Goal: Task Accomplishment & Management: Manage account settings

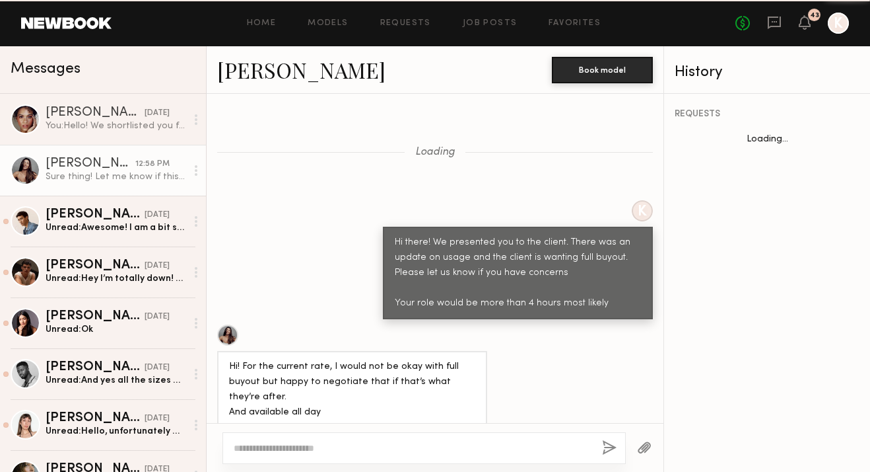
scroll to position [1166, 0]
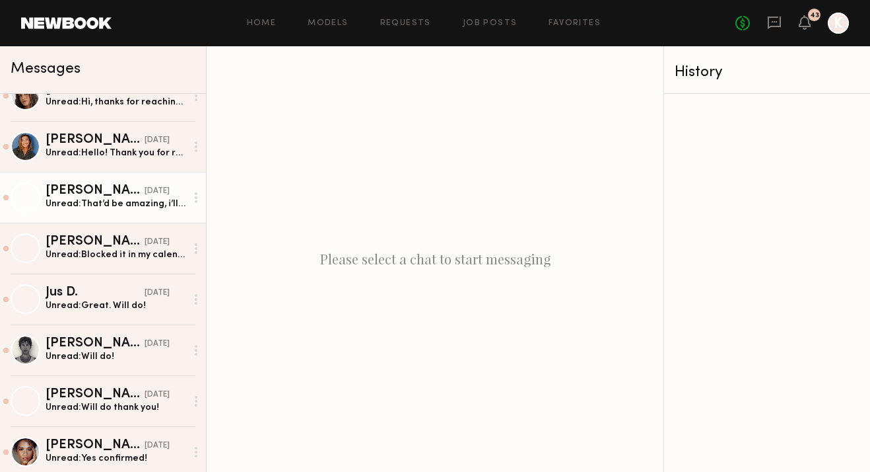
scroll to position [916, 0]
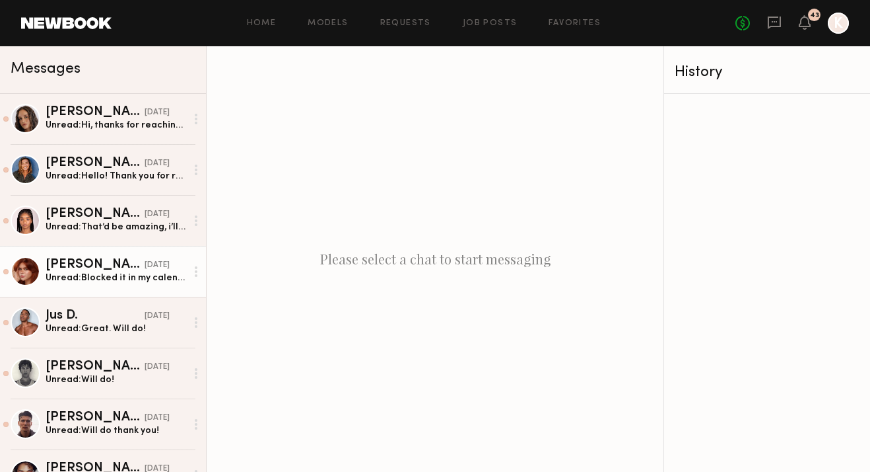
click at [103, 274] on div "Unread: Blocked it in my calendar🤞🏼" at bounding box center [116, 277] width 141 height 13
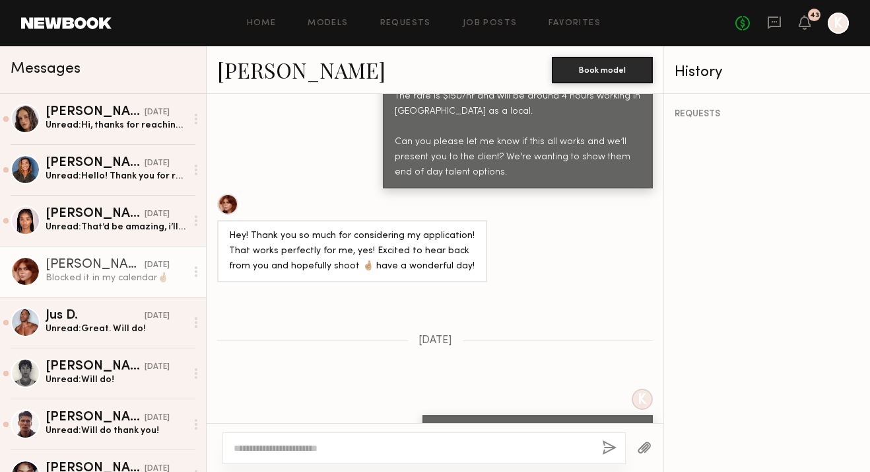
scroll to position [1074, 0]
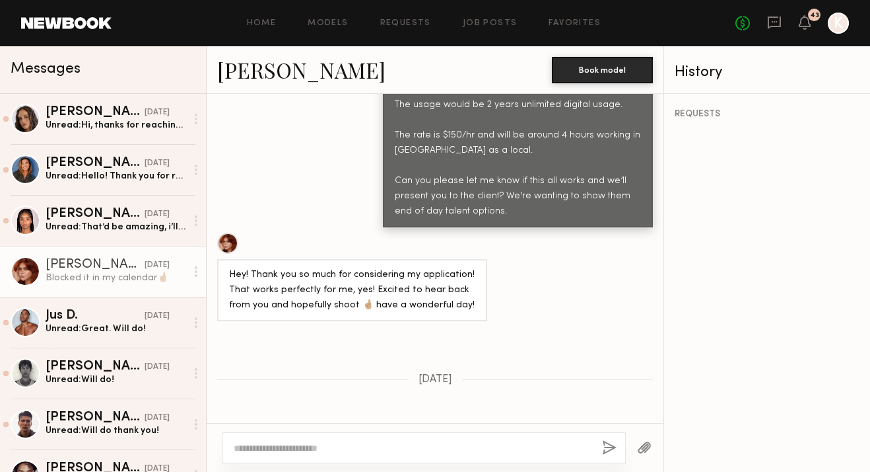
click at [233, 68] on link "Polly R." at bounding box center [301, 69] width 168 height 28
click at [482, 22] on link "Job Posts" at bounding box center [490, 23] width 55 height 9
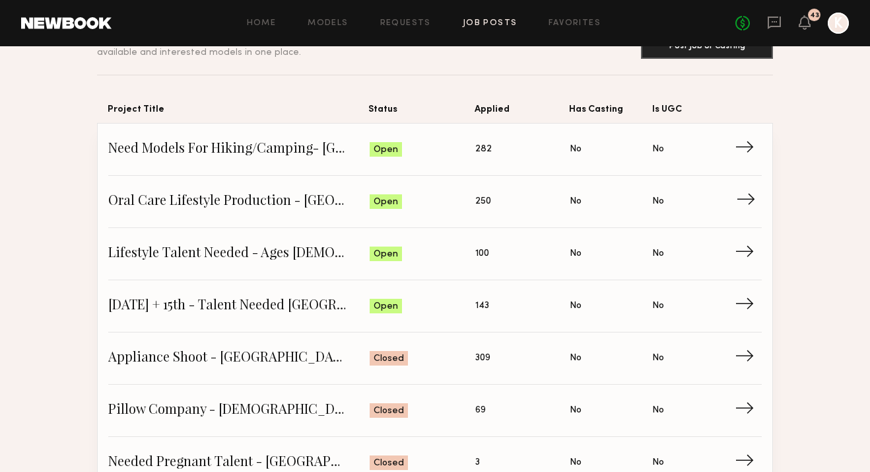
scroll to position [126, 0]
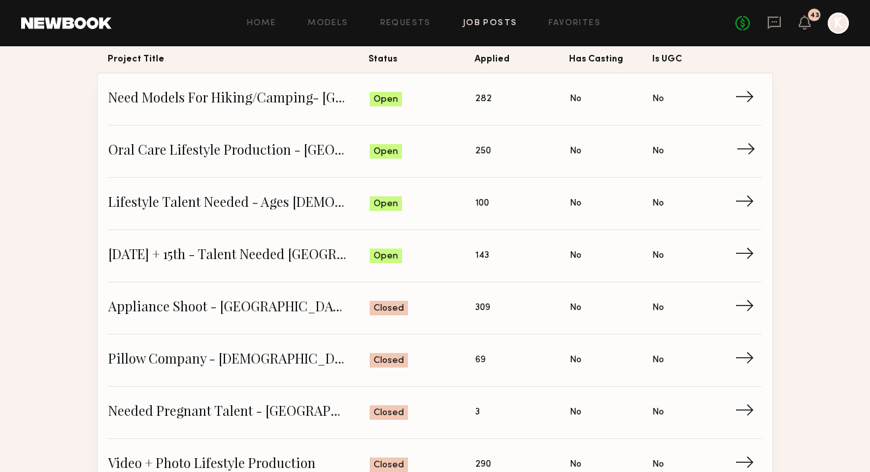
click at [237, 155] on span "Oral Care Lifestyle Production - San Diego" at bounding box center [239, 151] width 262 height 20
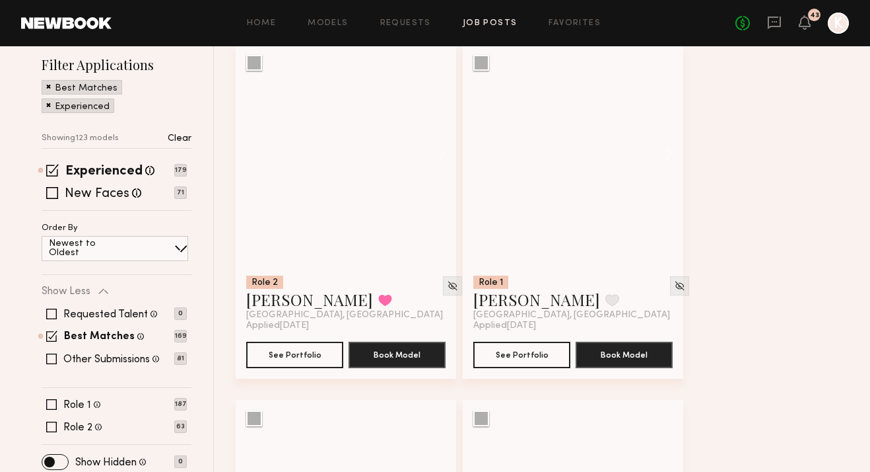
scroll to position [229, 0]
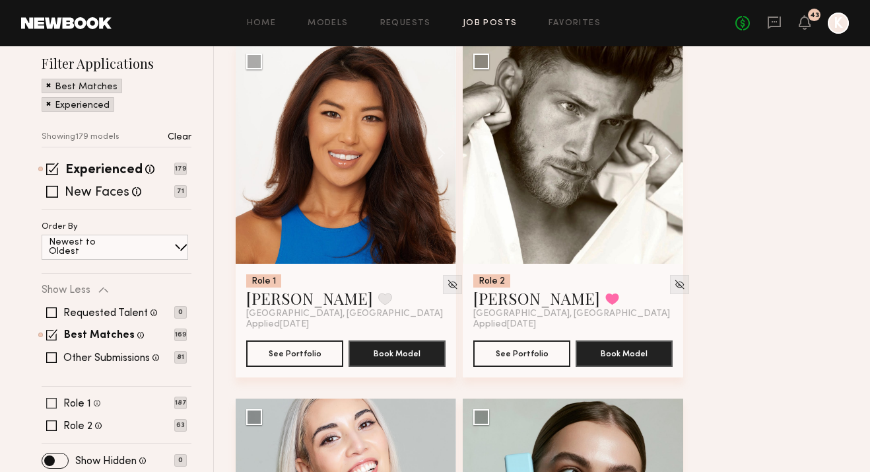
click at [49, 398] on span at bounding box center [51, 403] width 11 height 11
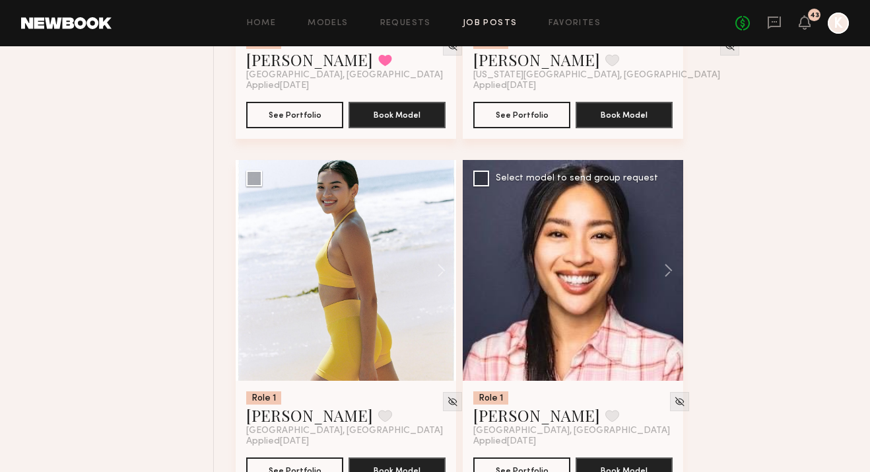
scroll to position [1937, 0]
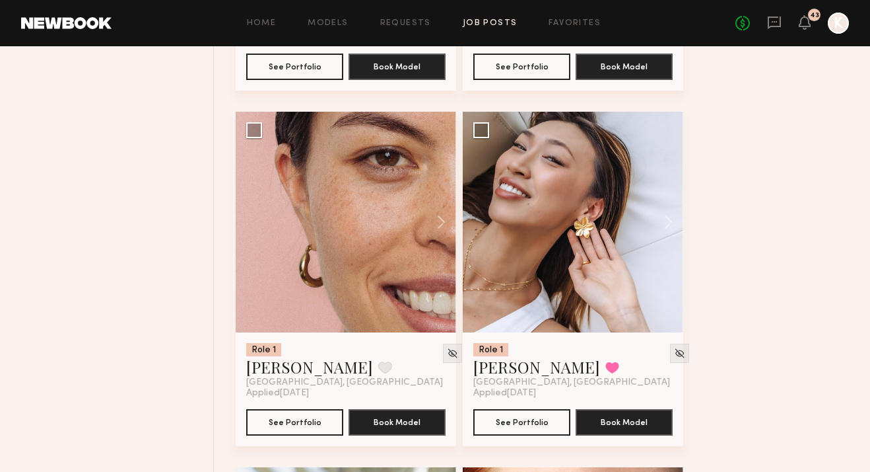
click at [787, 17] on div "No fees up to $5,000 43 K" at bounding box center [793, 23] width 114 height 21
click at [769, 19] on icon at bounding box center [774, 23] width 13 height 13
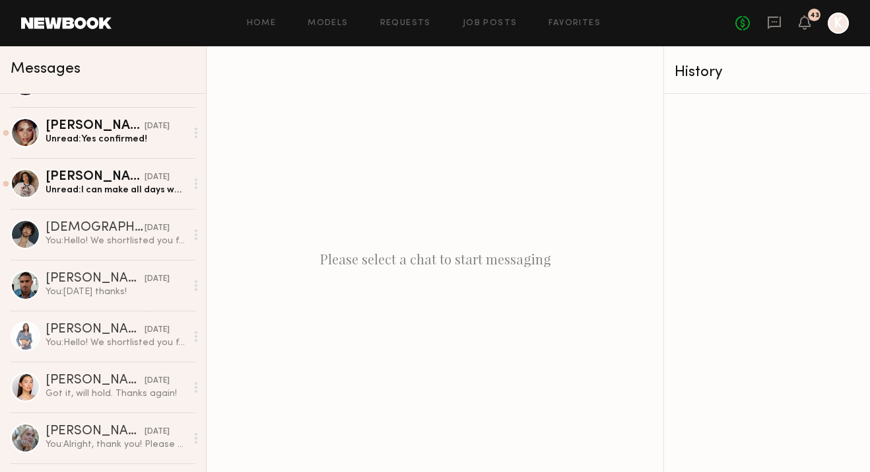
scroll to position [1344, 0]
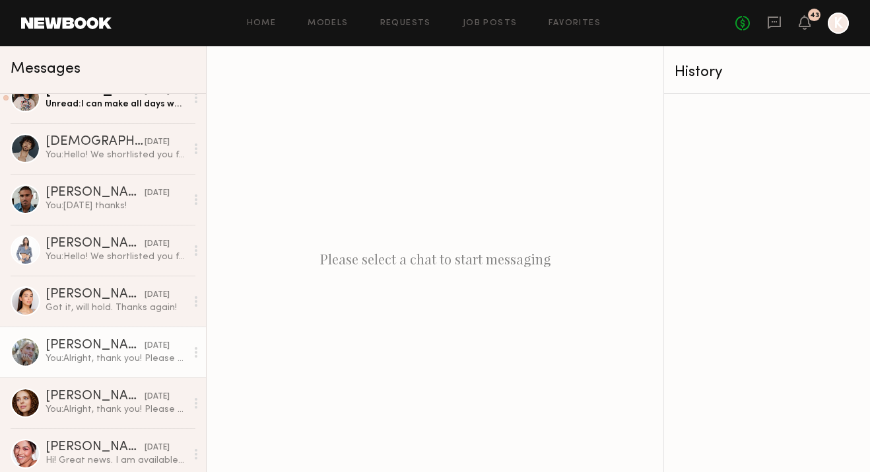
click at [100, 348] on div "Katie B." at bounding box center [95, 345] width 99 height 13
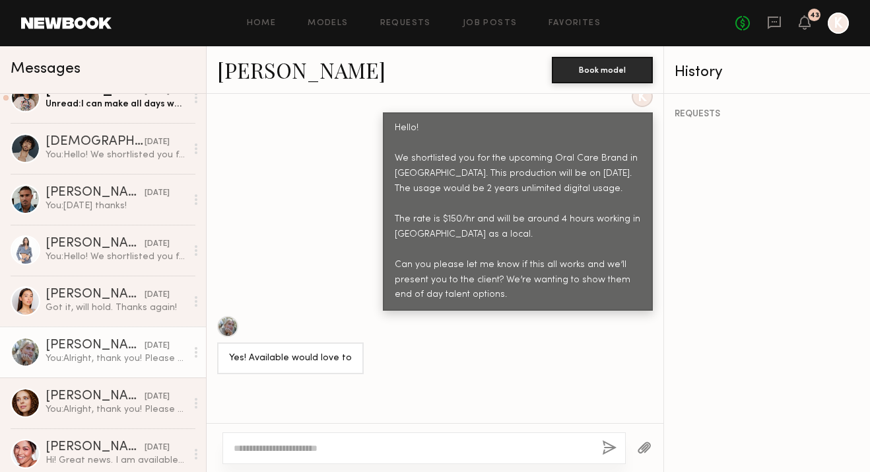
scroll to position [731, 0]
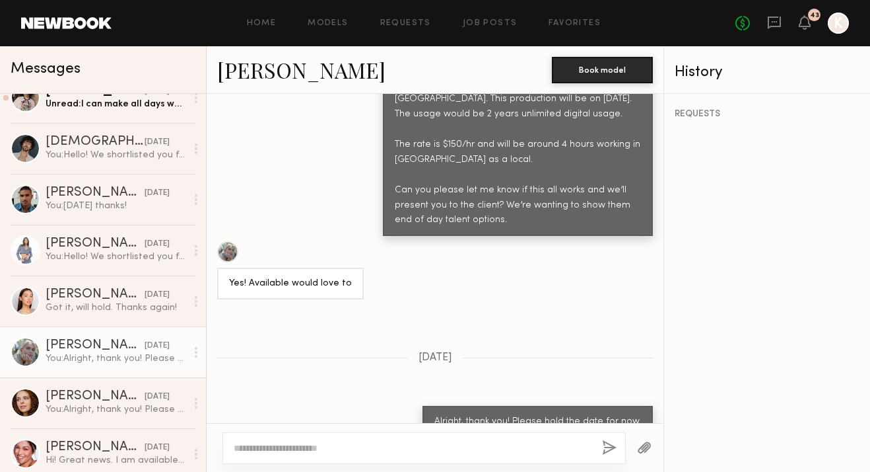
click at [260, 61] on link "[PERSON_NAME]" at bounding box center [301, 69] width 168 height 28
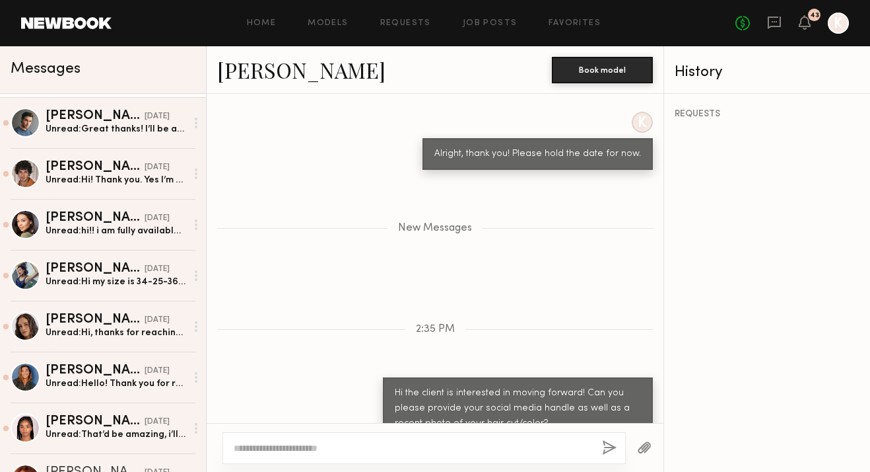
scroll to position [889, 0]
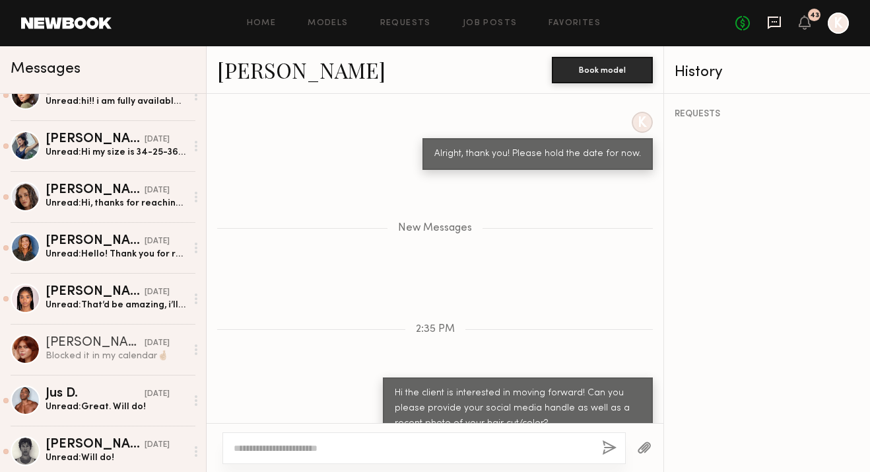
click at [775, 18] on icon at bounding box center [774, 22] width 15 height 15
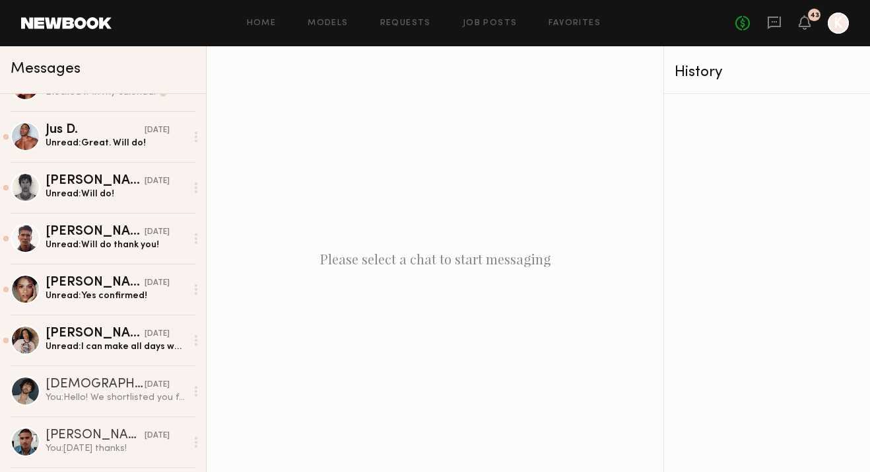
scroll to position [1508, 0]
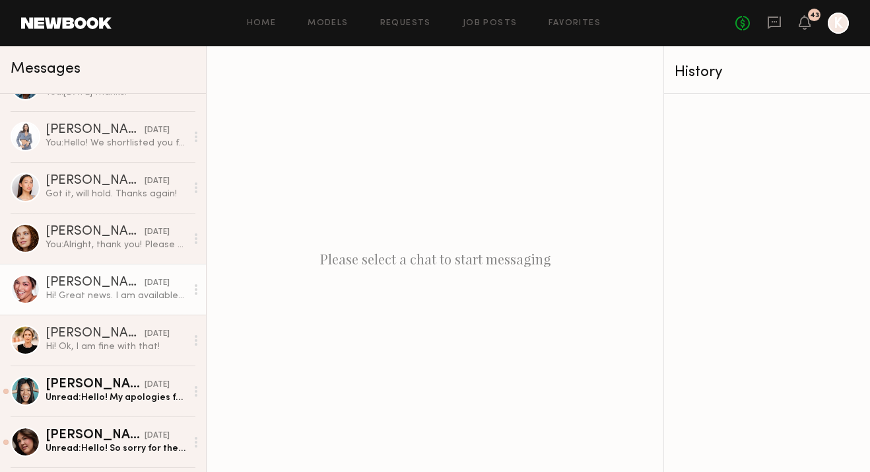
click at [119, 274] on link "Alexa C. 09/26/2025 Hi! Great news. I am available and interested :) thank you" at bounding box center [103, 288] width 206 height 51
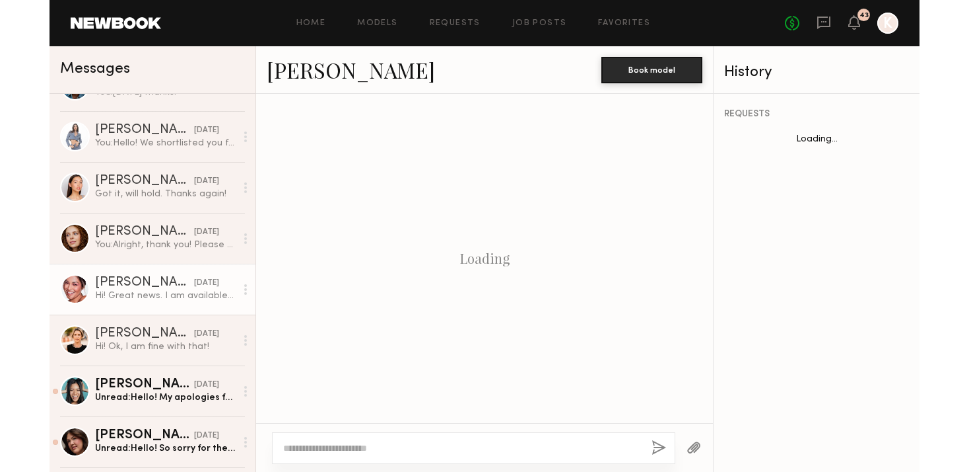
scroll to position [698, 0]
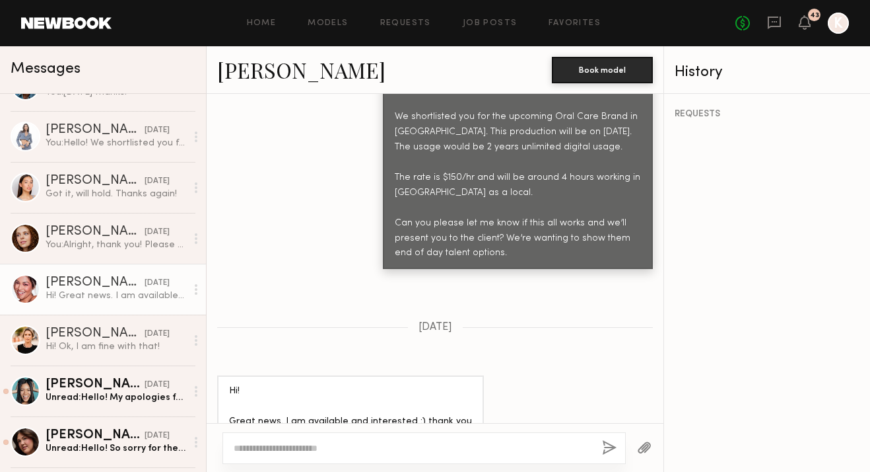
click at [277, 69] on link "[PERSON_NAME]" at bounding box center [301, 69] width 168 height 28
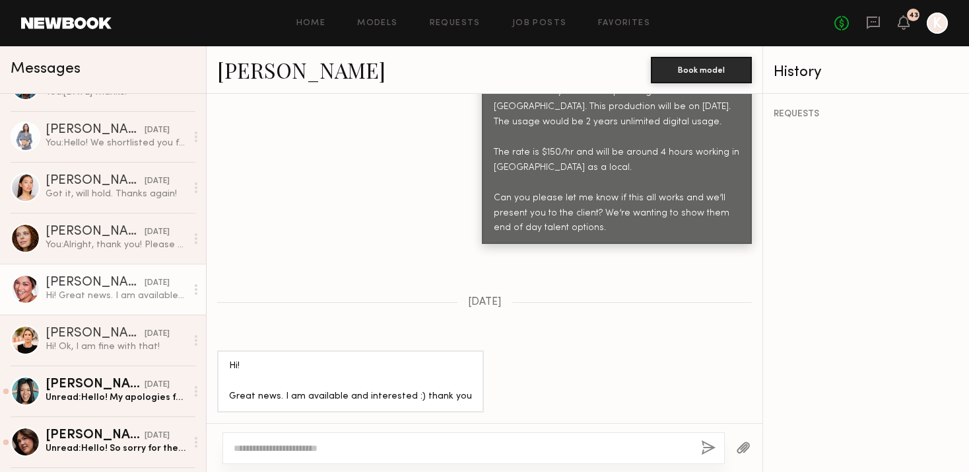
scroll to position [561, 0]
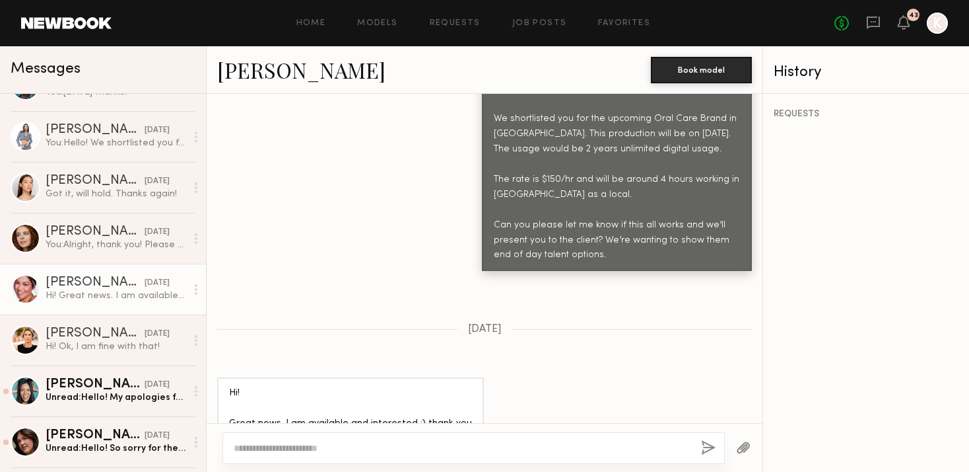
click at [305, 435] on div at bounding box center [474, 448] width 503 height 32
click at [298, 446] on textarea at bounding box center [462, 447] width 457 height 13
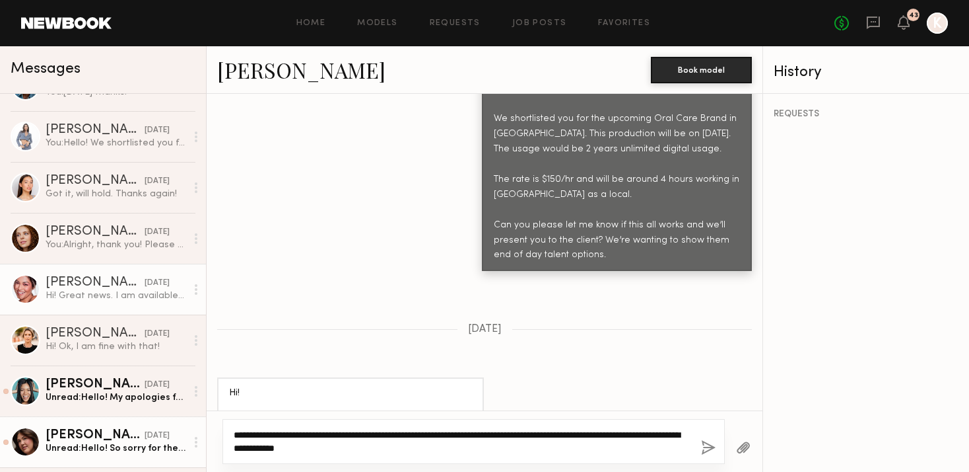
drag, startPoint x: 407, startPoint y: 447, endPoint x: 201, endPoint y: 416, distance: 207.7
click at [201, 416] on div "Messages Katie B. 2:35 PM You: Hi the client is interested in moving forward! C…" at bounding box center [484, 258] width 969 height 425
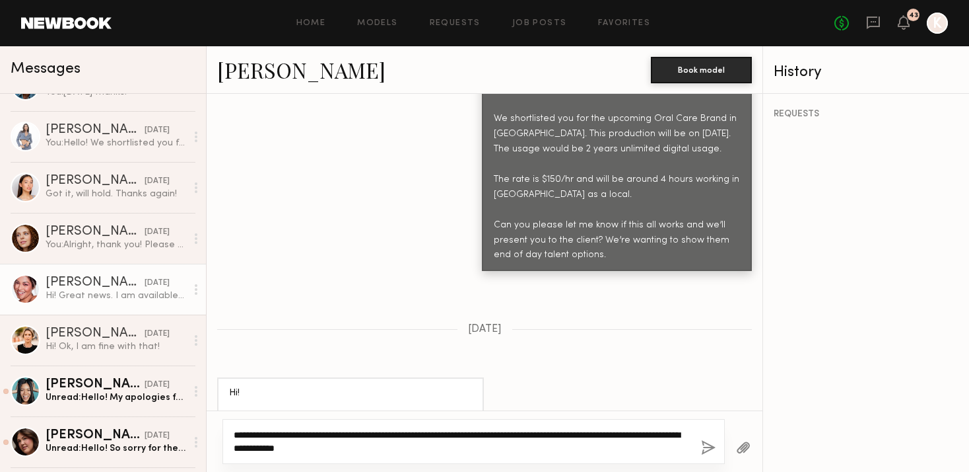
type textarea "**********"
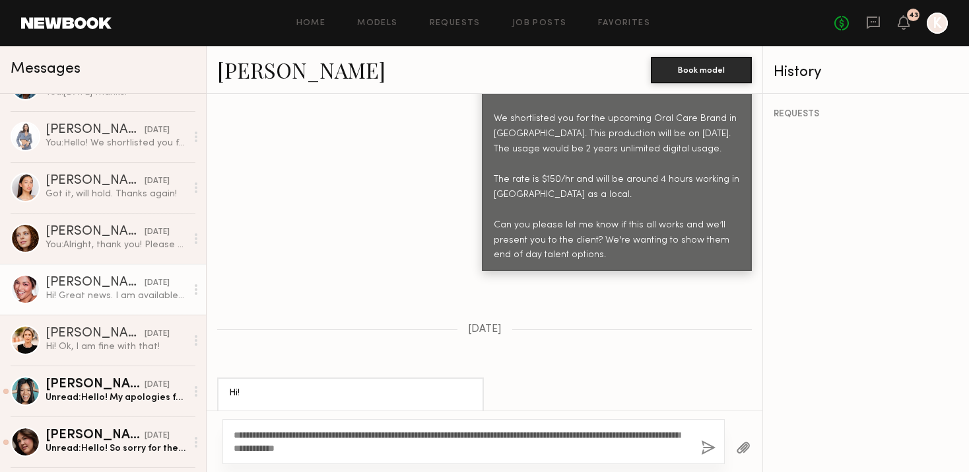
click at [705, 448] on button "button" at bounding box center [708, 448] width 15 height 17
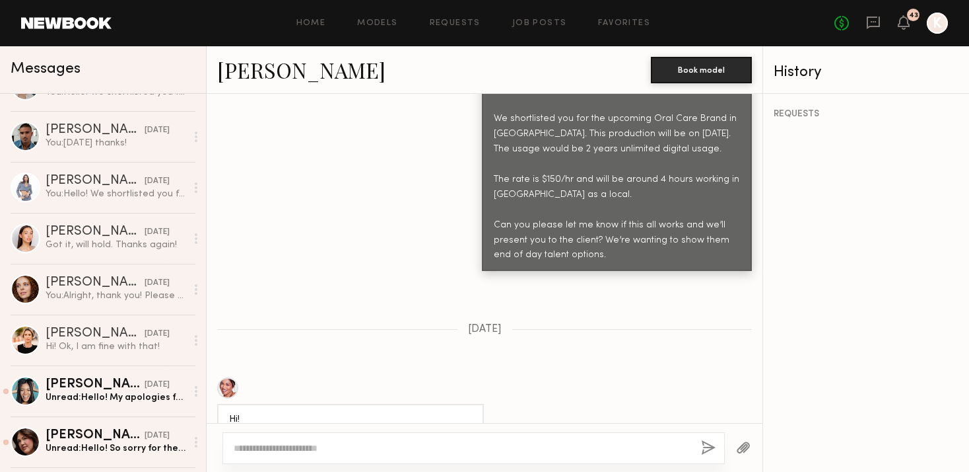
scroll to position [0, 0]
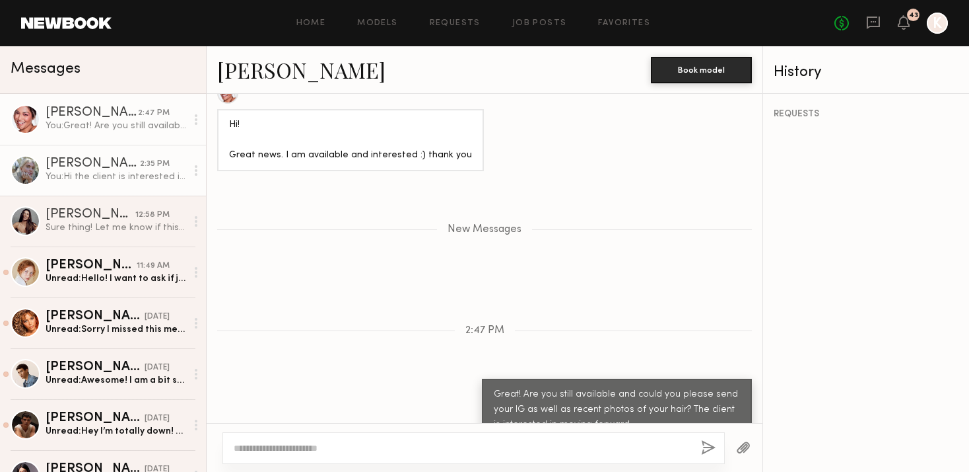
click at [104, 149] on link "Katie B. 2:35 PM You: Hi the client is interested in moving forward! Can you pl…" at bounding box center [103, 170] width 206 height 51
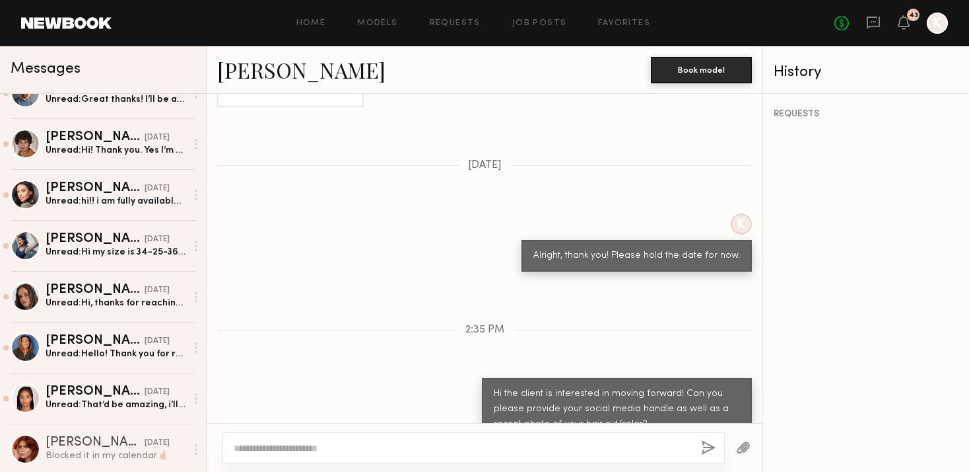
scroll to position [1067, 0]
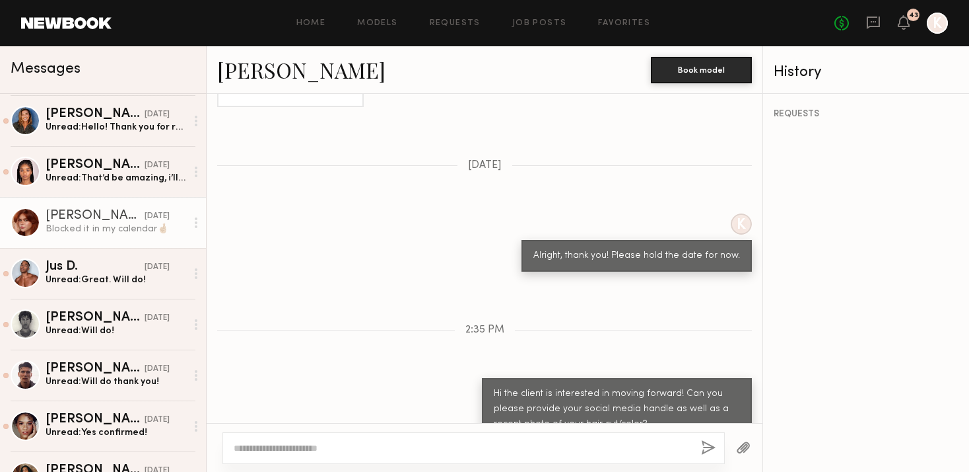
click at [84, 213] on div "Polly R." at bounding box center [95, 215] width 99 height 13
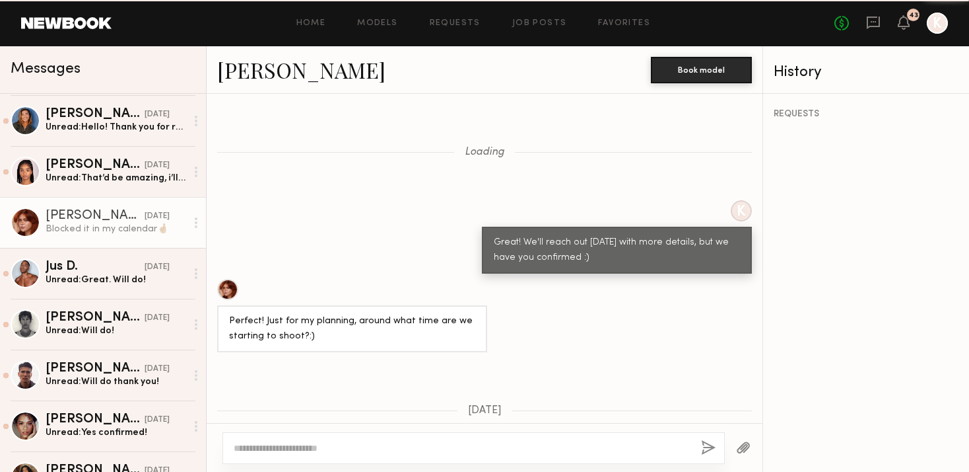
scroll to position [1182, 0]
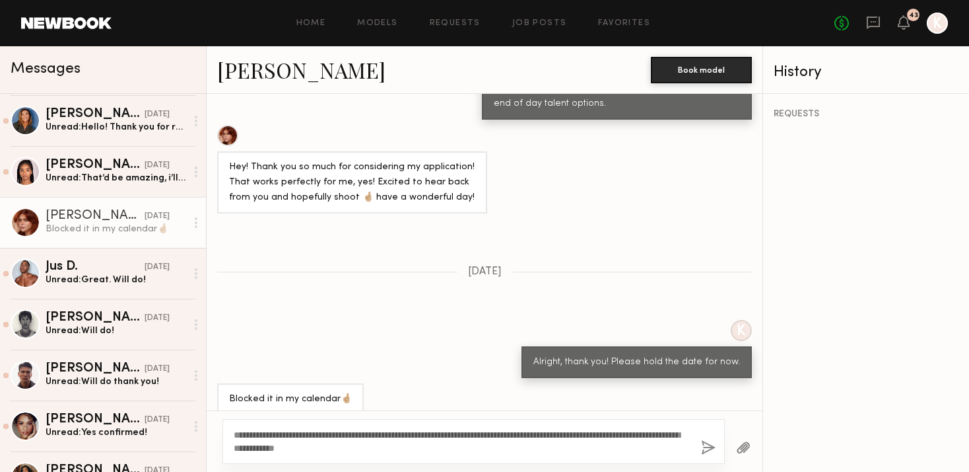
click at [420, 444] on textarea "**********" at bounding box center [462, 441] width 457 height 26
drag, startPoint x: 510, startPoint y: 435, endPoint x: 470, endPoint y: 435, distance: 40.3
click at [470, 435] on textarea "**********" at bounding box center [462, 441] width 457 height 26
drag, startPoint x: 501, startPoint y: 435, endPoint x: 475, endPoint y: 435, distance: 26.4
click at [475, 435] on textarea "**********" at bounding box center [462, 441] width 457 height 26
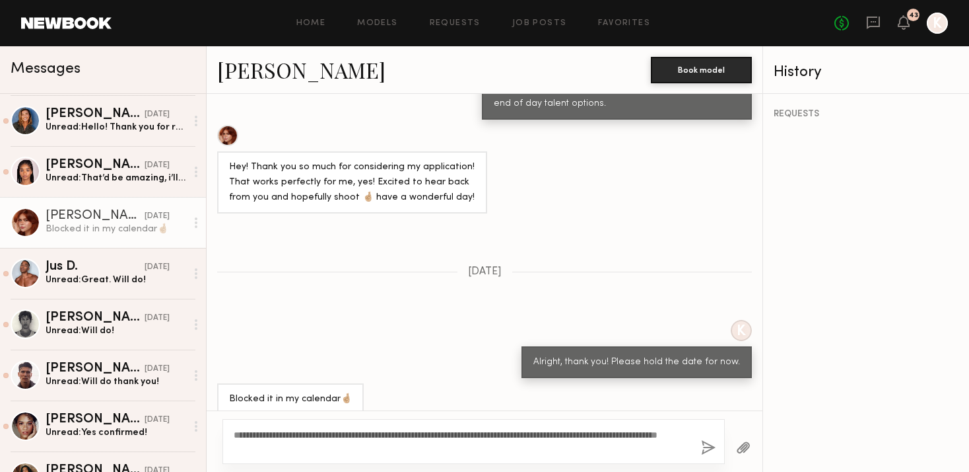
click at [580, 435] on textarea "**********" at bounding box center [462, 441] width 457 height 26
click at [370, 436] on textarea "**********" at bounding box center [462, 441] width 457 height 26
click at [360, 448] on textarea "**********" at bounding box center [462, 441] width 457 height 26
type textarea "**********"
click at [717, 444] on div "**********" at bounding box center [474, 441] width 503 height 45
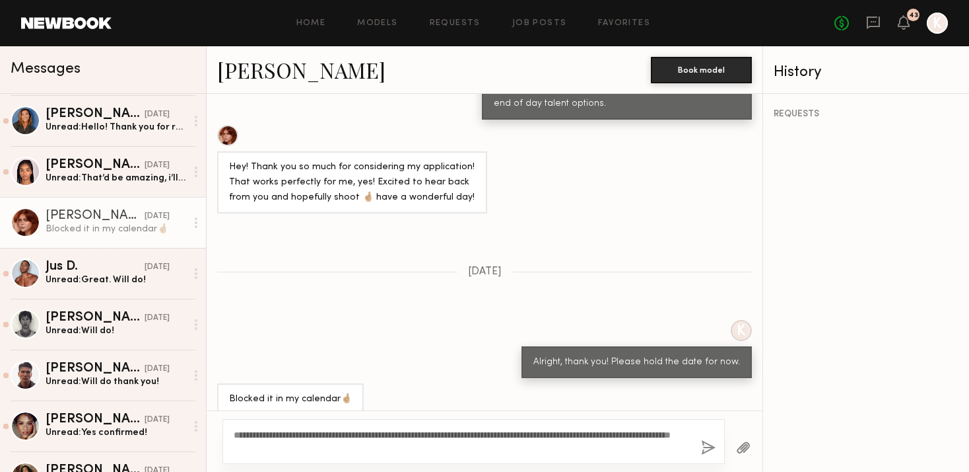
click at [707, 447] on button "button" at bounding box center [708, 448] width 15 height 17
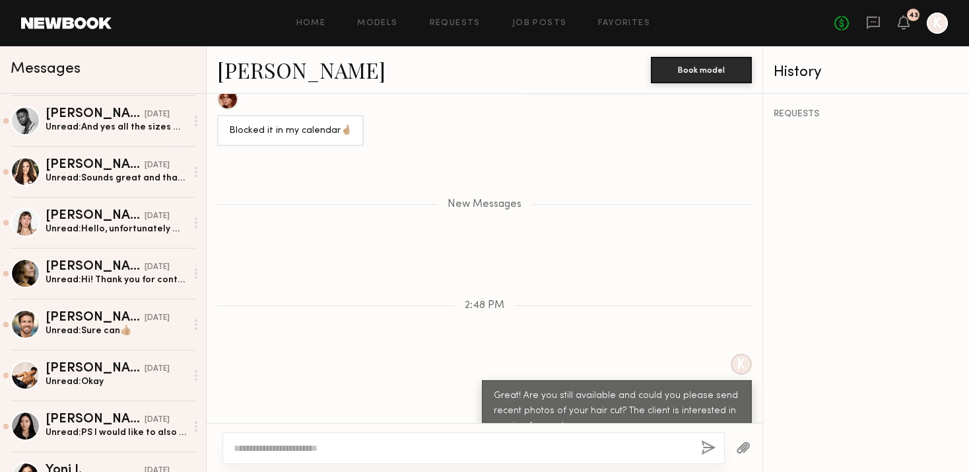
scroll to position [1489, 0]
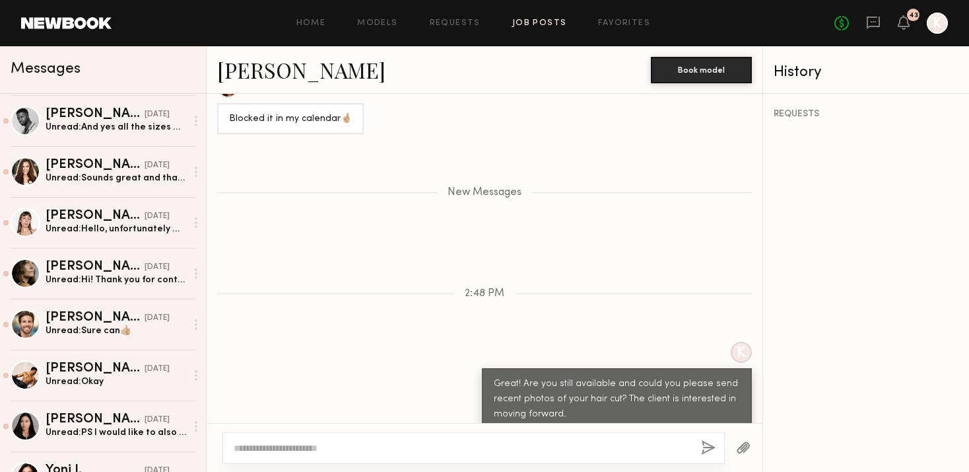
click at [526, 26] on link "Job Posts" at bounding box center [539, 23] width 55 height 9
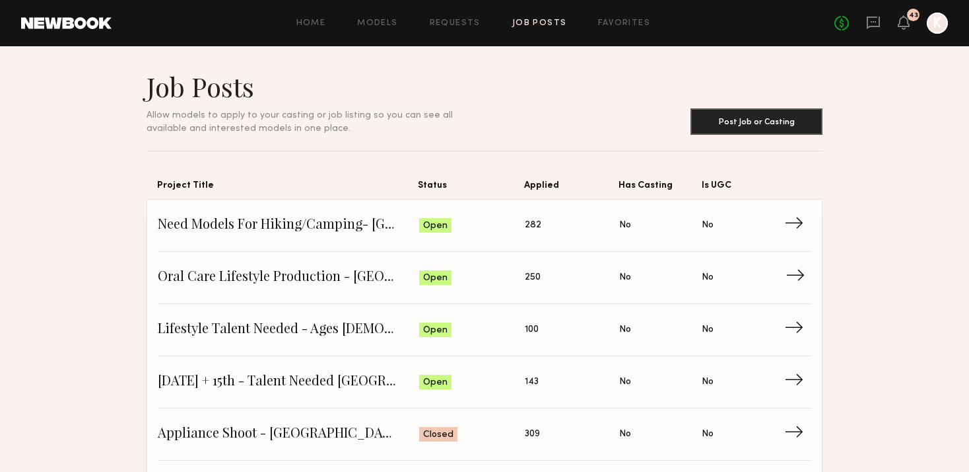
click at [271, 281] on span "Oral Care Lifestyle Production - San Diego" at bounding box center [289, 277] width 262 height 20
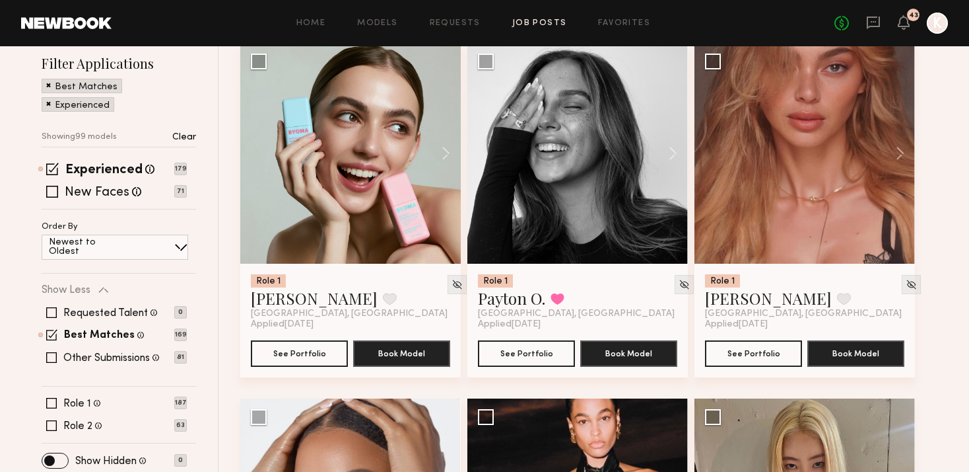
scroll to position [314, 0]
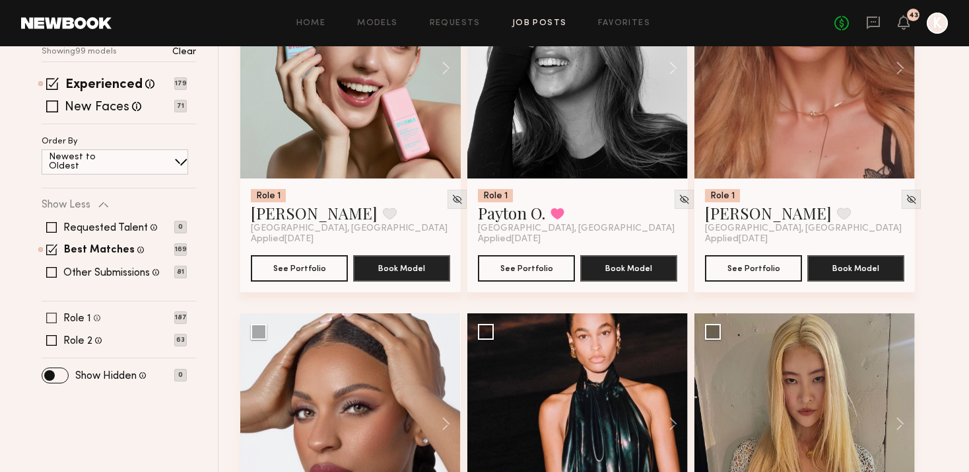
click at [50, 312] on span at bounding box center [51, 317] width 11 height 11
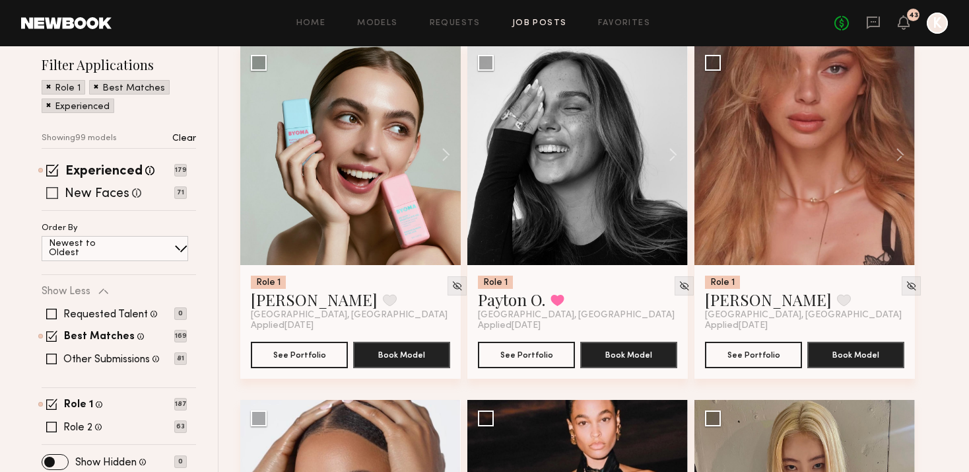
click at [48, 187] on span at bounding box center [52, 193] width 12 height 12
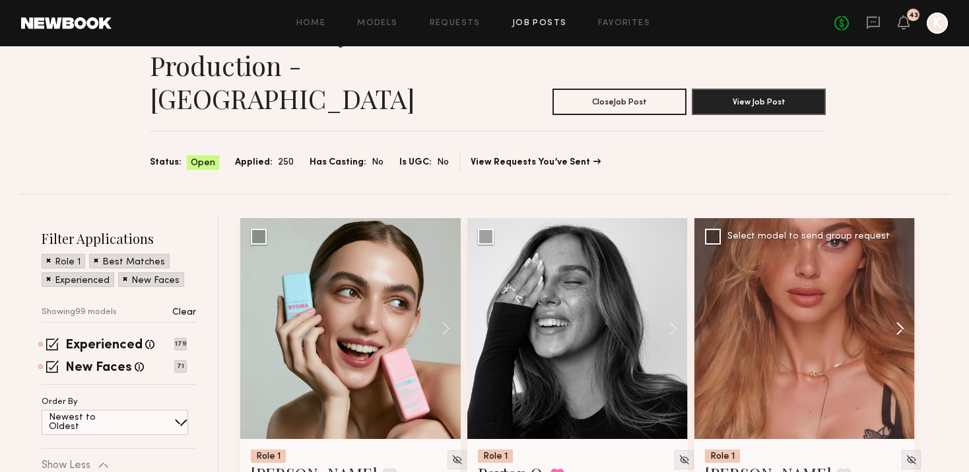
scroll to position [174, 0]
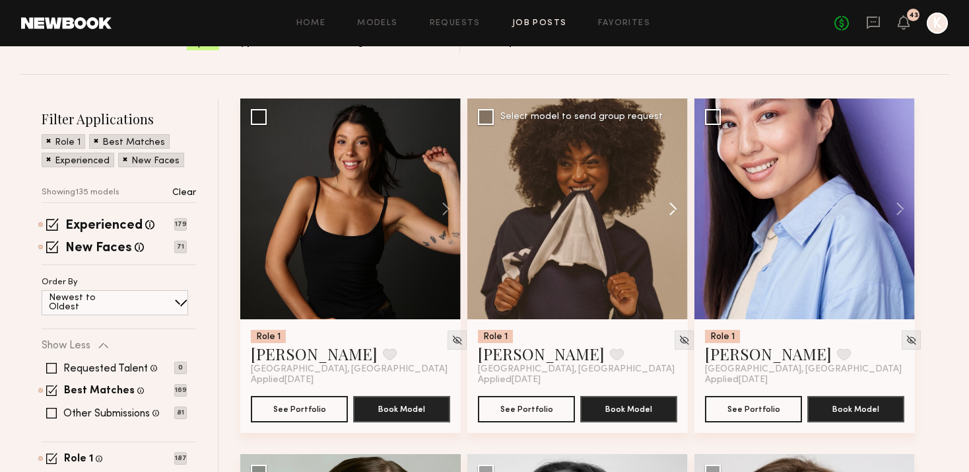
click at [671, 172] on button at bounding box center [667, 208] width 42 height 221
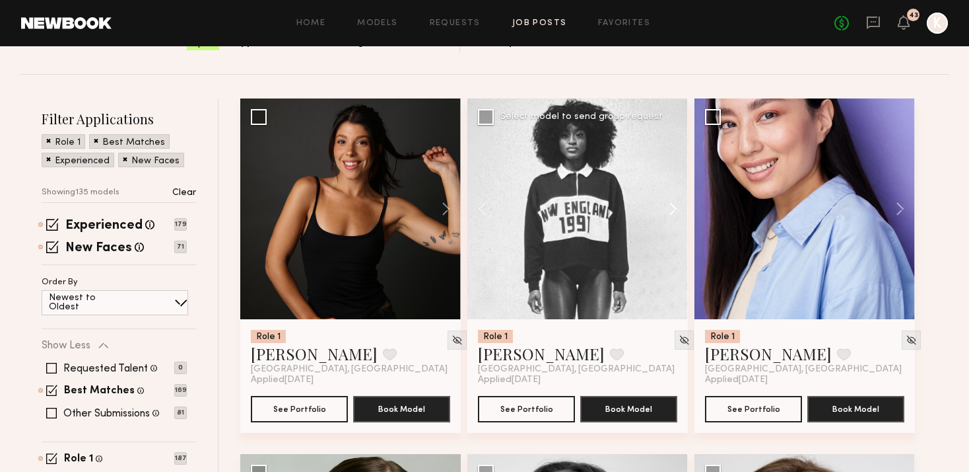
click at [671, 172] on button at bounding box center [667, 208] width 42 height 221
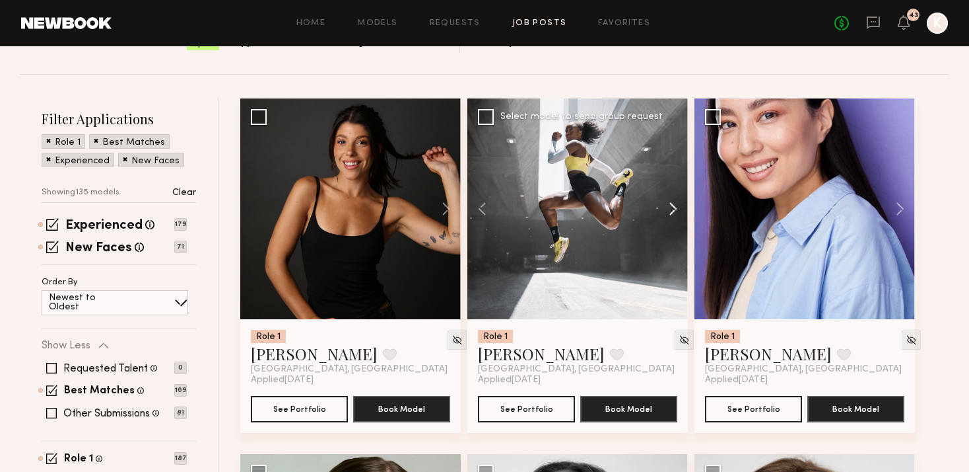
click at [671, 172] on button at bounding box center [667, 208] width 42 height 221
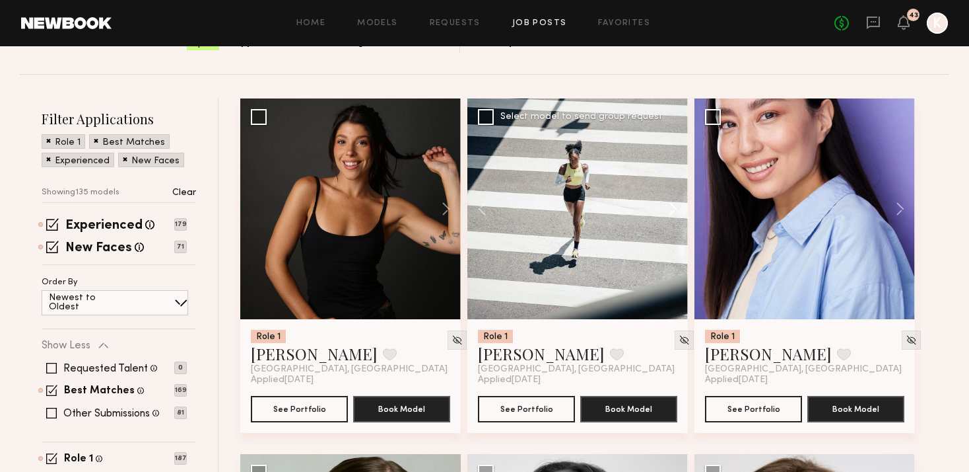
click at [671, 172] on button at bounding box center [667, 208] width 42 height 221
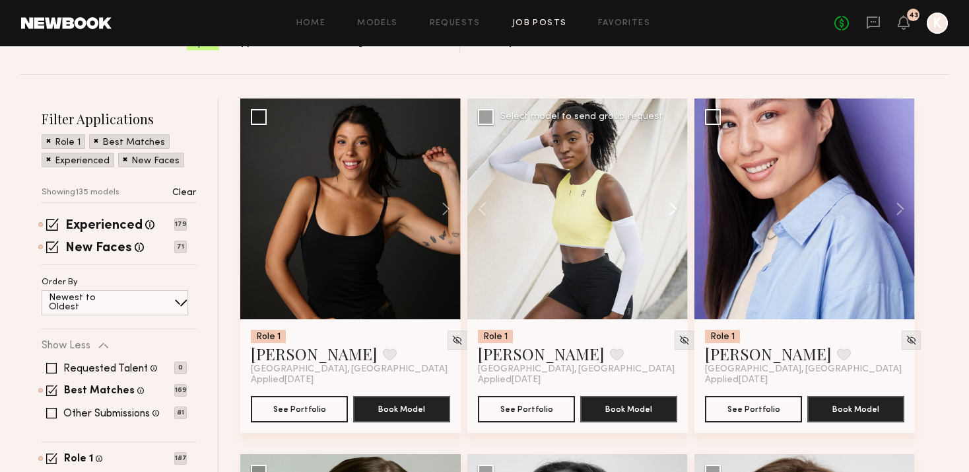
click at [671, 172] on button at bounding box center [667, 208] width 42 height 221
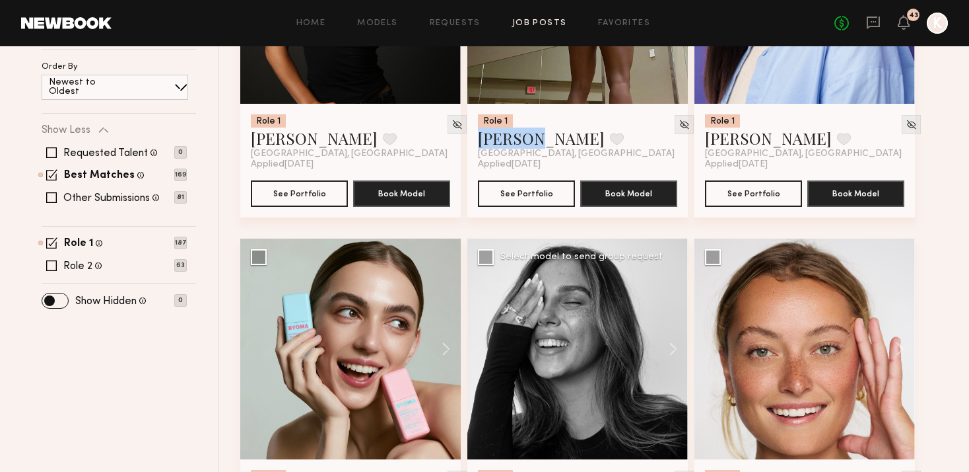
scroll to position [491, 0]
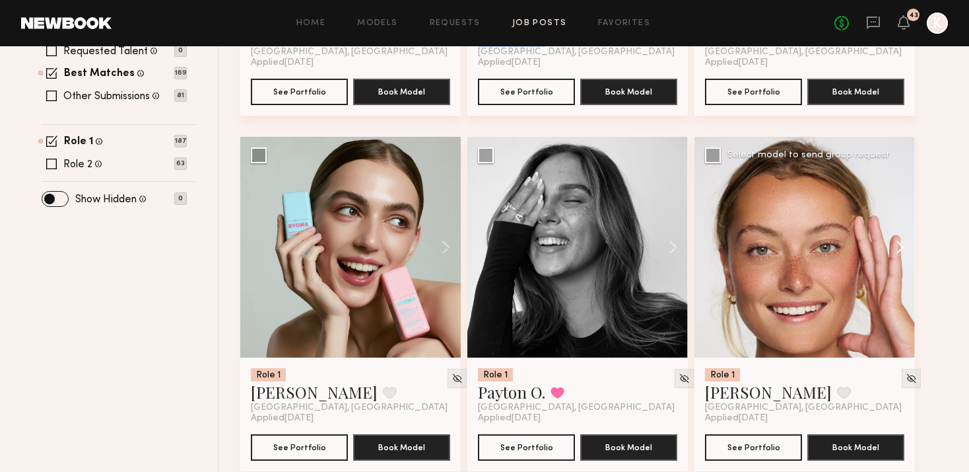
click at [870, 216] on button at bounding box center [894, 247] width 42 height 221
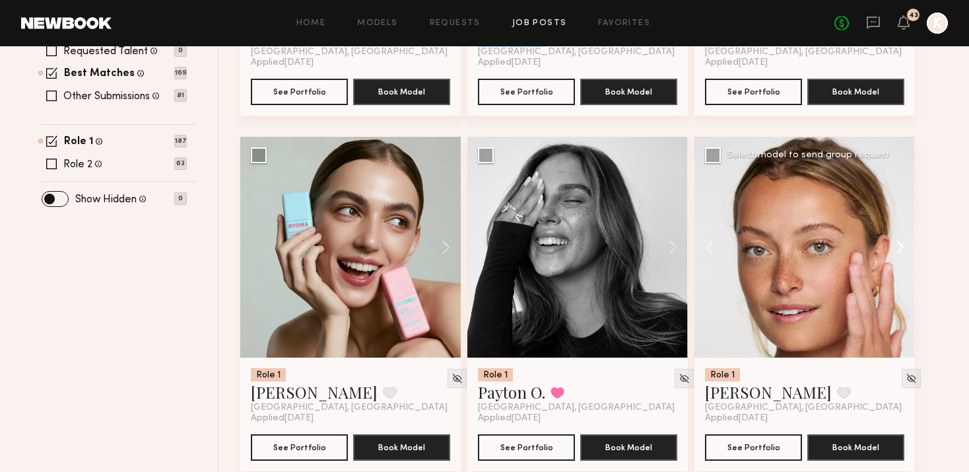
click at [870, 216] on button at bounding box center [894, 247] width 42 height 221
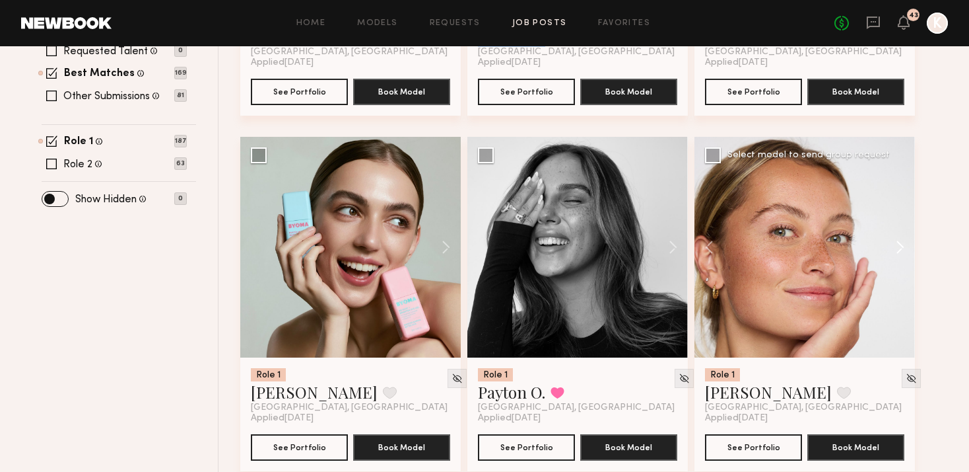
click at [870, 216] on button at bounding box center [894, 247] width 42 height 221
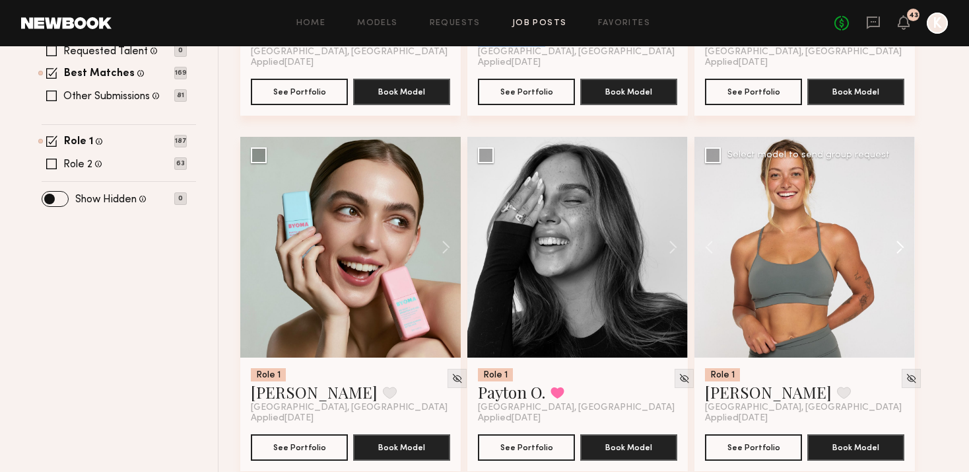
click at [870, 215] on button at bounding box center [894, 247] width 42 height 221
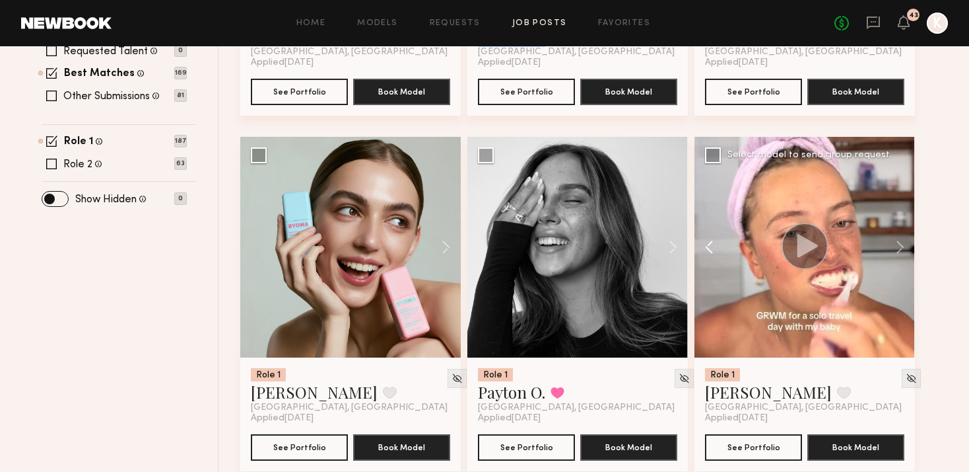
click at [708, 211] on button at bounding box center [716, 247] width 42 height 221
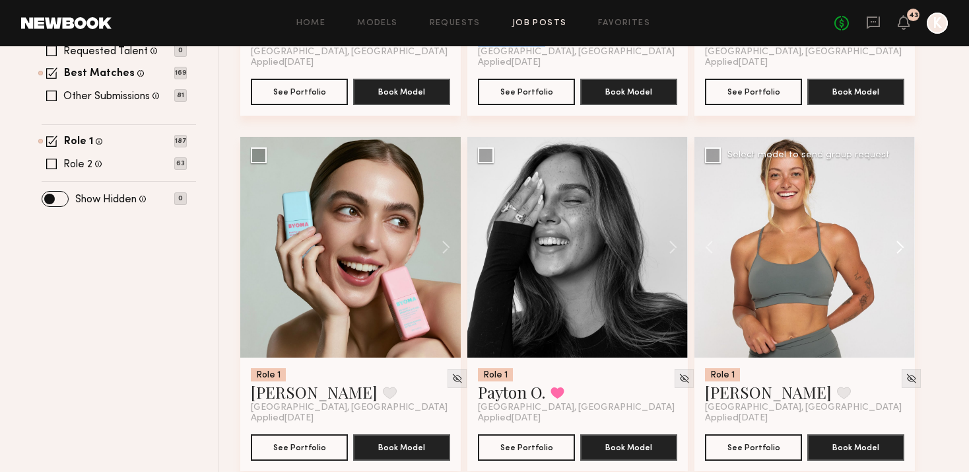
click at [870, 214] on button at bounding box center [894, 247] width 42 height 221
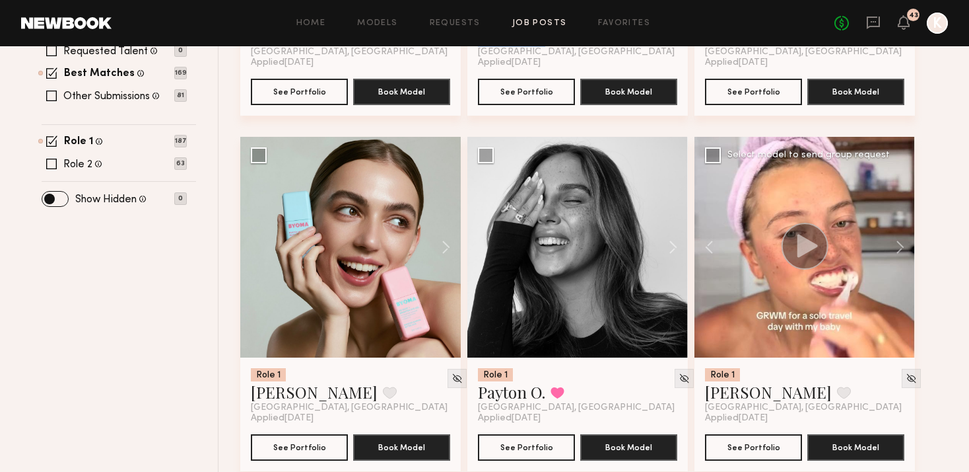
click at [812, 223] on circle at bounding box center [805, 246] width 47 height 47
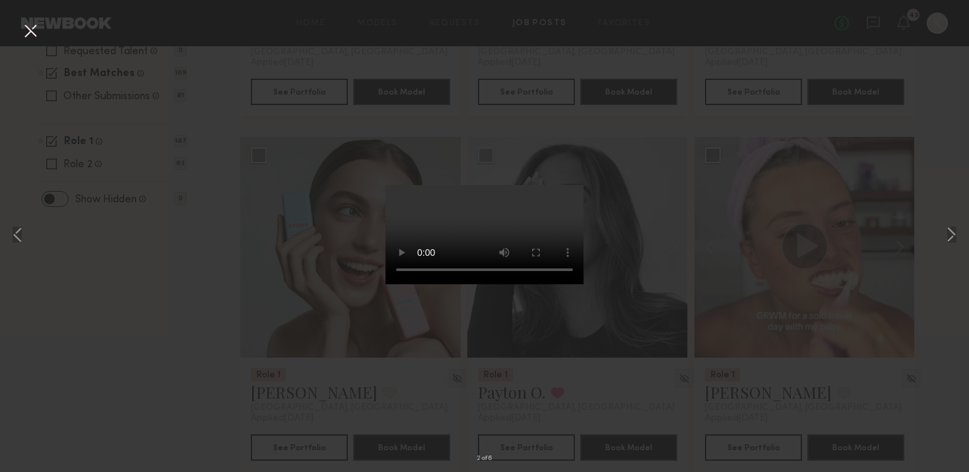
click at [24, 32] on button at bounding box center [30, 32] width 21 height 24
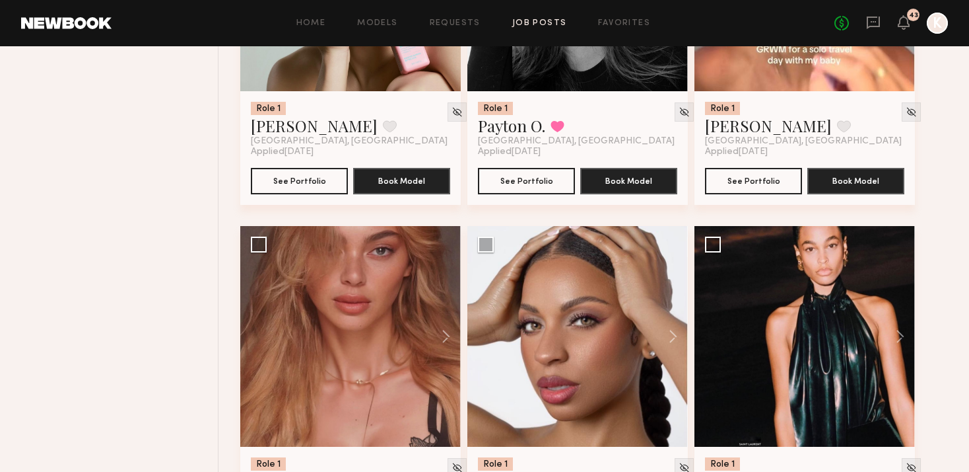
scroll to position [670, 0]
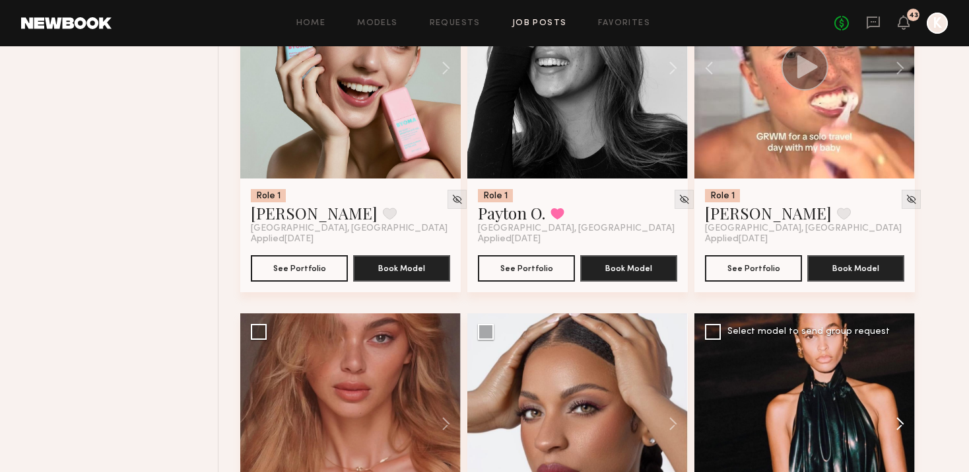
click at [870, 378] on button at bounding box center [894, 423] width 42 height 221
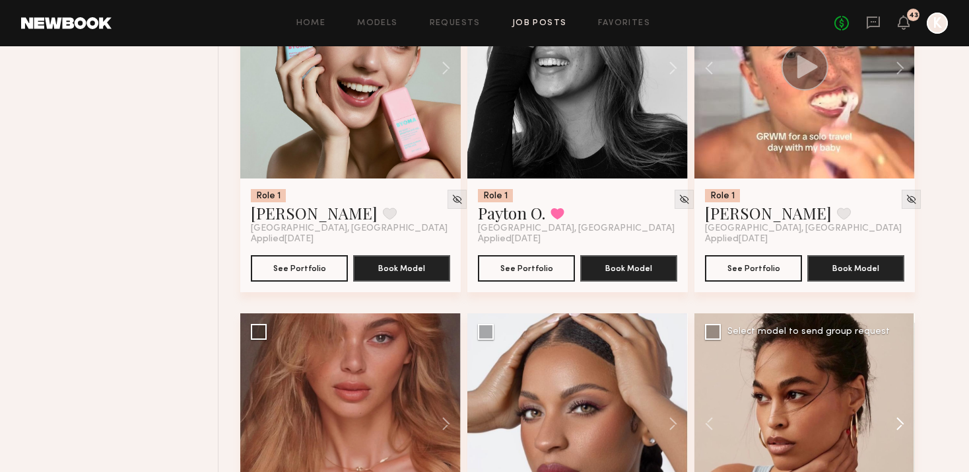
click at [870, 378] on button at bounding box center [894, 423] width 42 height 221
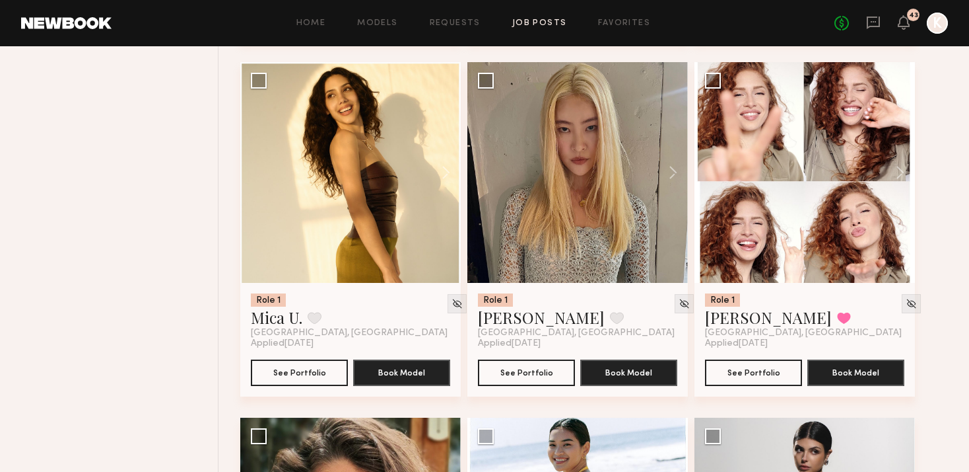
scroll to position [1237, 0]
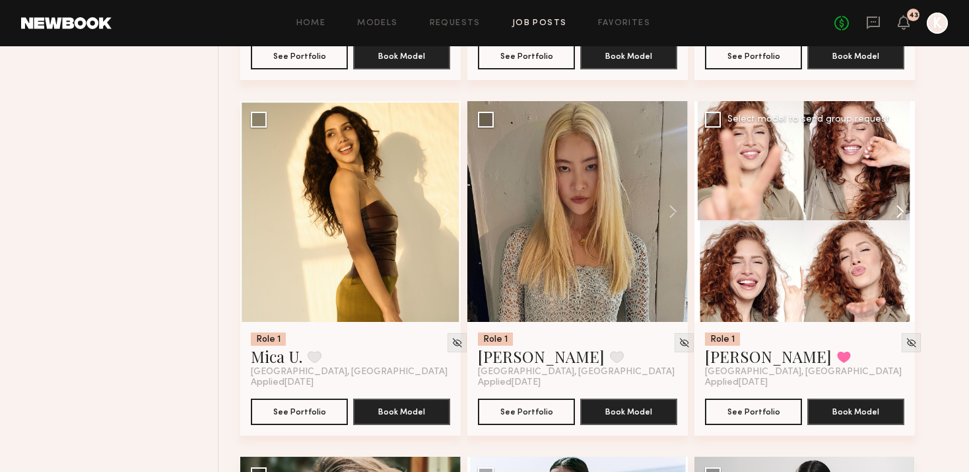
click at [870, 180] on button at bounding box center [894, 211] width 42 height 221
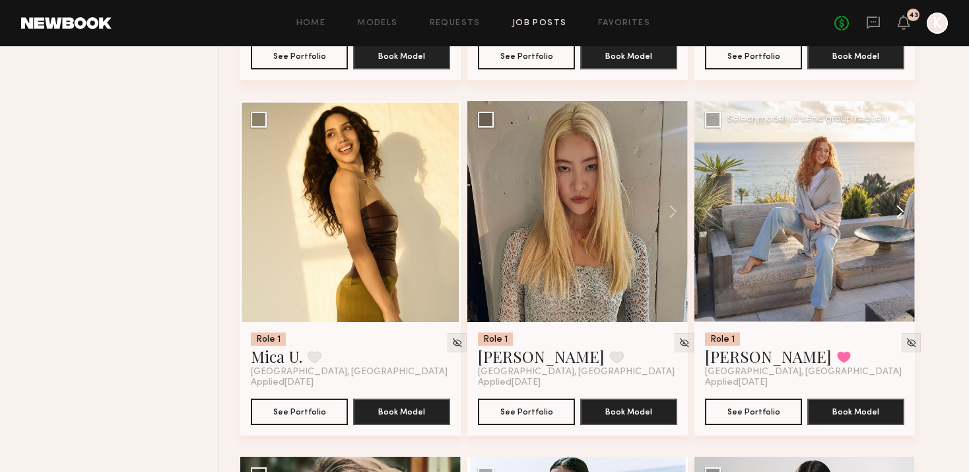
click at [870, 180] on button at bounding box center [894, 211] width 42 height 221
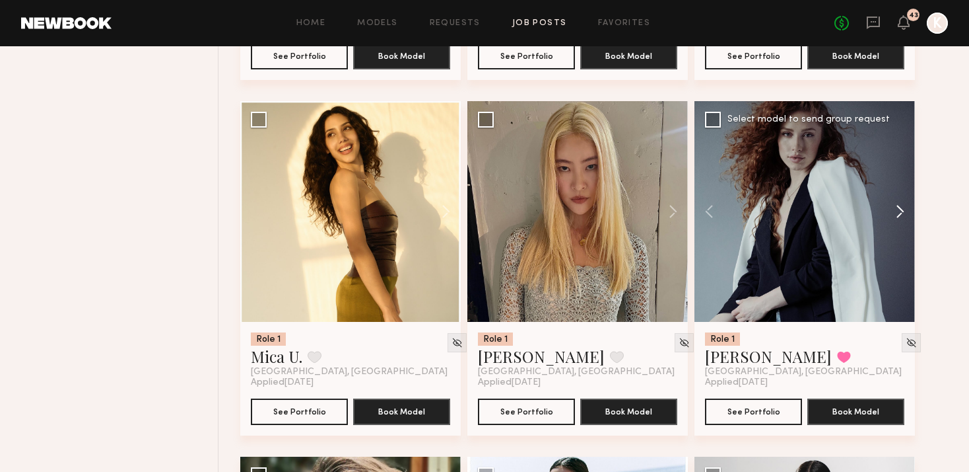
click at [870, 180] on button at bounding box center [894, 211] width 42 height 221
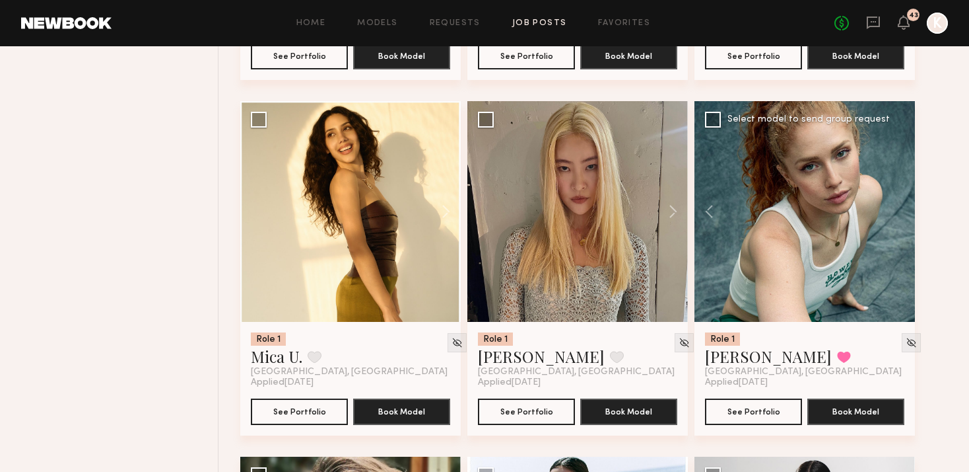
click at [870, 180] on div at bounding box center [805, 211] width 221 height 221
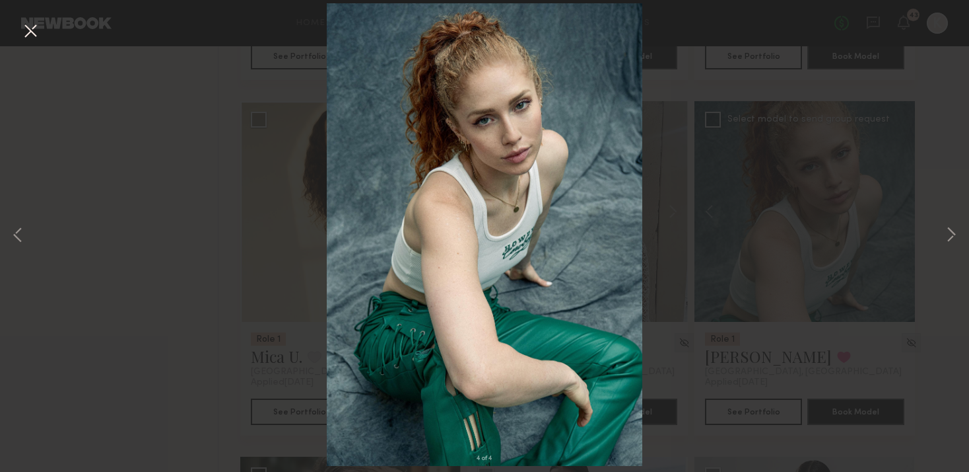
click at [30, 26] on button at bounding box center [30, 32] width 21 height 24
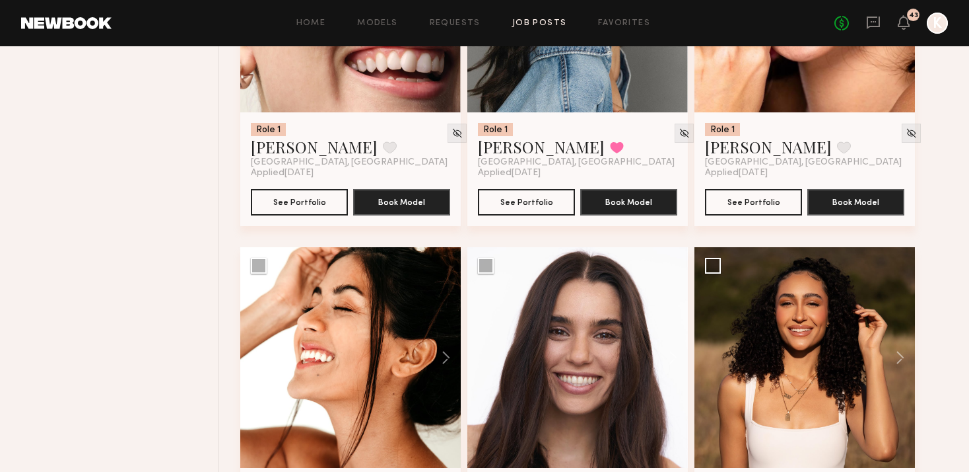
scroll to position [2931, 0]
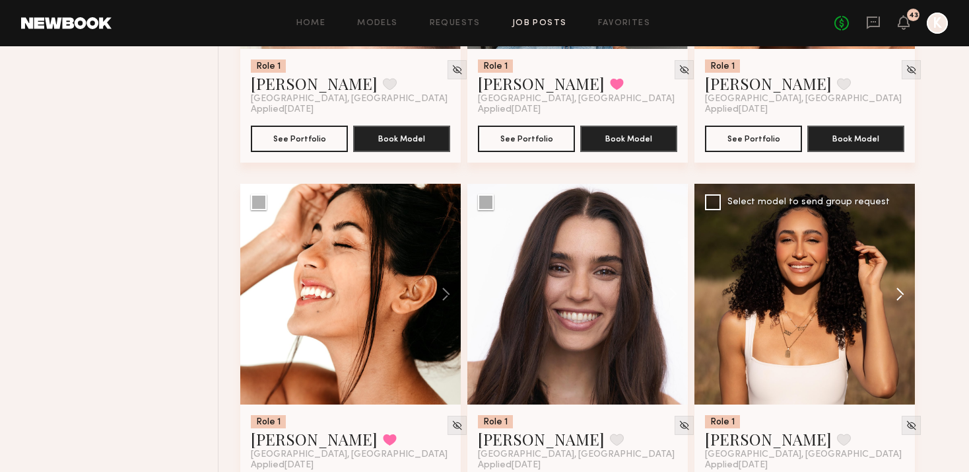
click at [870, 267] on button at bounding box center [894, 294] width 42 height 221
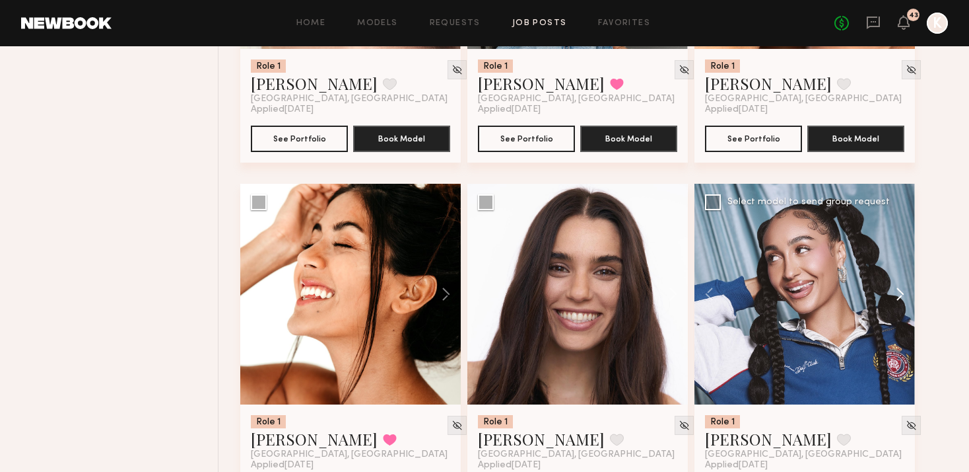
click at [870, 267] on button at bounding box center [894, 294] width 42 height 221
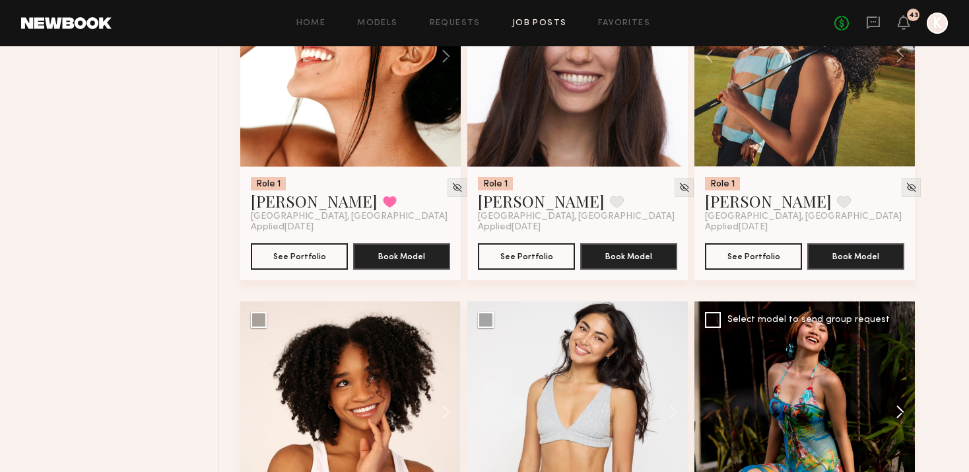
scroll to position [3233, 0]
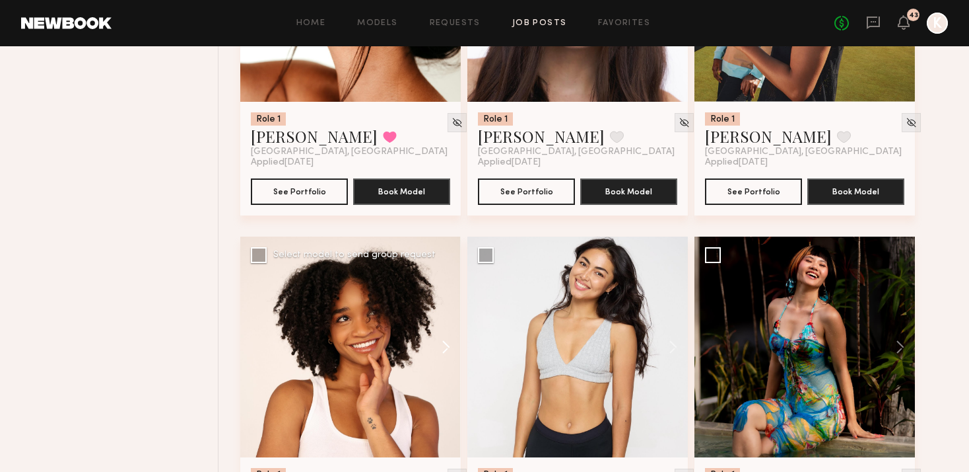
click at [449, 319] on button at bounding box center [440, 346] width 42 height 221
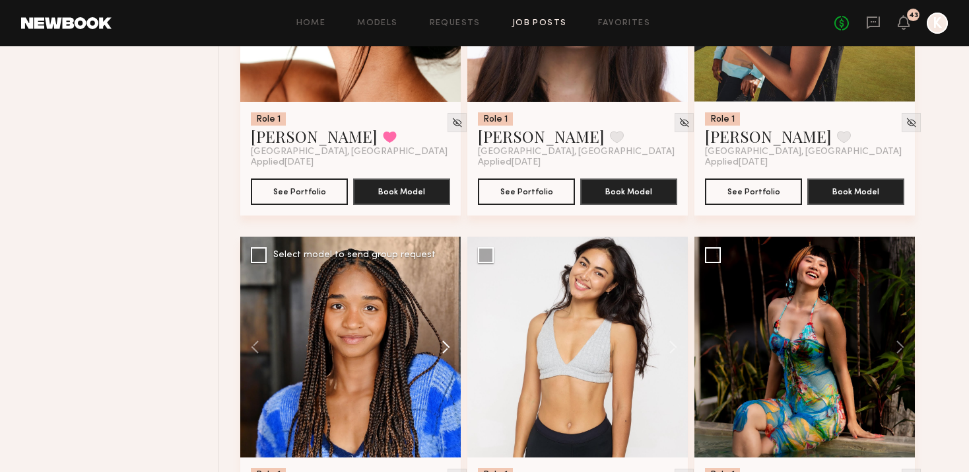
click at [449, 319] on button at bounding box center [440, 346] width 42 height 221
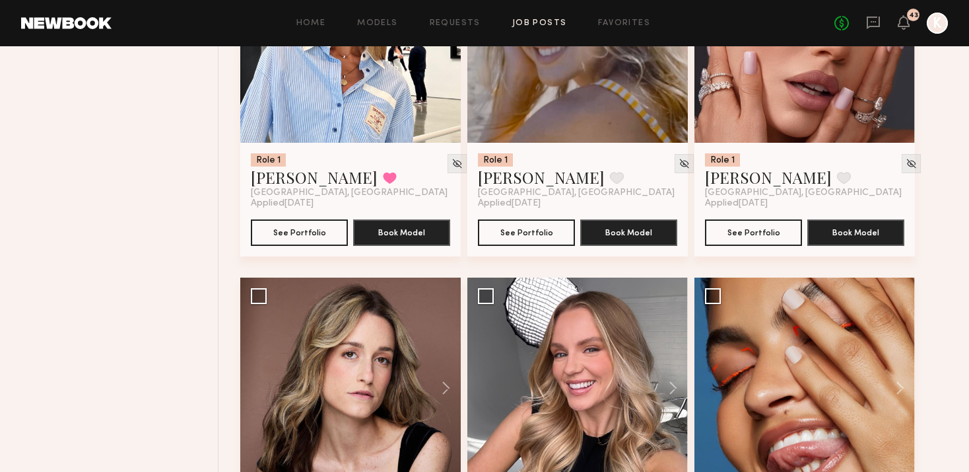
scroll to position [3959, 0]
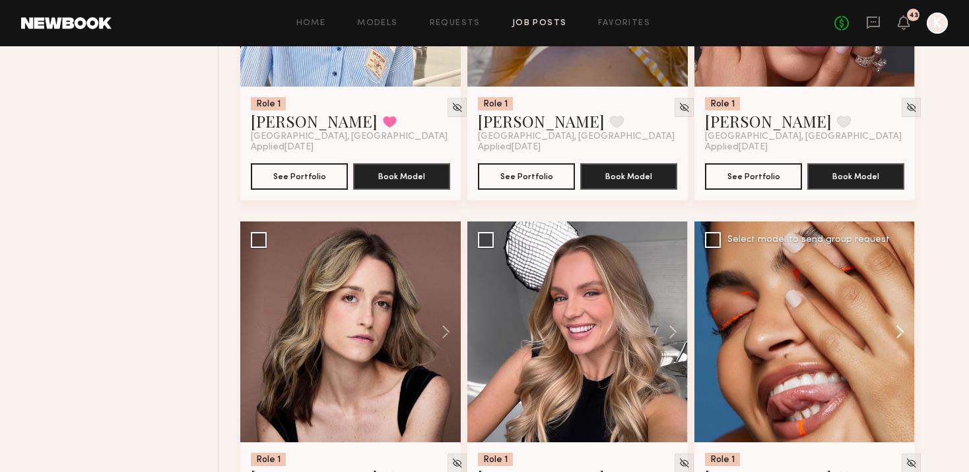
click at [870, 295] on button at bounding box center [894, 331] width 42 height 221
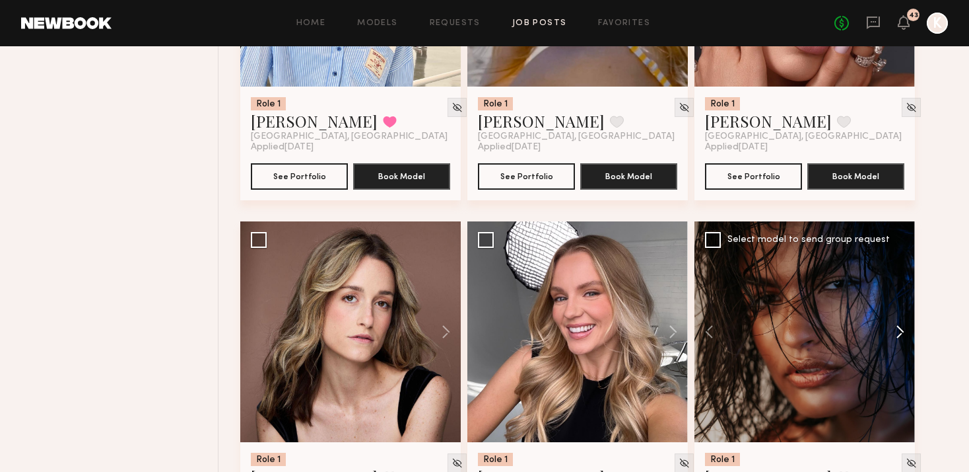
click at [870, 295] on button at bounding box center [894, 331] width 42 height 221
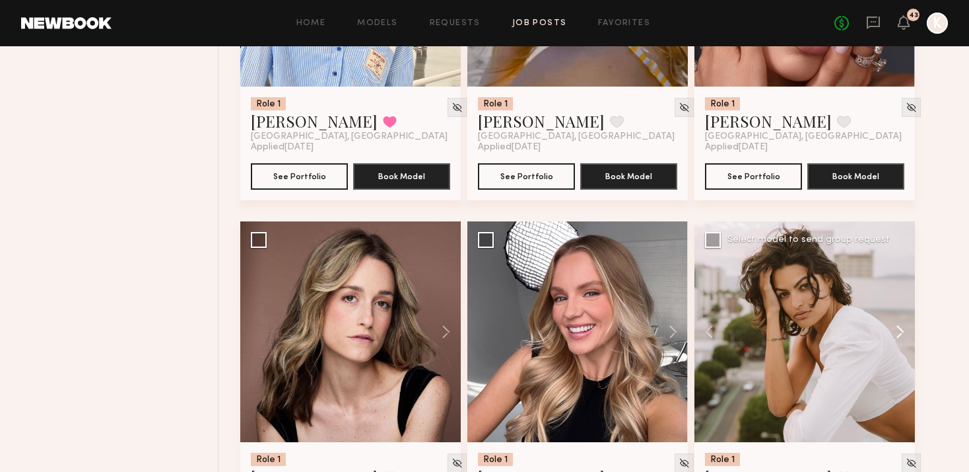
click at [870, 295] on button at bounding box center [894, 331] width 42 height 221
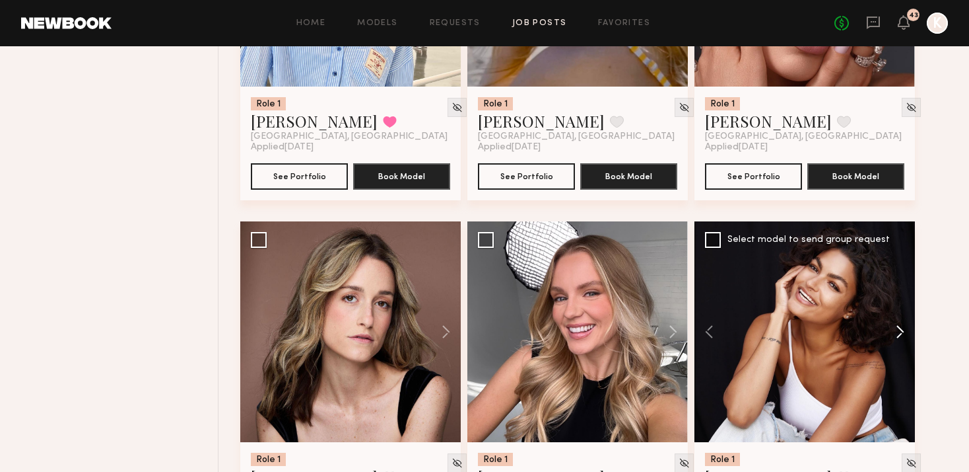
click at [870, 295] on button at bounding box center [894, 331] width 42 height 221
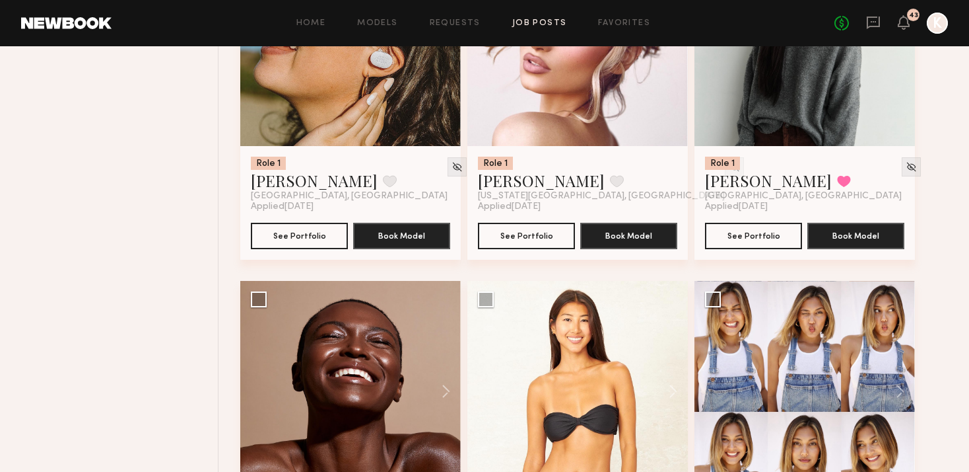
scroll to position [5403, 0]
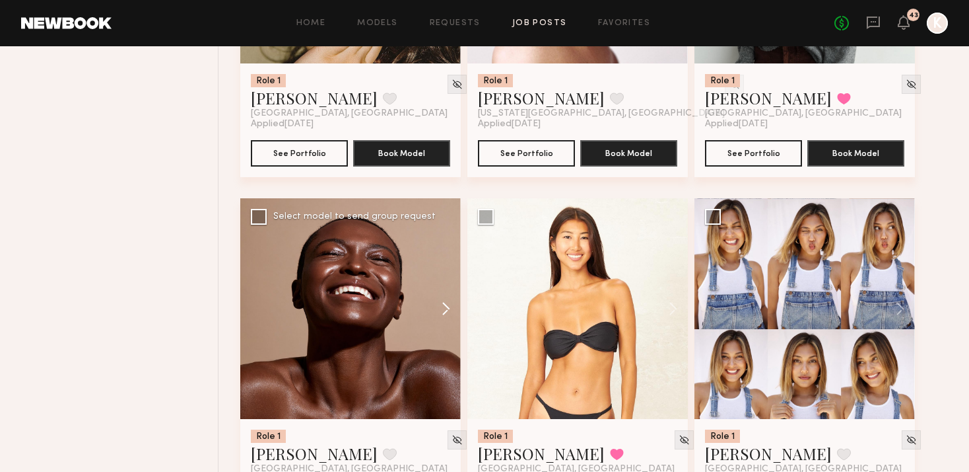
click at [444, 280] on button at bounding box center [440, 308] width 42 height 221
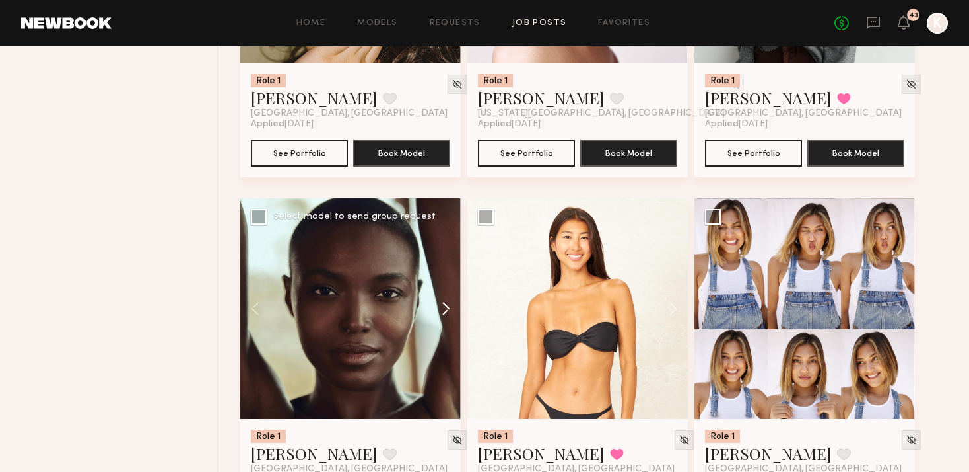
click at [444, 280] on button at bounding box center [440, 308] width 42 height 221
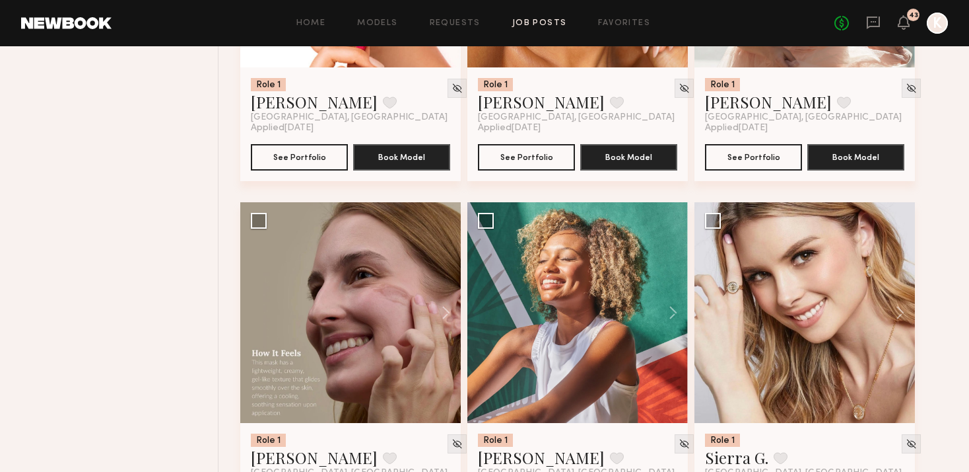
scroll to position [6484, 0]
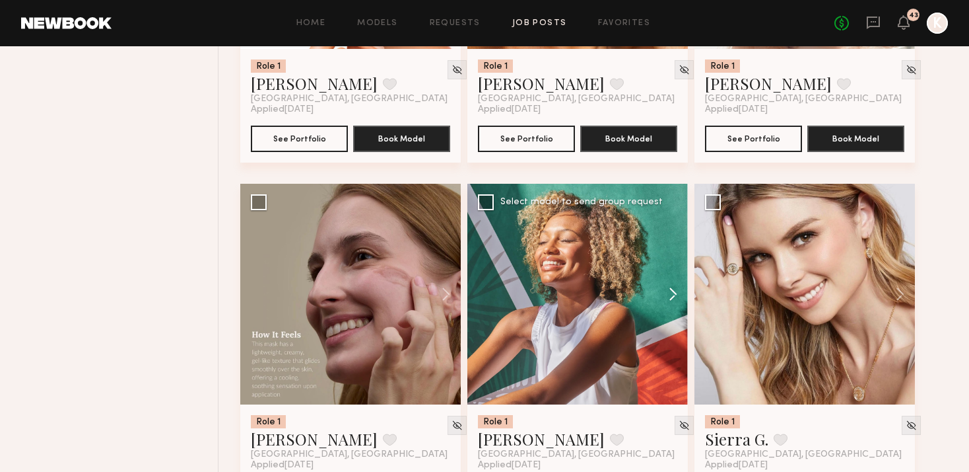
click at [669, 263] on button at bounding box center [667, 294] width 42 height 221
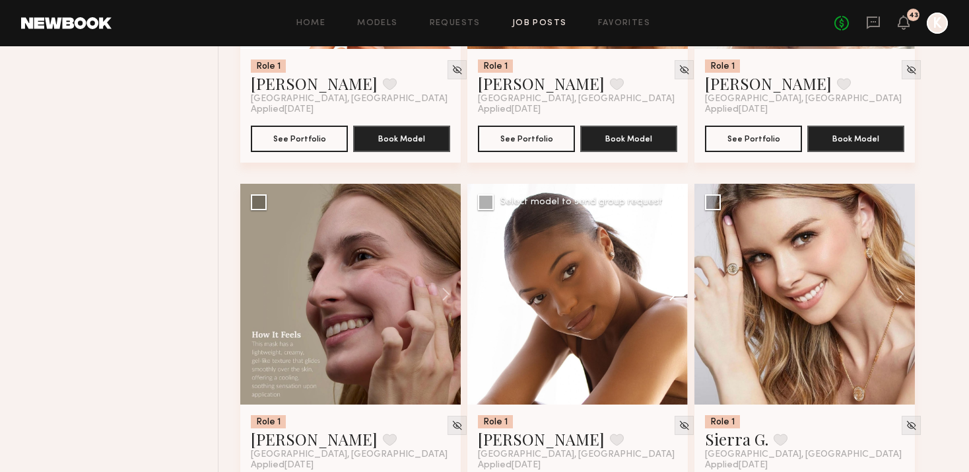
click at [669, 263] on button at bounding box center [667, 294] width 42 height 221
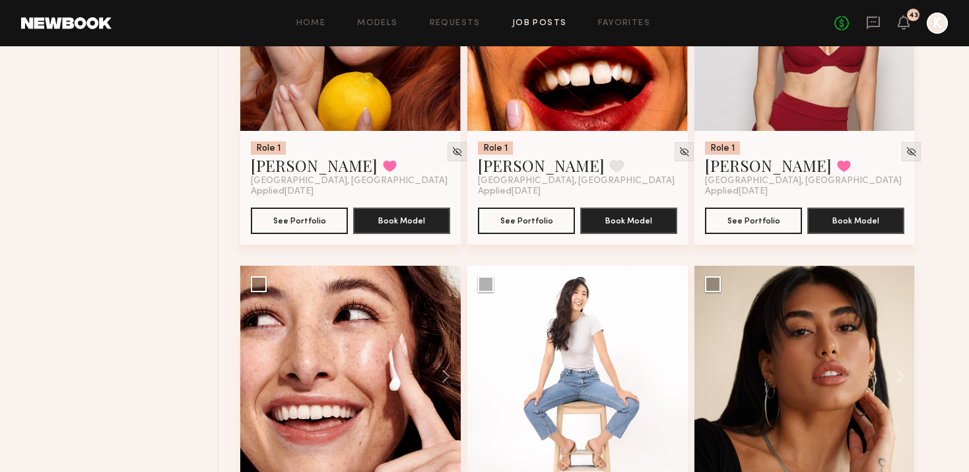
scroll to position [7571, 0]
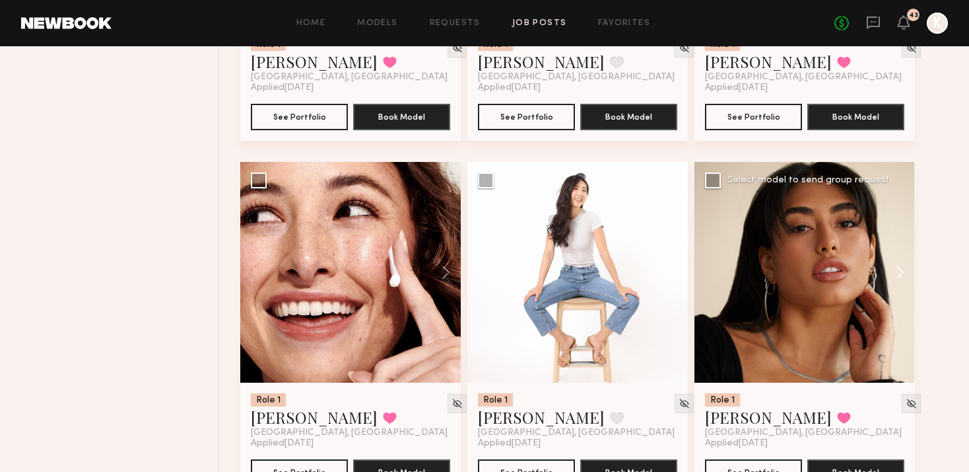
click at [870, 247] on button at bounding box center [894, 272] width 42 height 221
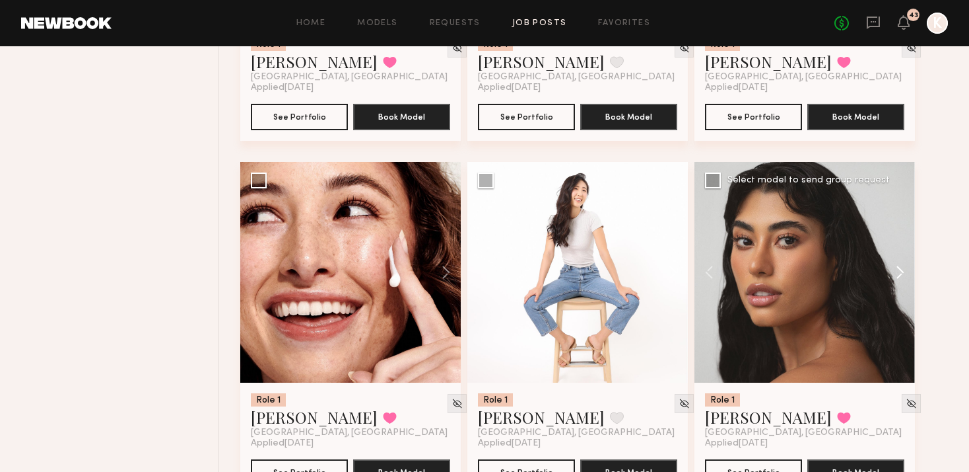
click at [870, 247] on button at bounding box center [894, 272] width 42 height 221
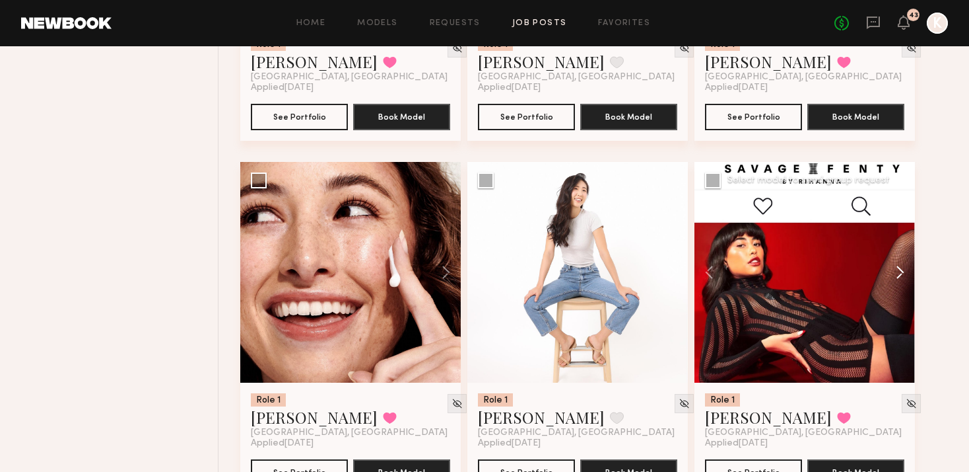
click at [870, 247] on button at bounding box center [894, 272] width 42 height 221
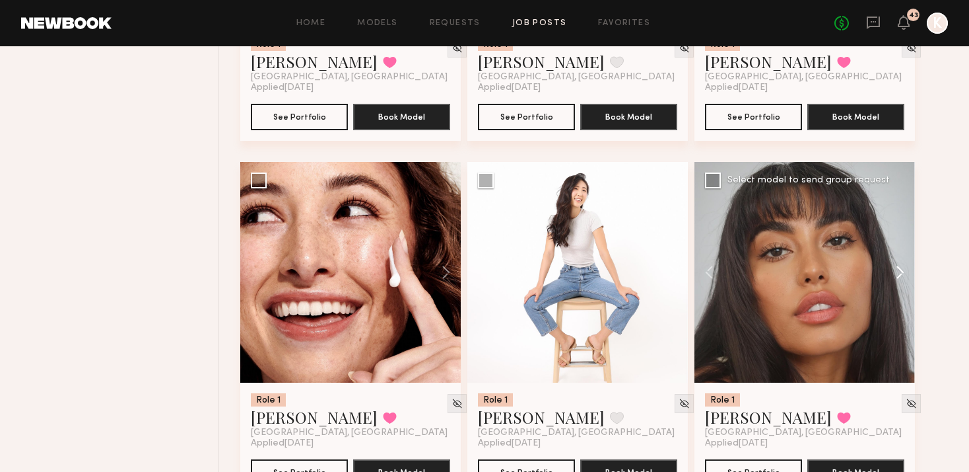
click at [870, 247] on button at bounding box center [894, 272] width 42 height 221
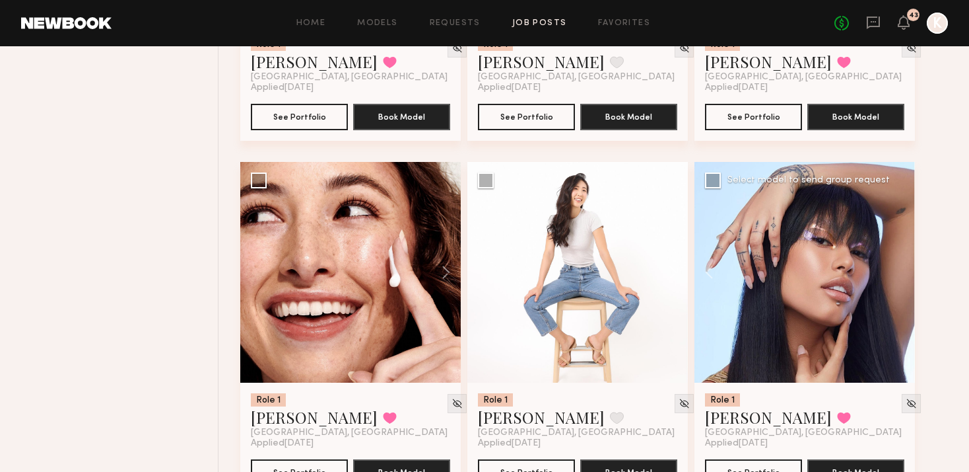
click at [870, 247] on div at bounding box center [805, 272] width 221 height 221
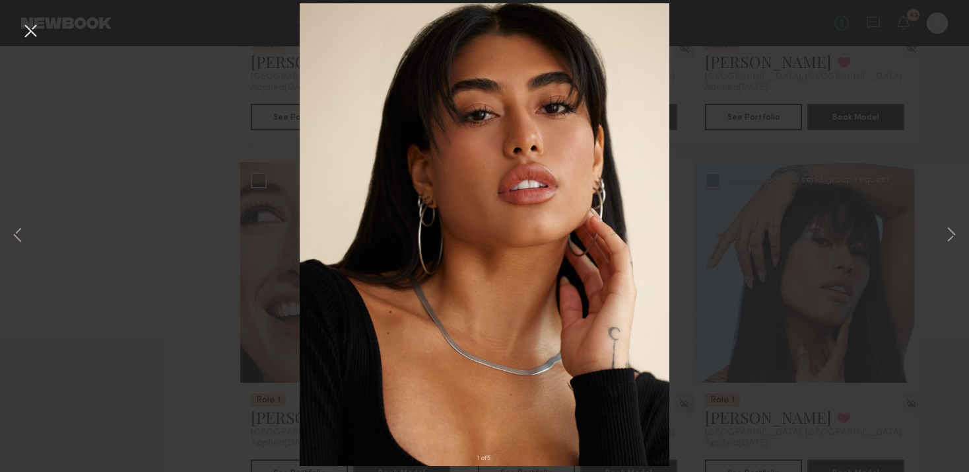
click at [32, 30] on button at bounding box center [30, 32] width 21 height 24
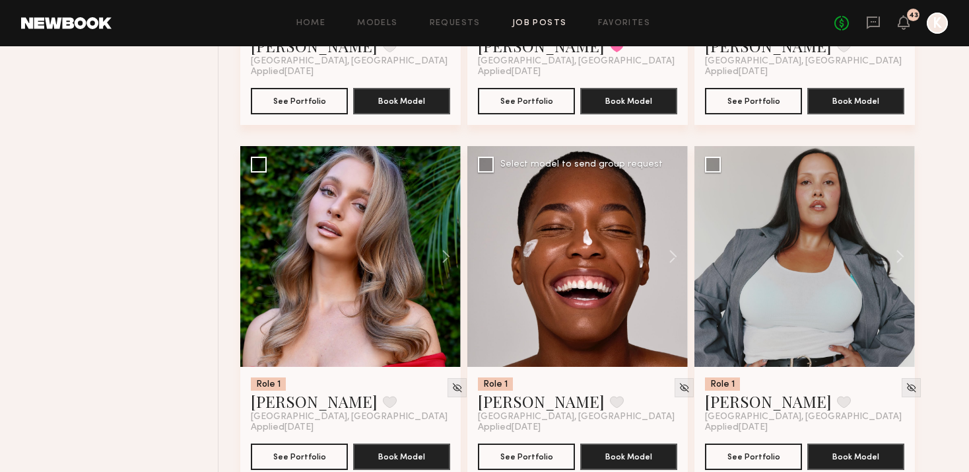
scroll to position [8308, 0]
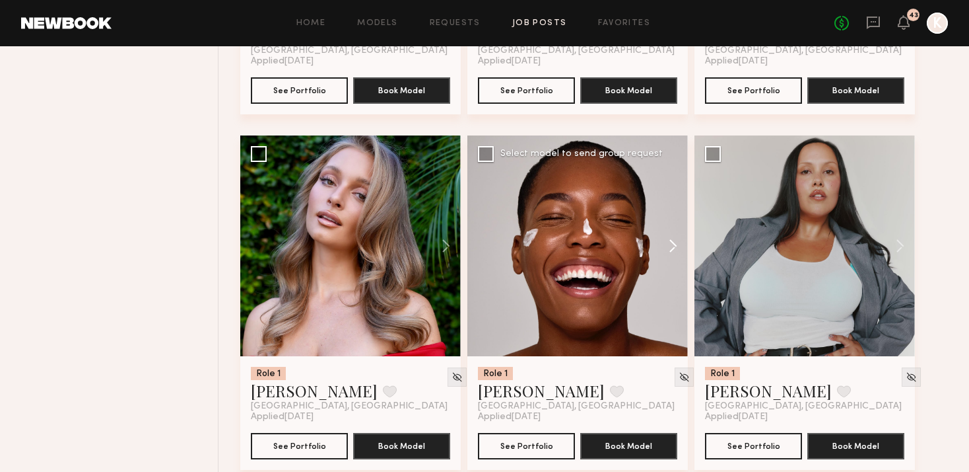
click at [675, 215] on button at bounding box center [667, 245] width 42 height 221
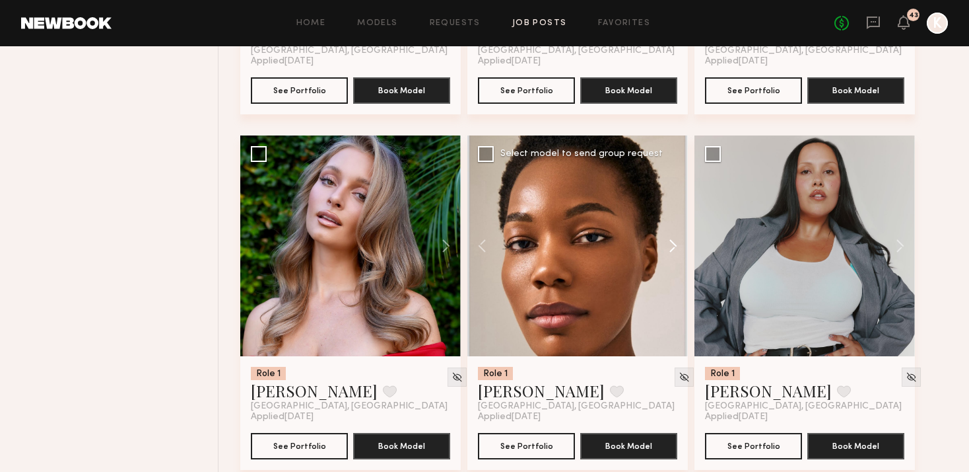
click at [675, 215] on button at bounding box center [667, 245] width 42 height 221
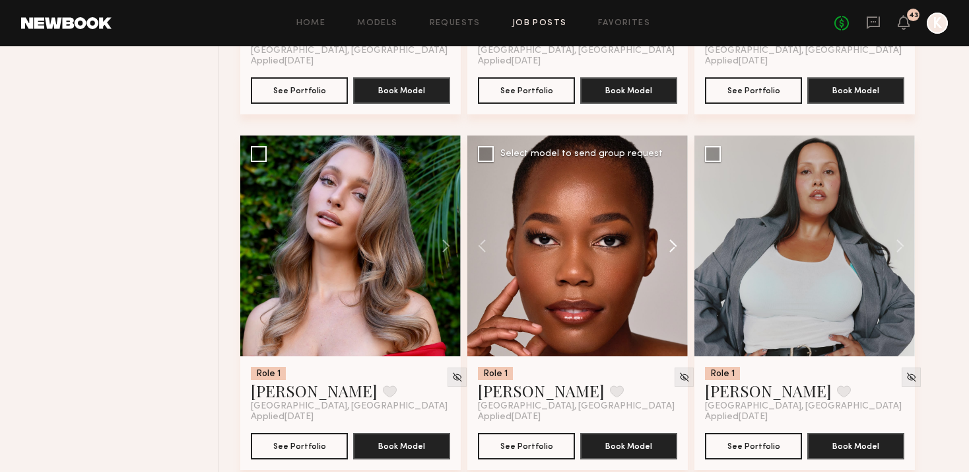
click at [675, 215] on button at bounding box center [667, 245] width 42 height 221
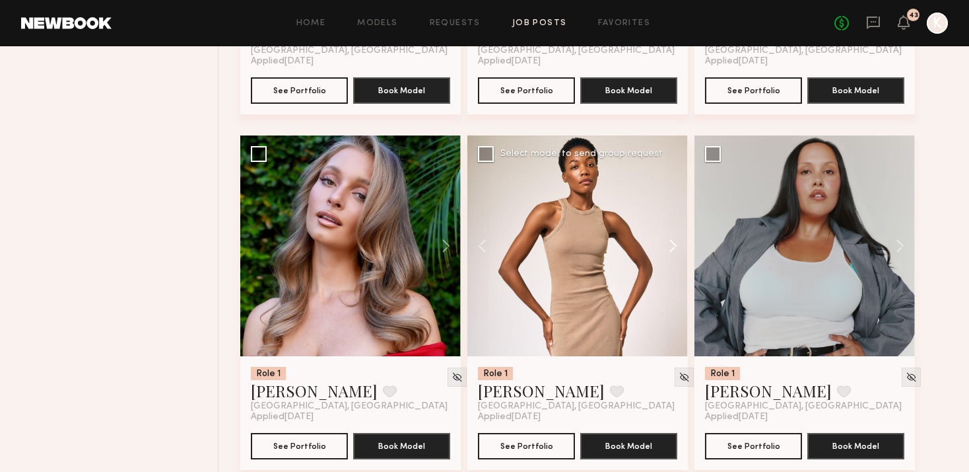
click at [675, 215] on button at bounding box center [667, 245] width 42 height 221
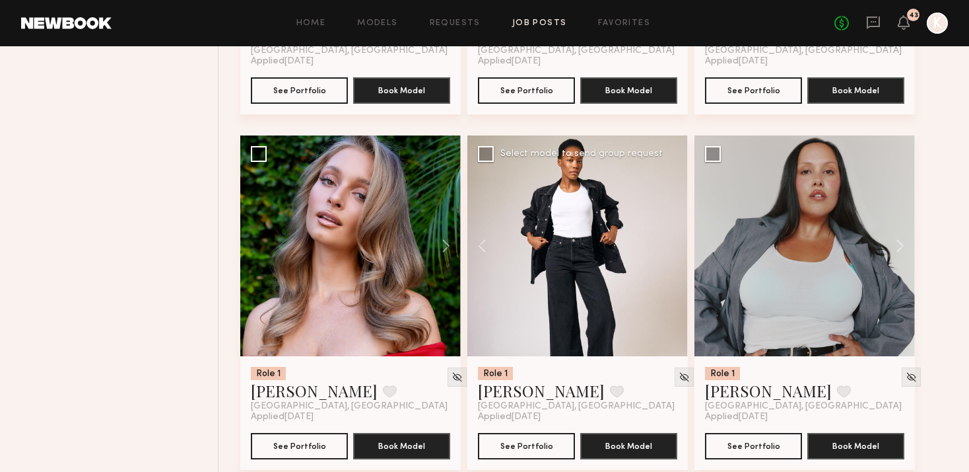
click at [675, 215] on div at bounding box center [578, 245] width 221 height 221
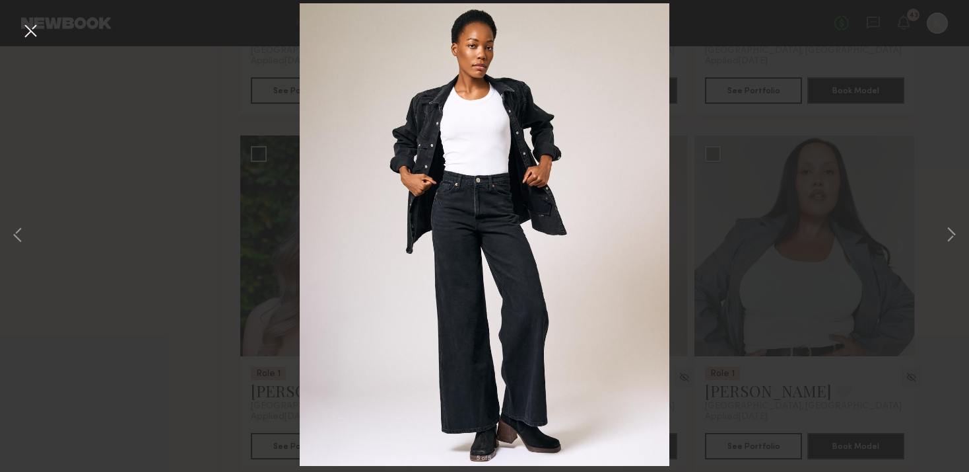
click at [30, 30] on button at bounding box center [30, 32] width 21 height 24
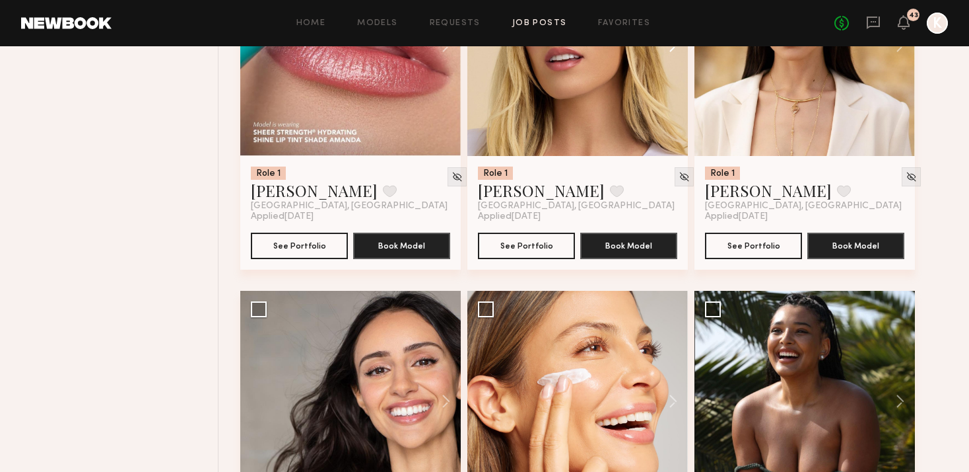
scroll to position [9327, 0]
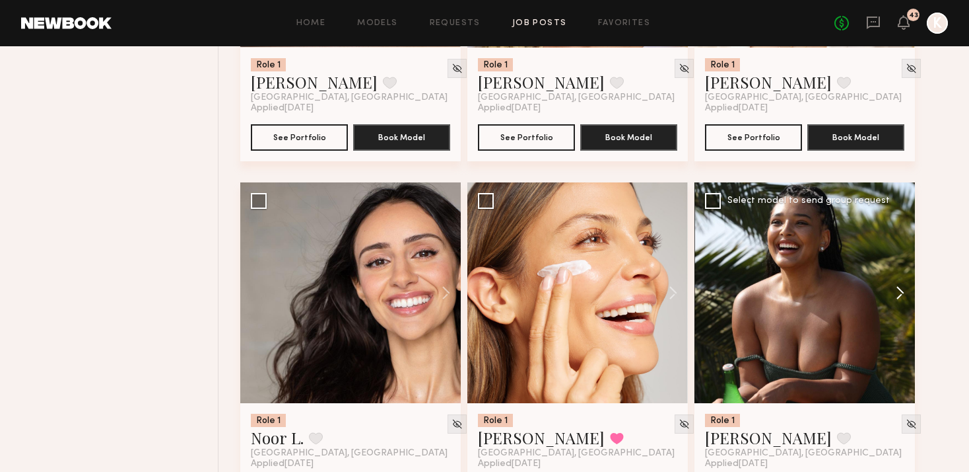
click at [870, 264] on button at bounding box center [894, 292] width 42 height 221
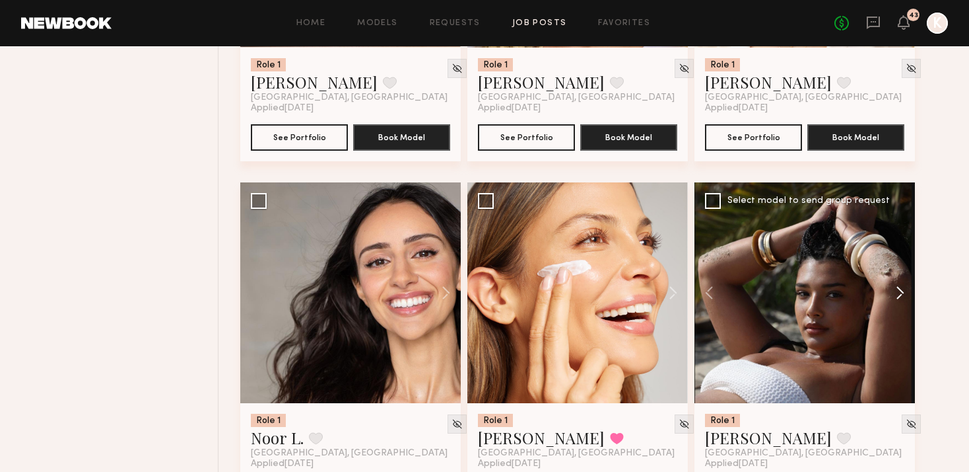
click at [870, 264] on button at bounding box center [894, 292] width 42 height 221
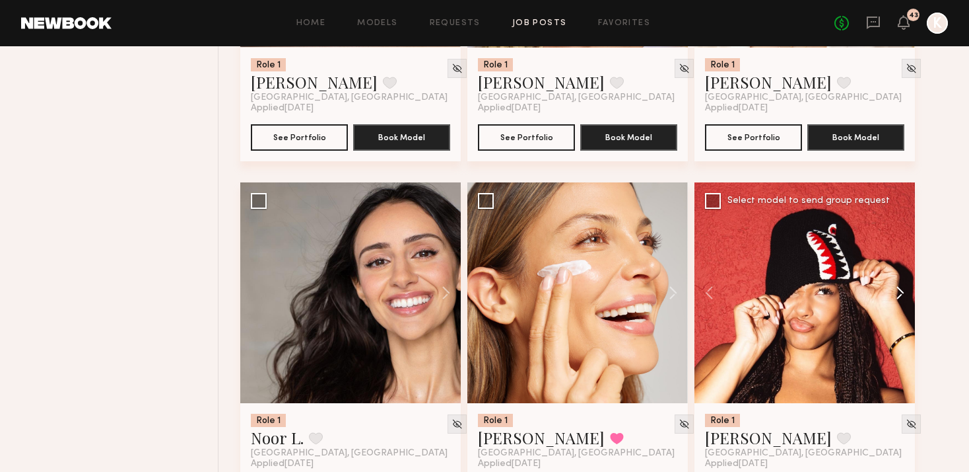
click at [870, 264] on button at bounding box center [894, 292] width 42 height 221
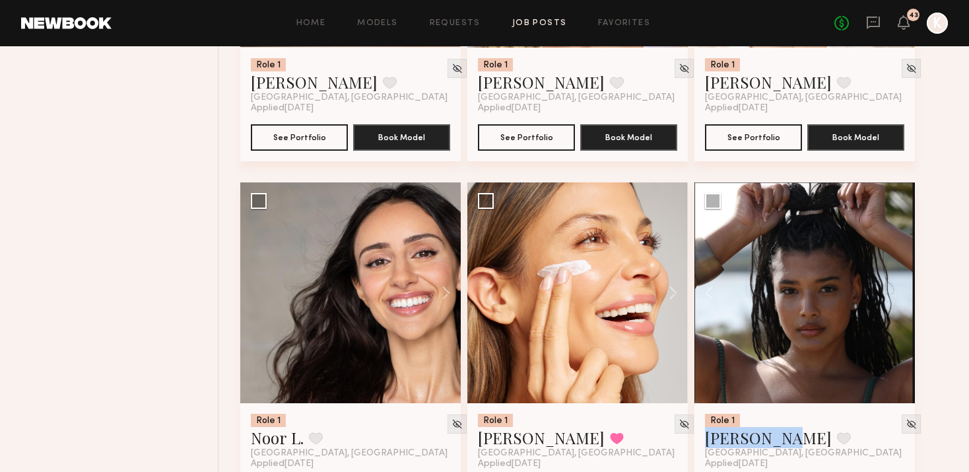
click at [870, 271] on div at bounding box center [805, 292] width 221 height 221
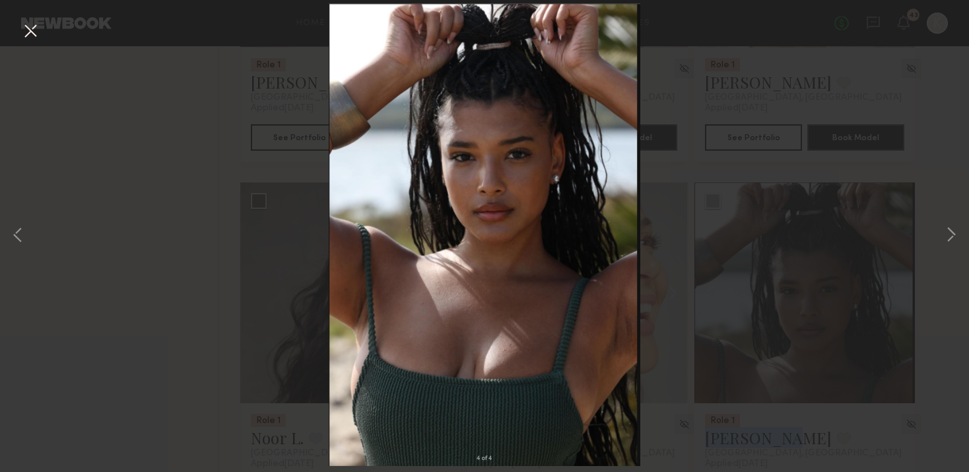
click at [40, 32] on button at bounding box center [30, 32] width 21 height 24
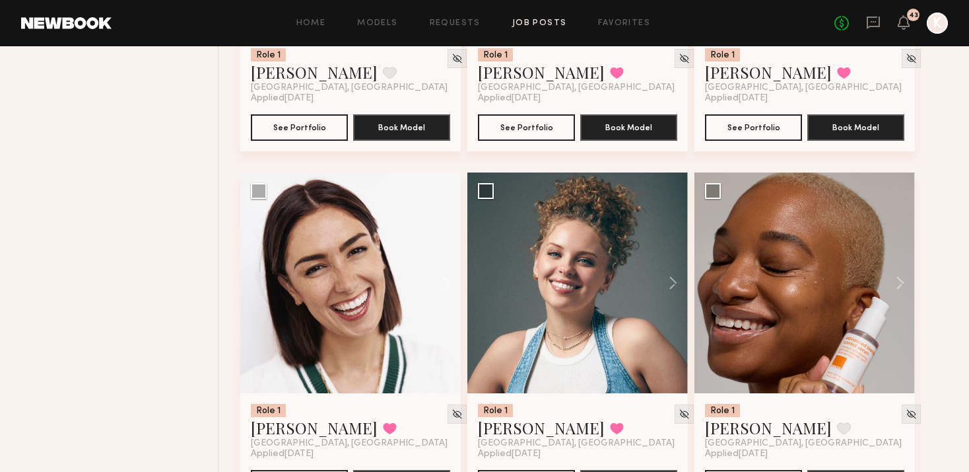
scroll to position [11190, 0]
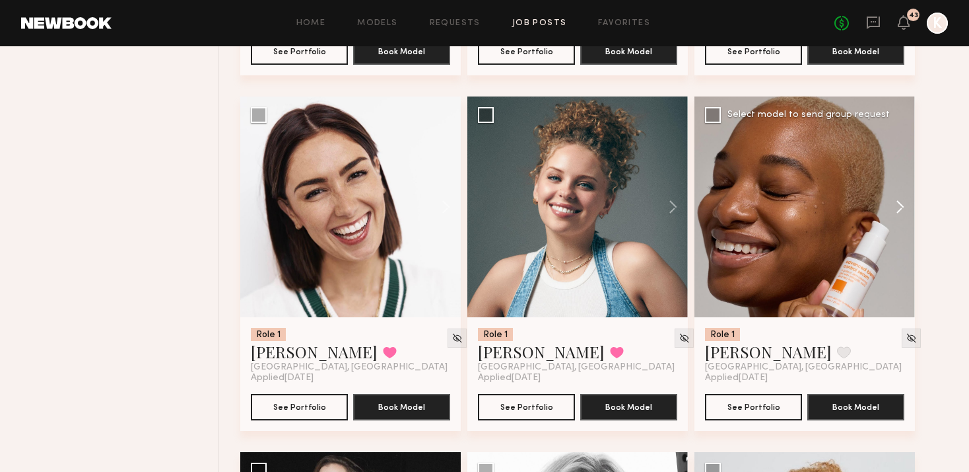
click at [870, 176] on button at bounding box center [894, 206] width 42 height 221
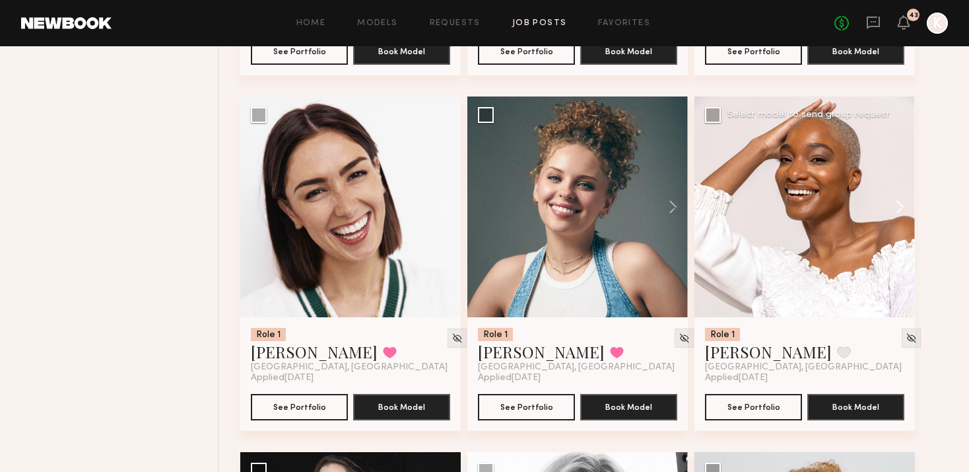
click at [870, 176] on button at bounding box center [894, 206] width 42 height 221
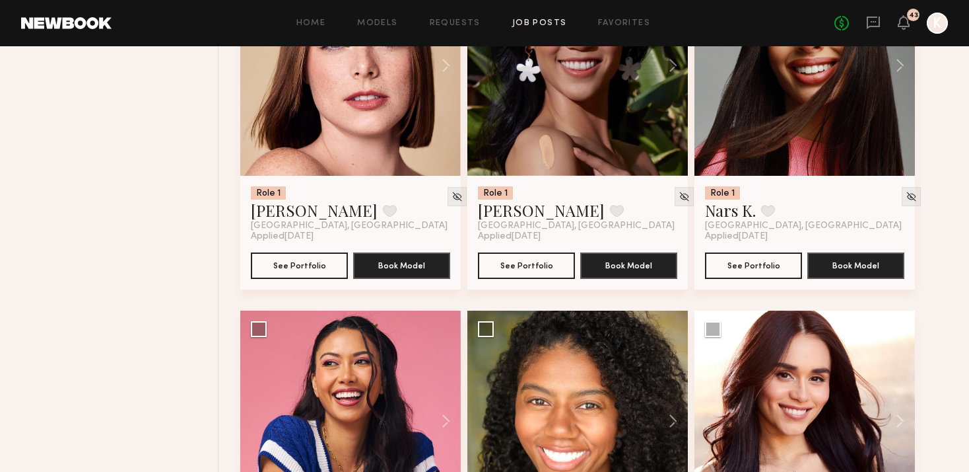
scroll to position [13605, 0]
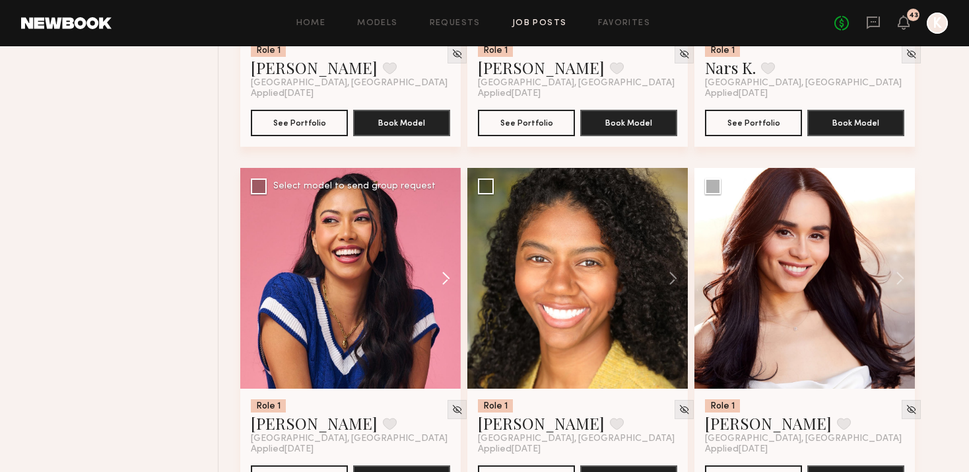
click at [437, 260] on button at bounding box center [440, 278] width 42 height 221
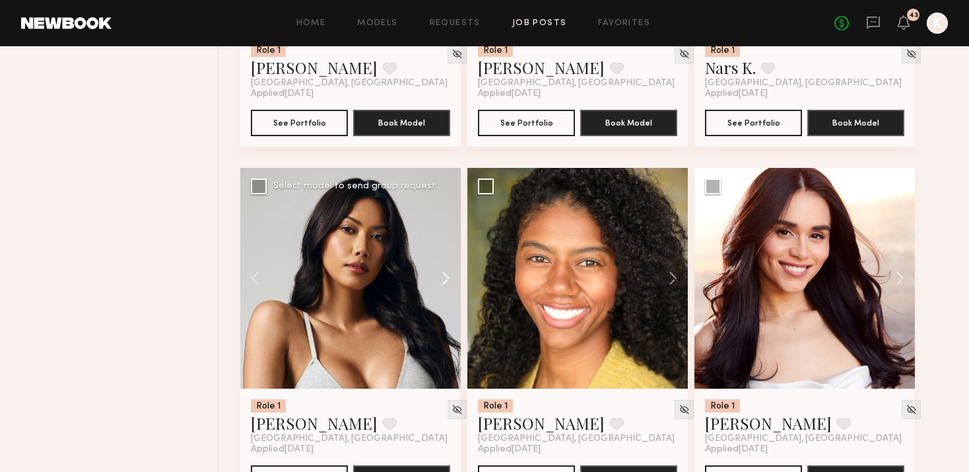
click at [437, 260] on button at bounding box center [440, 278] width 42 height 221
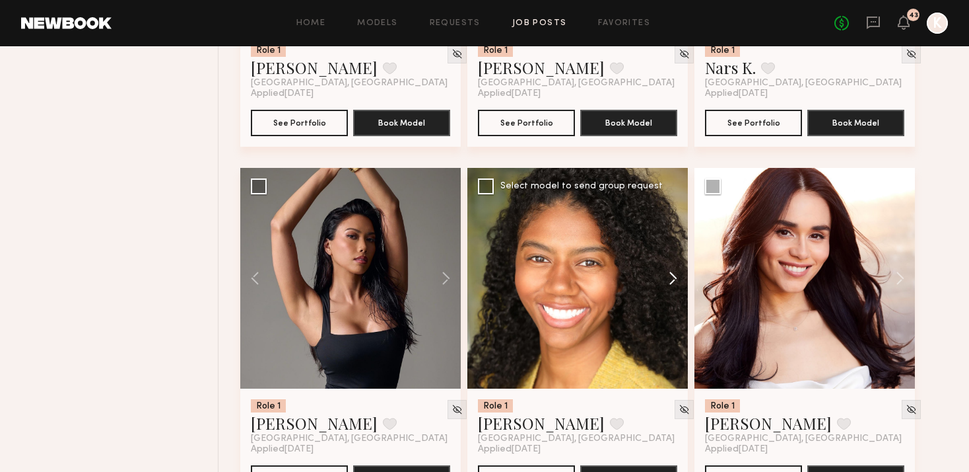
click at [675, 252] on button at bounding box center [667, 278] width 42 height 221
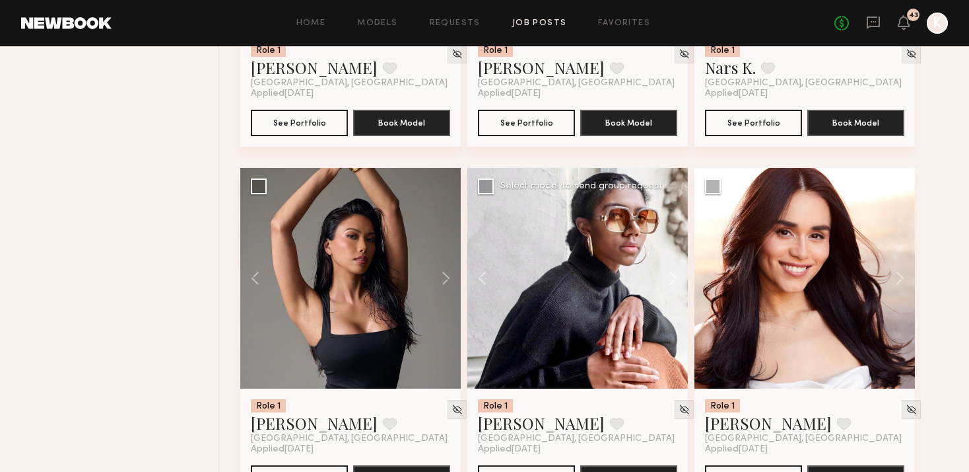
click at [675, 252] on button at bounding box center [667, 278] width 42 height 221
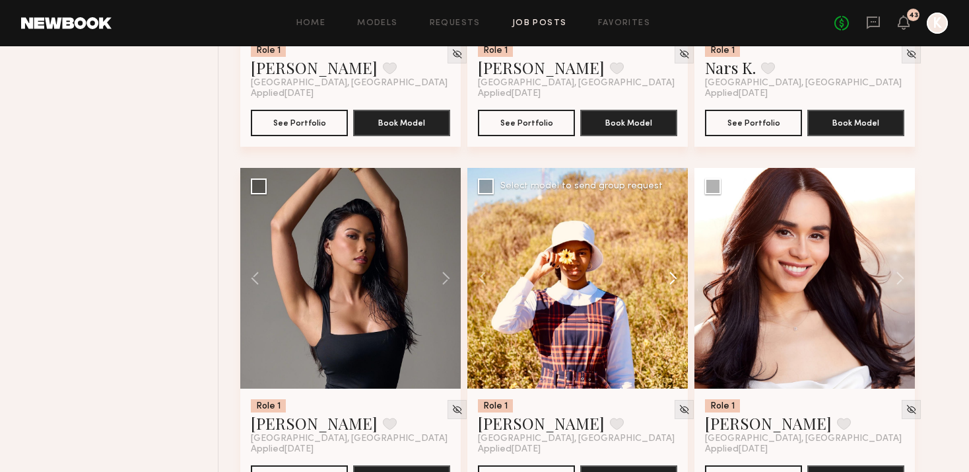
click at [675, 252] on button at bounding box center [667, 278] width 42 height 221
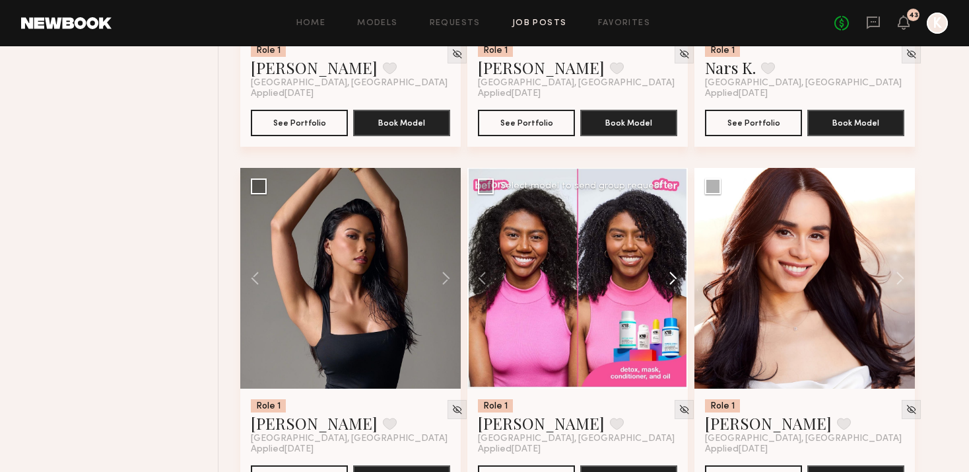
click at [675, 252] on button at bounding box center [667, 278] width 42 height 221
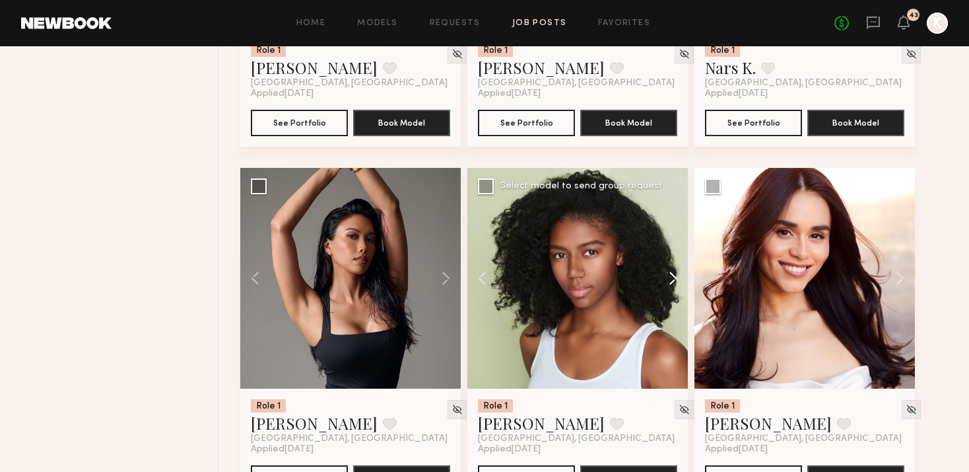
click at [675, 252] on button at bounding box center [667, 278] width 42 height 221
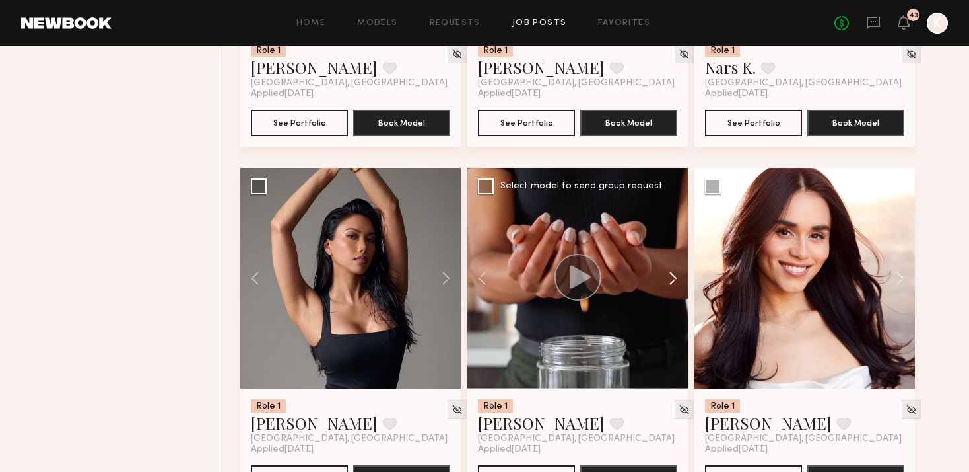
click at [675, 252] on button at bounding box center [667, 278] width 42 height 221
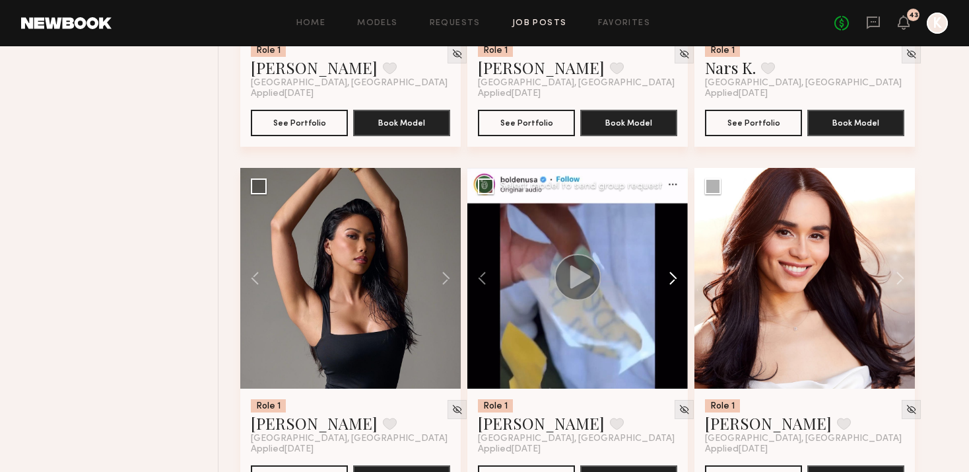
click at [675, 252] on button at bounding box center [667, 278] width 42 height 221
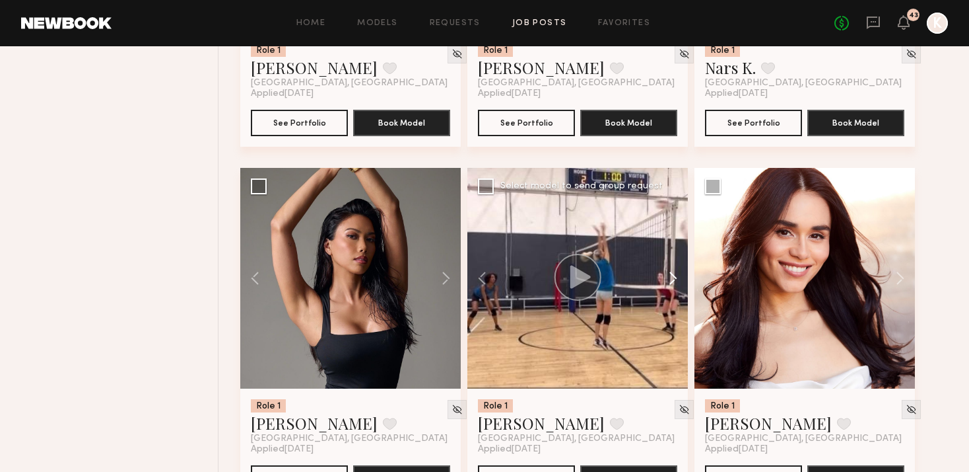
click at [675, 252] on button at bounding box center [667, 278] width 42 height 221
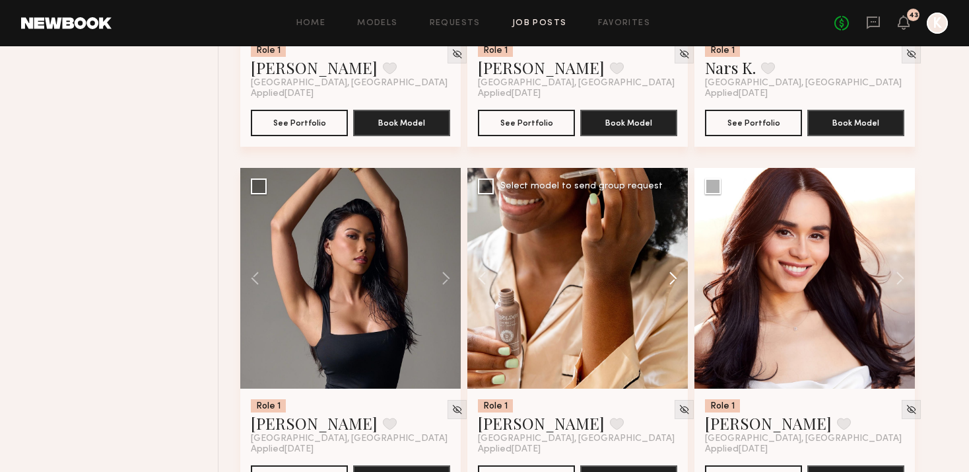
click at [675, 252] on button at bounding box center [667, 278] width 42 height 221
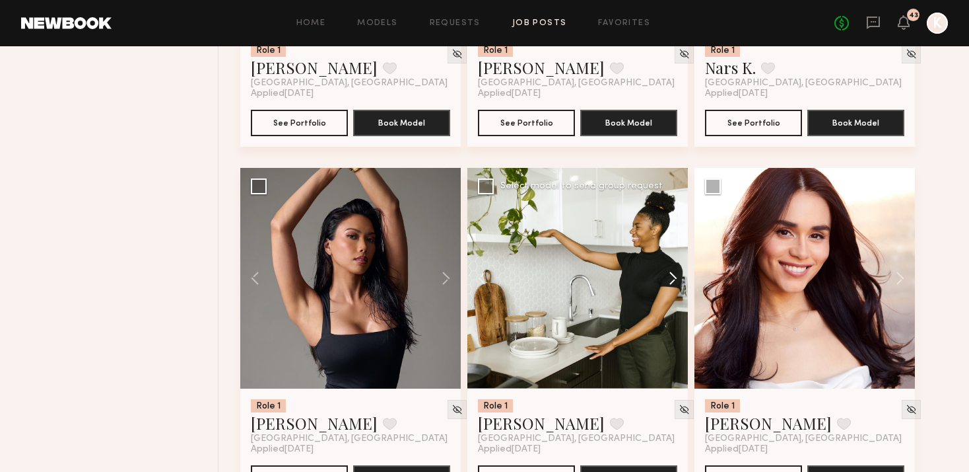
click at [675, 252] on button at bounding box center [667, 278] width 42 height 221
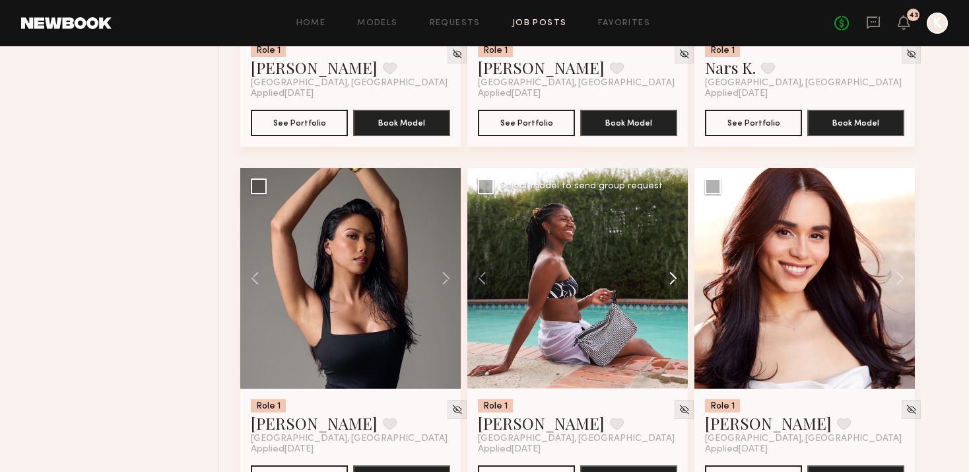
click at [675, 252] on button at bounding box center [667, 278] width 42 height 221
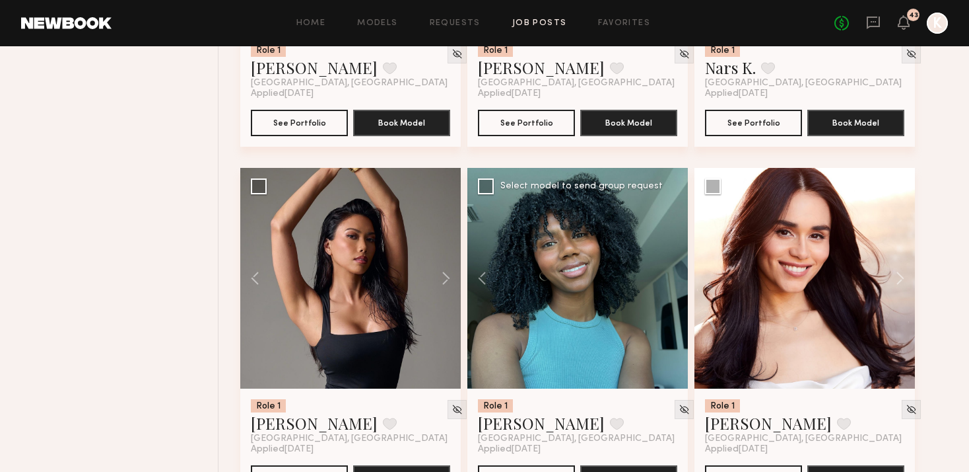
click at [675, 252] on div at bounding box center [578, 278] width 221 height 221
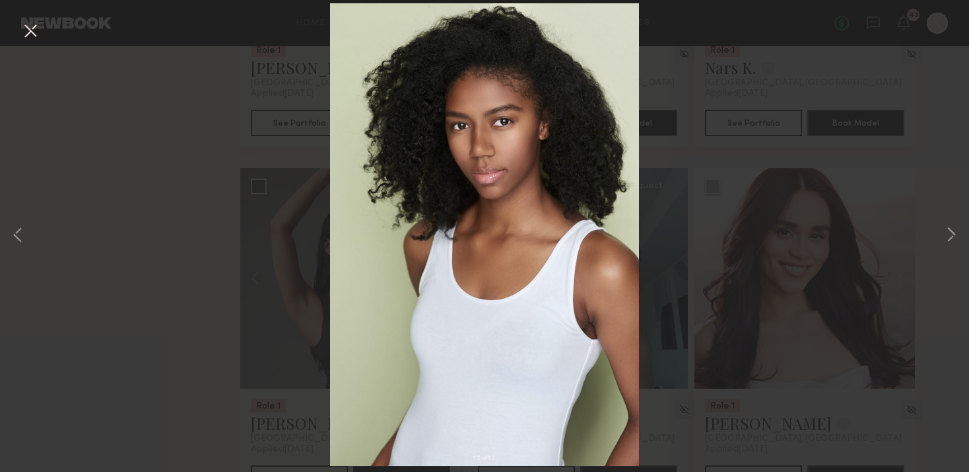
click at [32, 28] on button at bounding box center [30, 32] width 21 height 24
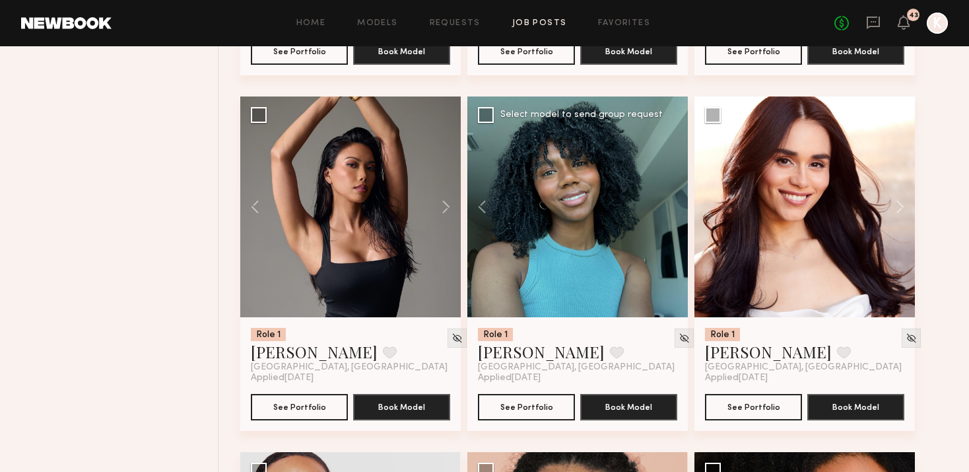
scroll to position [13959, 0]
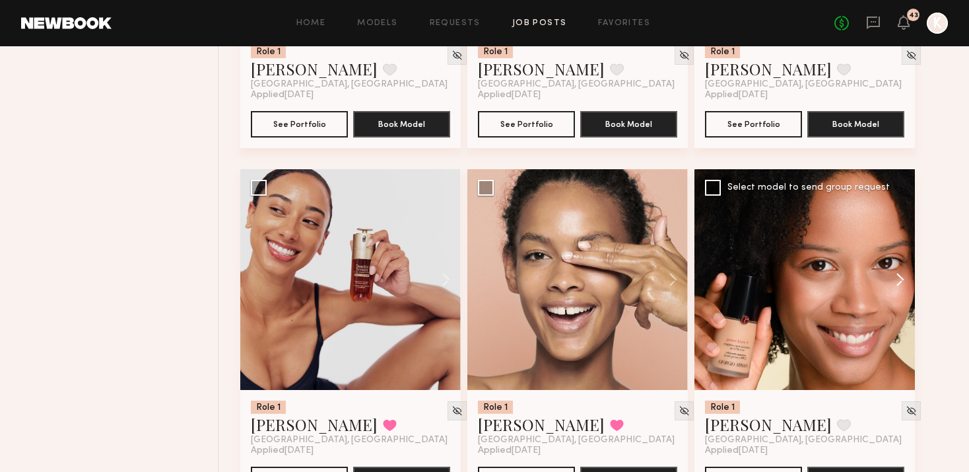
click at [870, 255] on button at bounding box center [894, 279] width 42 height 221
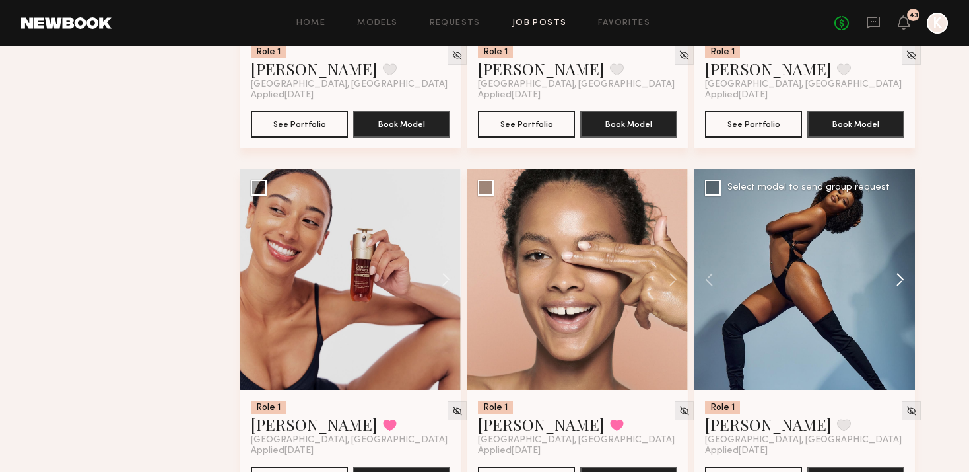
click at [870, 255] on button at bounding box center [894, 279] width 42 height 221
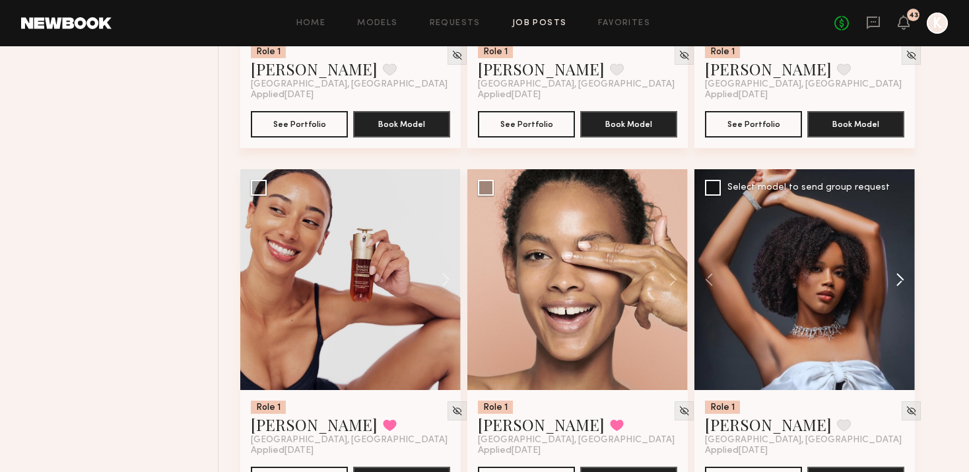
click at [870, 254] on button at bounding box center [894, 279] width 42 height 221
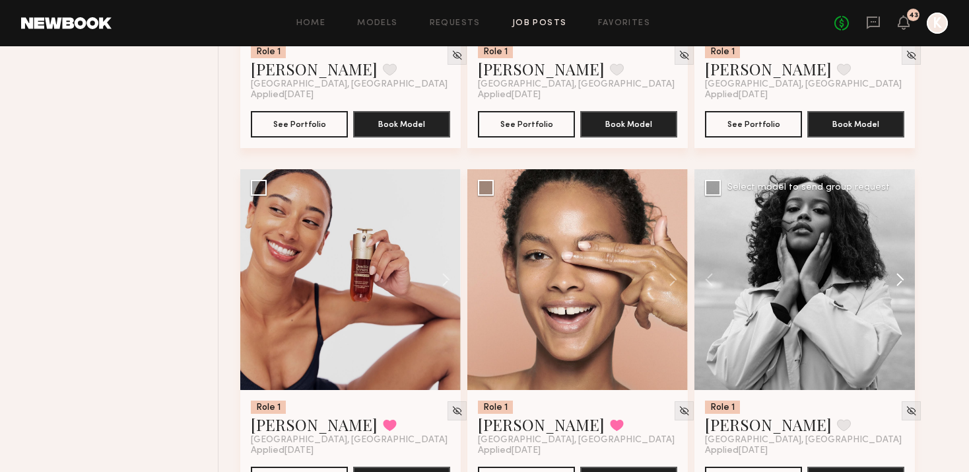
click at [870, 254] on button at bounding box center [894, 279] width 42 height 221
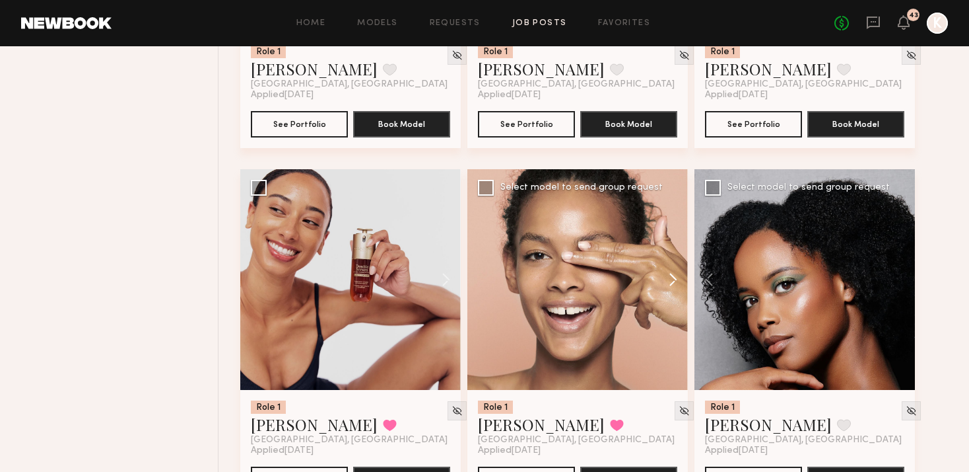
click at [674, 258] on button at bounding box center [667, 279] width 42 height 221
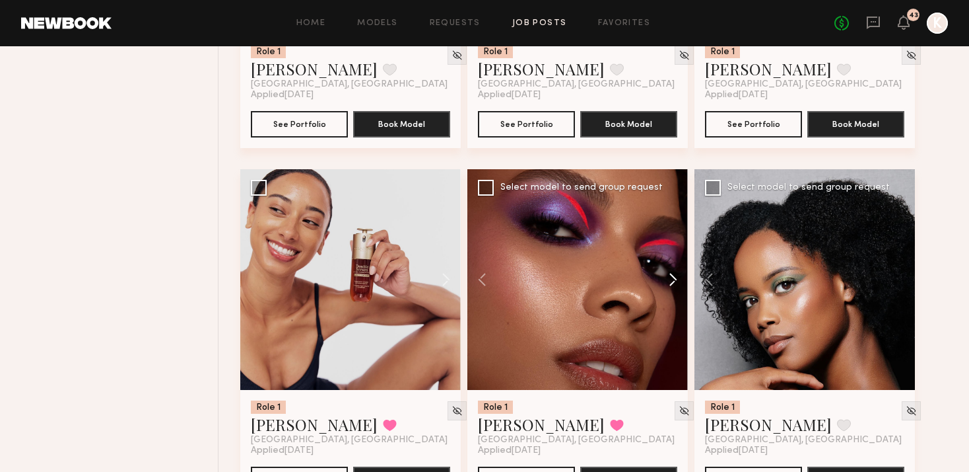
click at [674, 258] on button at bounding box center [667, 279] width 42 height 221
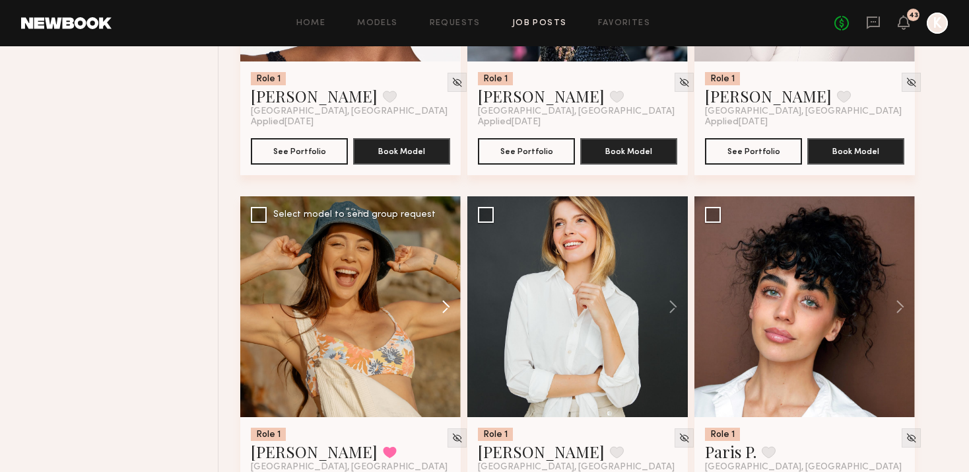
scroll to position [14654, 0]
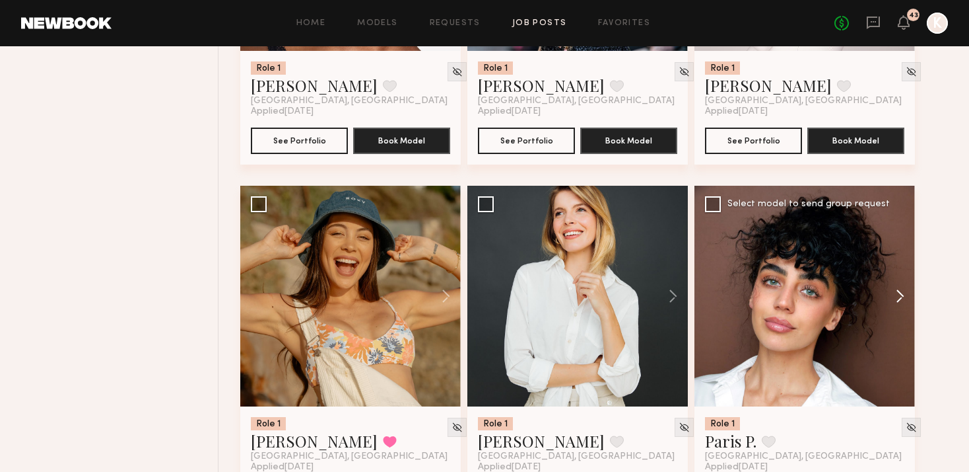
click at [870, 272] on button at bounding box center [894, 296] width 42 height 221
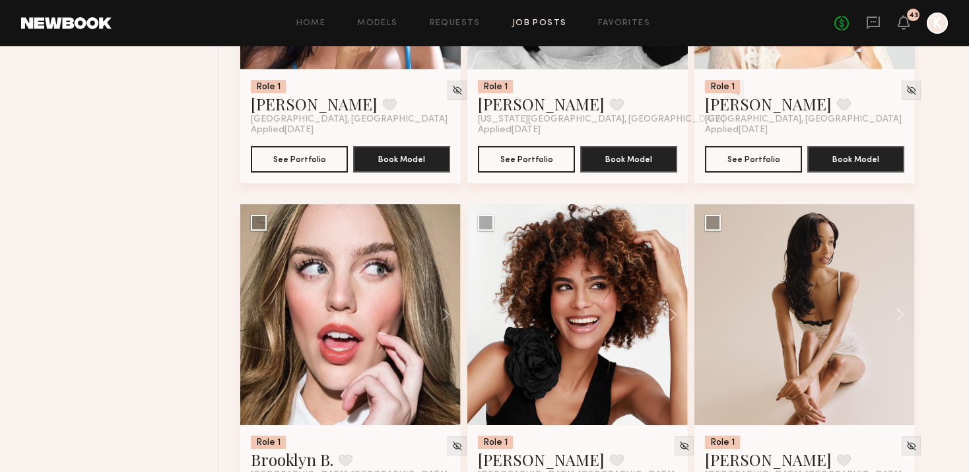
scroll to position [15770, 0]
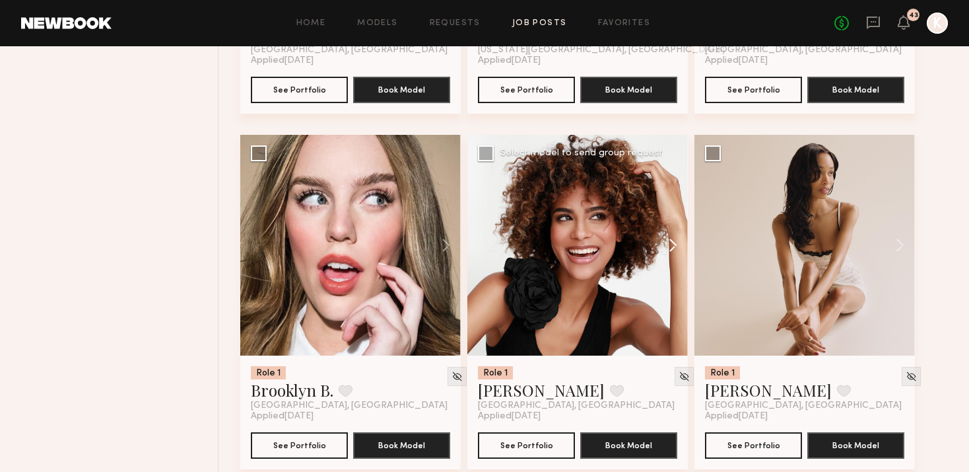
click at [665, 225] on button at bounding box center [667, 245] width 42 height 221
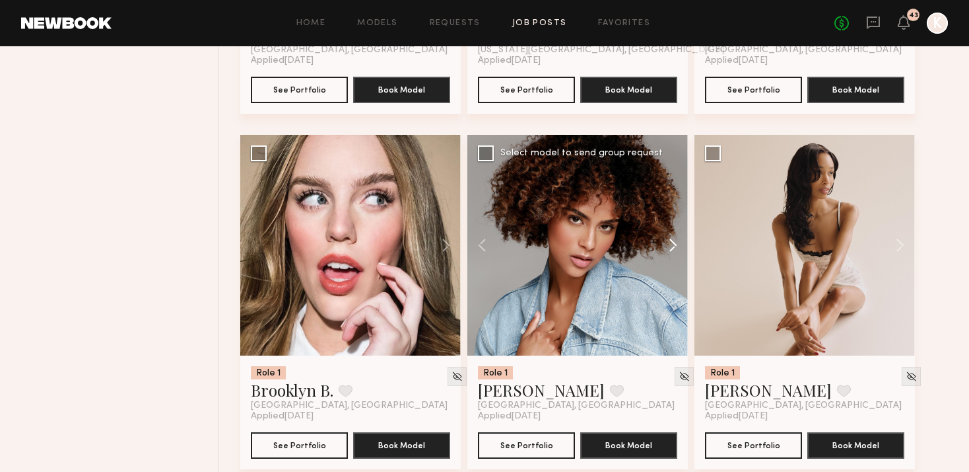
click at [665, 225] on button at bounding box center [667, 245] width 42 height 221
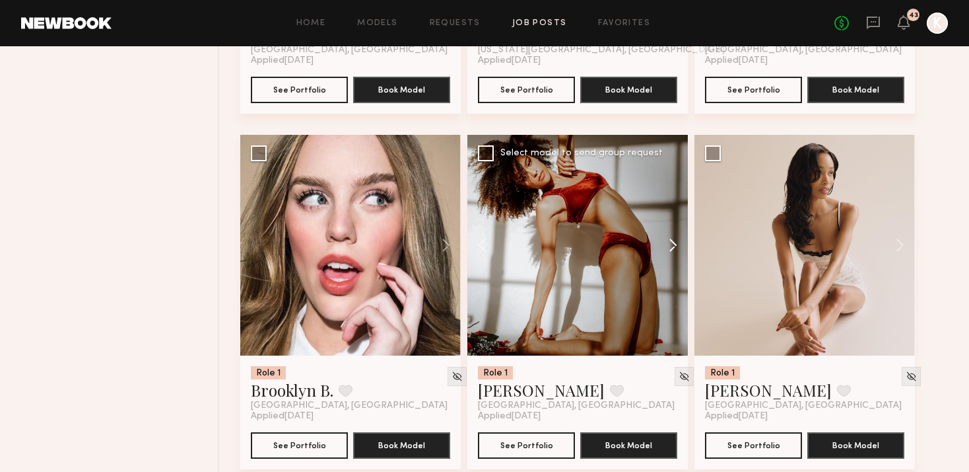
click at [665, 225] on button at bounding box center [667, 245] width 42 height 221
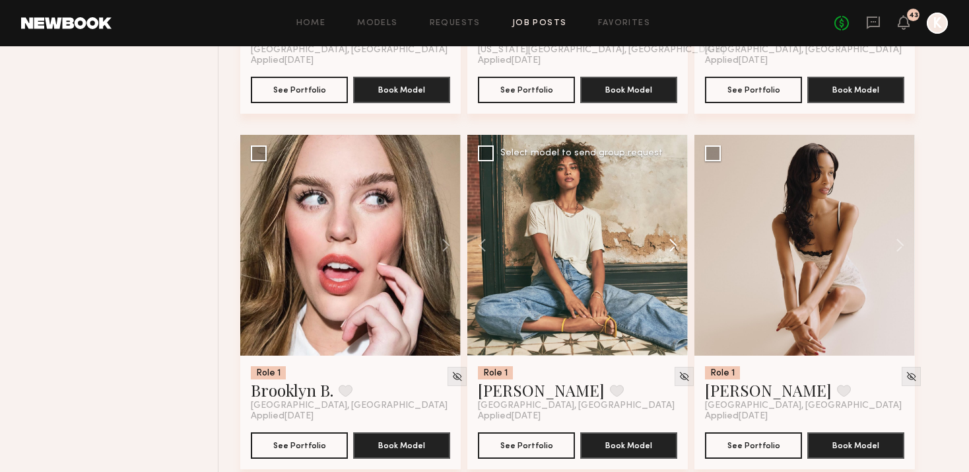
click at [665, 225] on button at bounding box center [667, 245] width 42 height 221
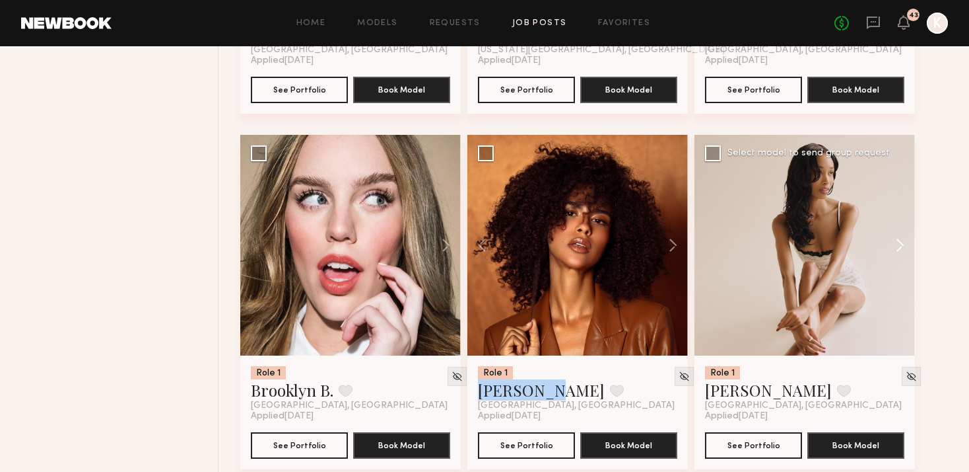
click at [870, 221] on button at bounding box center [894, 245] width 42 height 221
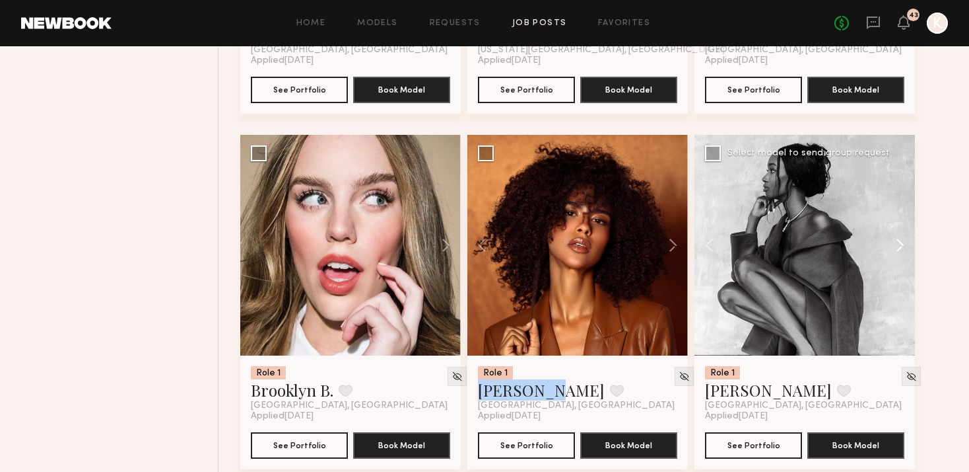
click at [870, 221] on button at bounding box center [894, 245] width 42 height 221
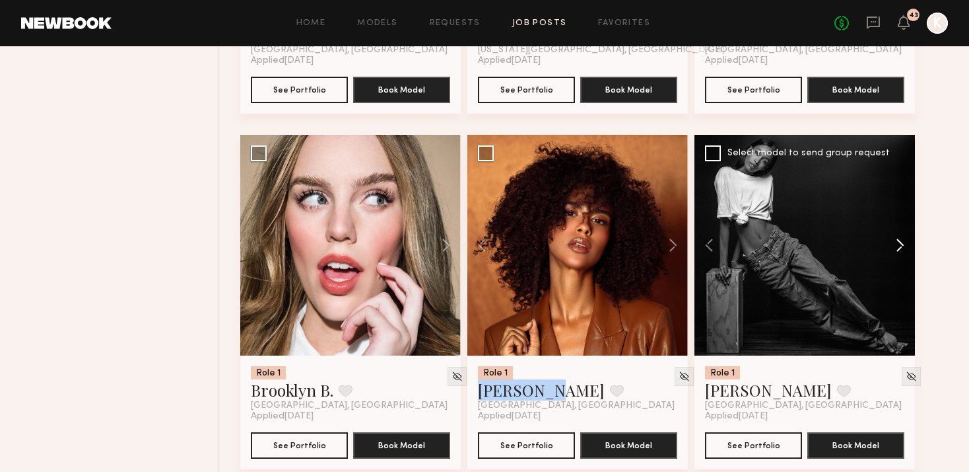
click at [870, 221] on button at bounding box center [894, 245] width 42 height 221
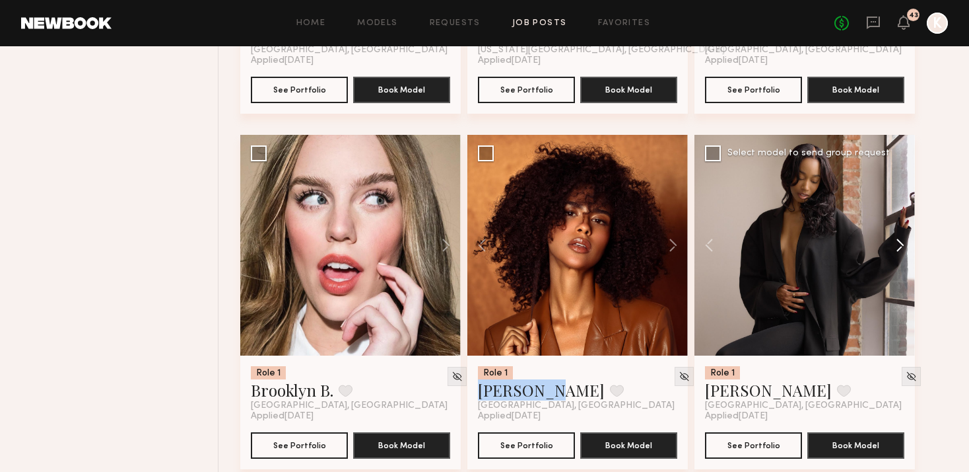
click at [870, 221] on button at bounding box center [894, 245] width 42 height 221
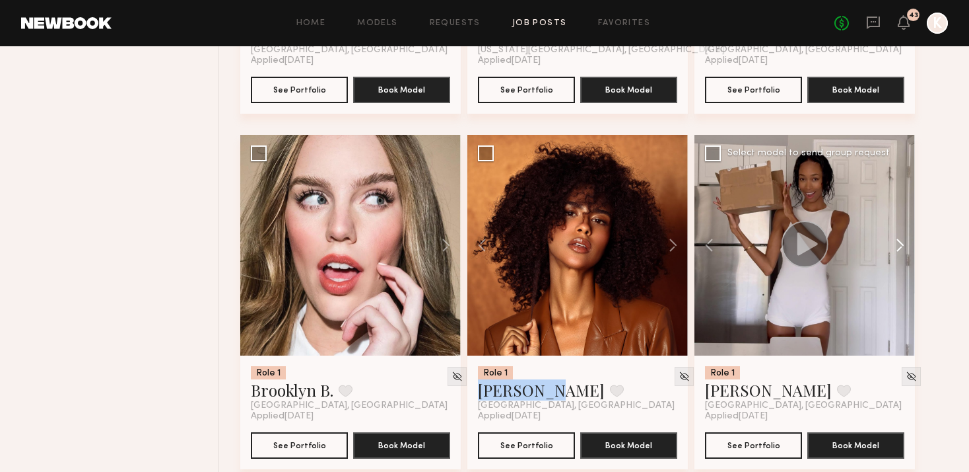
click at [870, 221] on button at bounding box center [894, 245] width 42 height 221
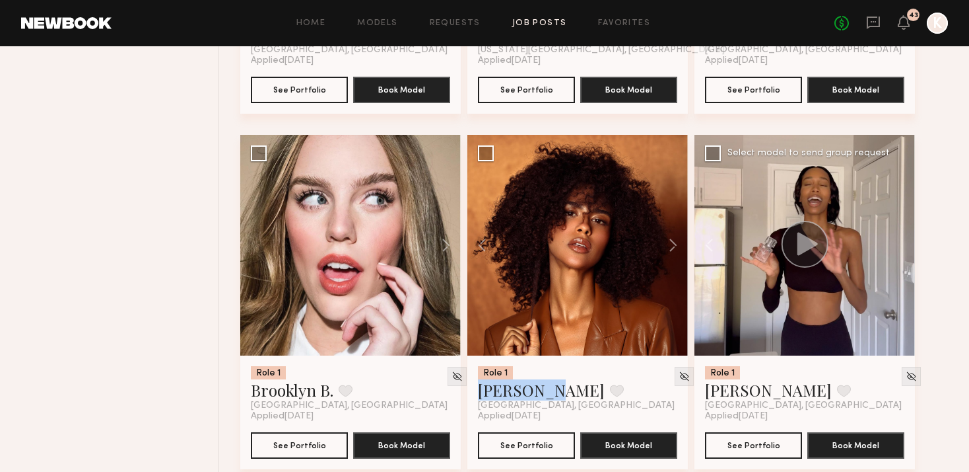
click at [870, 221] on div at bounding box center [805, 245] width 221 height 221
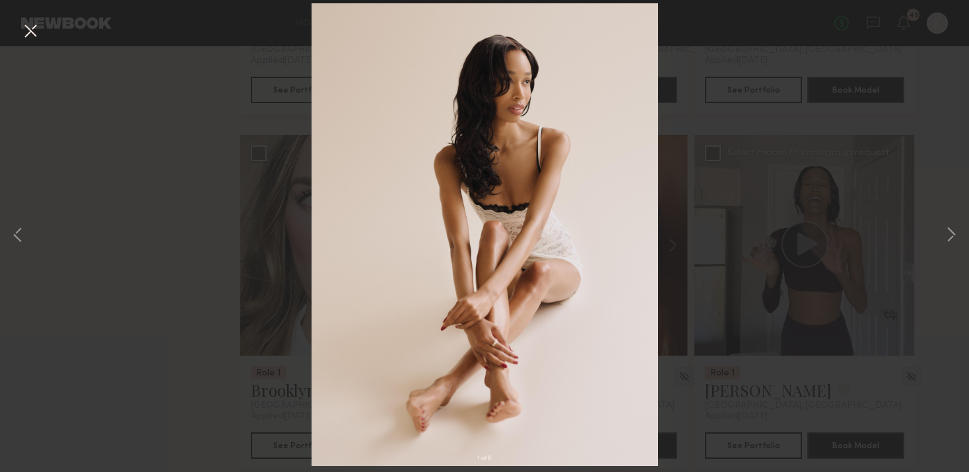
click at [26, 32] on button at bounding box center [30, 32] width 21 height 24
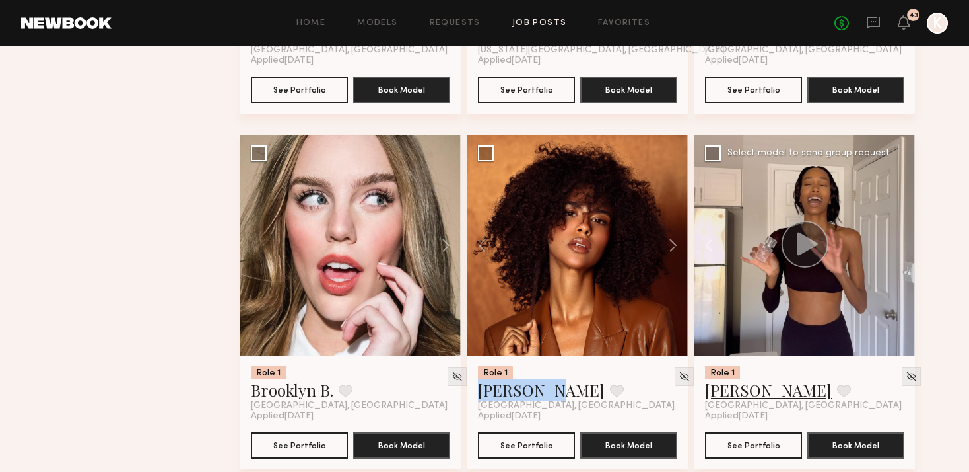
click at [735, 379] on link "Jordin W." at bounding box center [768, 389] width 127 height 21
click at [870, 24] on div "No fees up to $5,000 43 K" at bounding box center [892, 23] width 114 height 21
click at [870, 24] on icon at bounding box center [873, 22] width 15 height 15
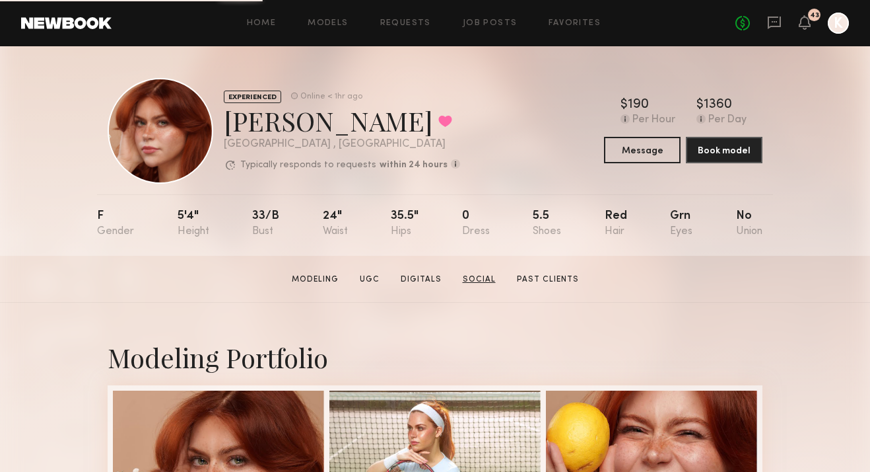
click at [468, 279] on link "Social" at bounding box center [480, 279] width 44 height 12
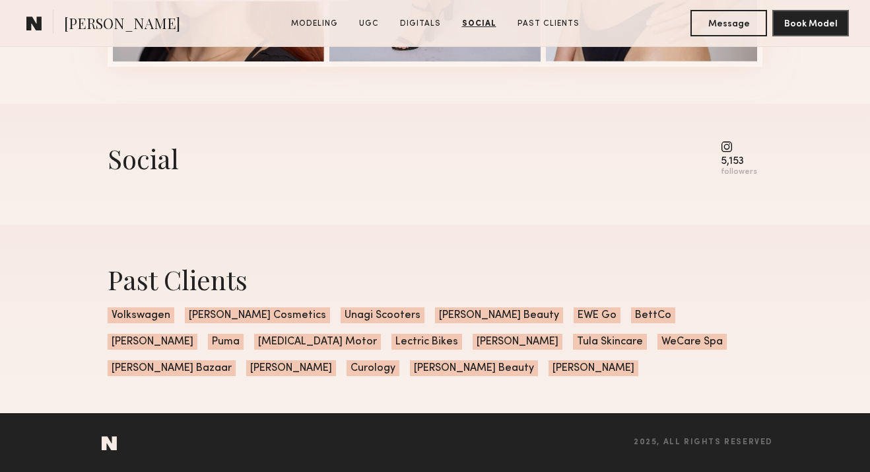
scroll to position [3076, 0]
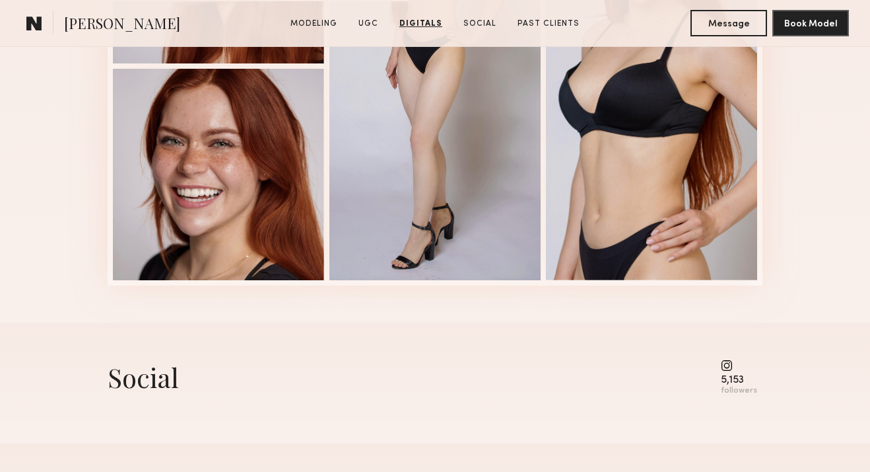
click at [724, 375] on div "5,153" at bounding box center [739, 380] width 36 height 10
click at [731, 367] on common-icon at bounding box center [739, 365] width 36 height 12
click at [730, 363] on common-icon at bounding box center [739, 365] width 36 height 12
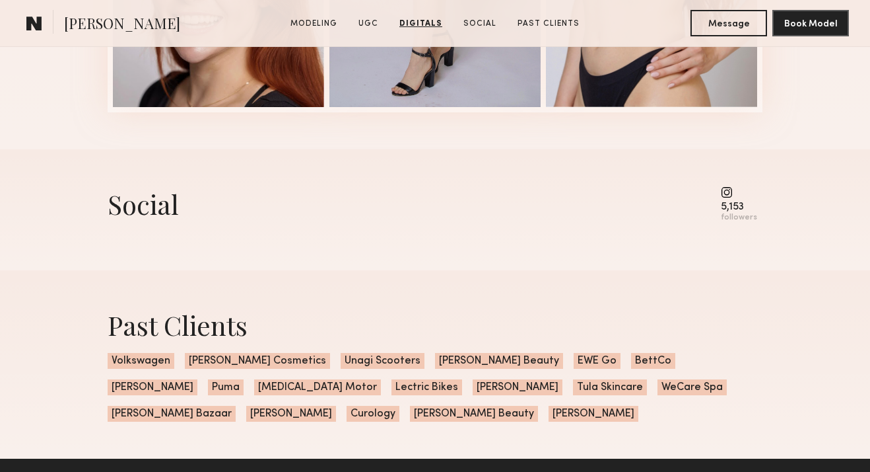
click at [149, 205] on div "Social" at bounding box center [143, 203] width 71 height 35
click at [740, 188] on common-icon at bounding box center [739, 192] width 36 height 12
click at [719, 187] on div "Social 5,153 followers" at bounding box center [435, 204] width 655 height 36
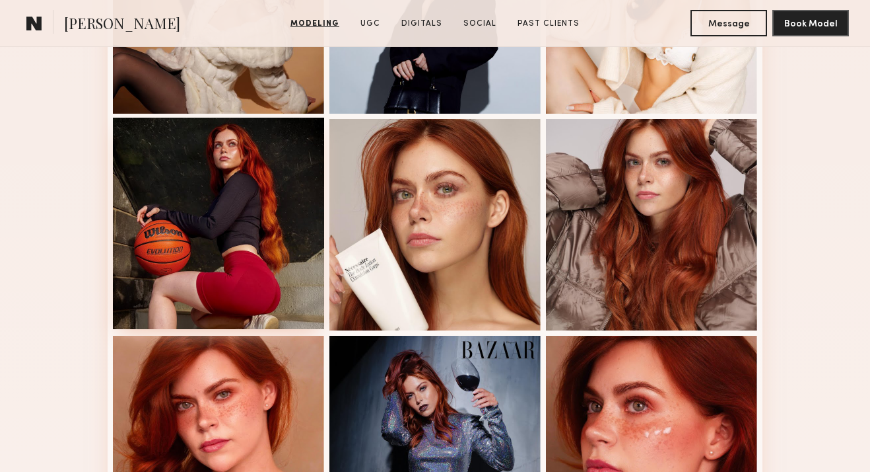
scroll to position [0, 0]
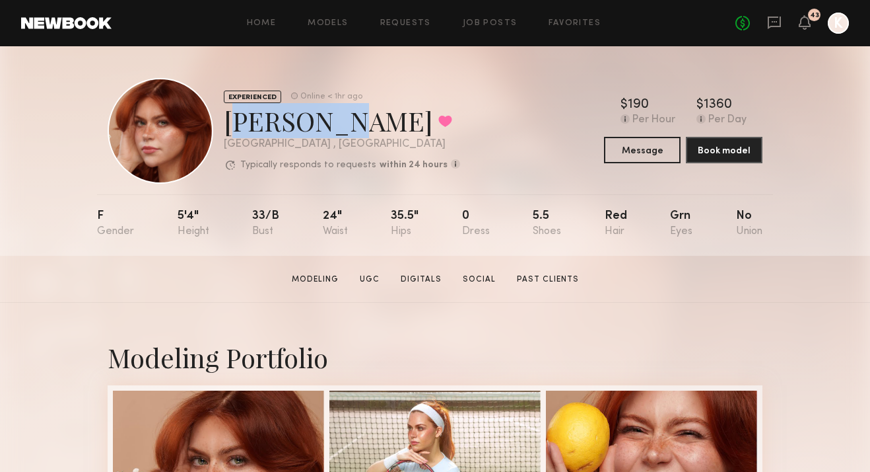
drag, startPoint x: 228, startPoint y: 118, endPoint x: 310, endPoint y: 122, distance: 82.0
click at [310, 122] on div "Polly R. Favorited" at bounding box center [342, 120] width 236 height 35
copy div "Polly R."
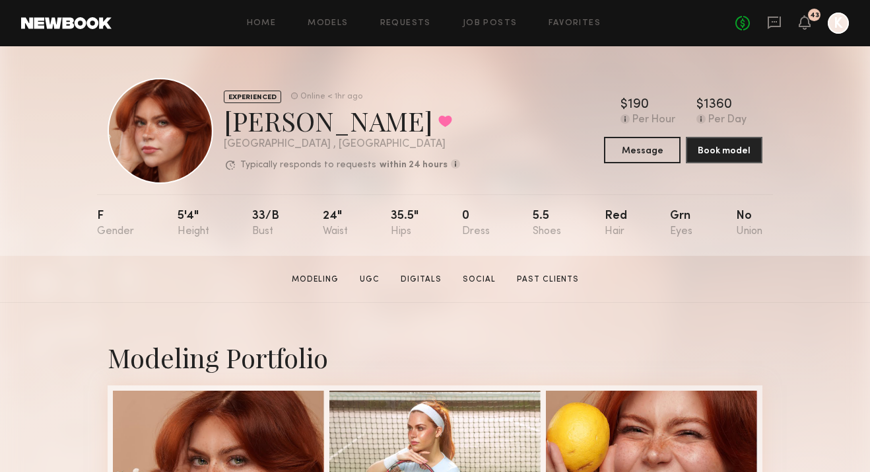
click at [118, 71] on nb-model-profile-header "EXPERIENCED Online < 1hr ago Polly R. Favorited Los Angeles , CA Typically resp…" at bounding box center [435, 114] width 676 height 137
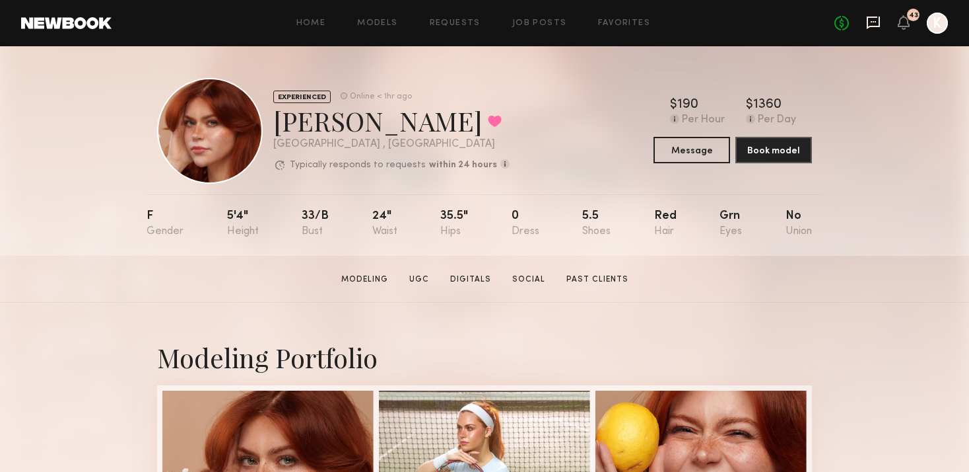
click at [870, 18] on icon at bounding box center [873, 23] width 13 height 13
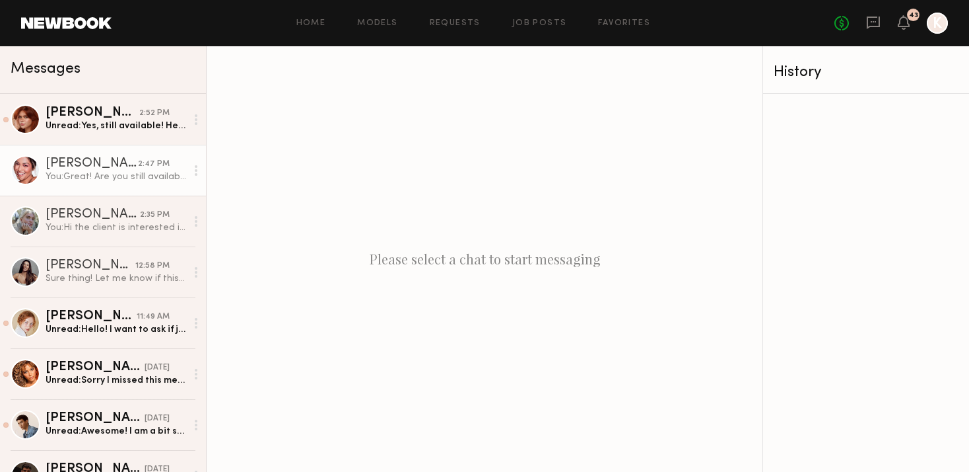
click at [102, 174] on div "You: Great! Are you still available and could you please send your IG as well a…" at bounding box center [116, 176] width 141 height 13
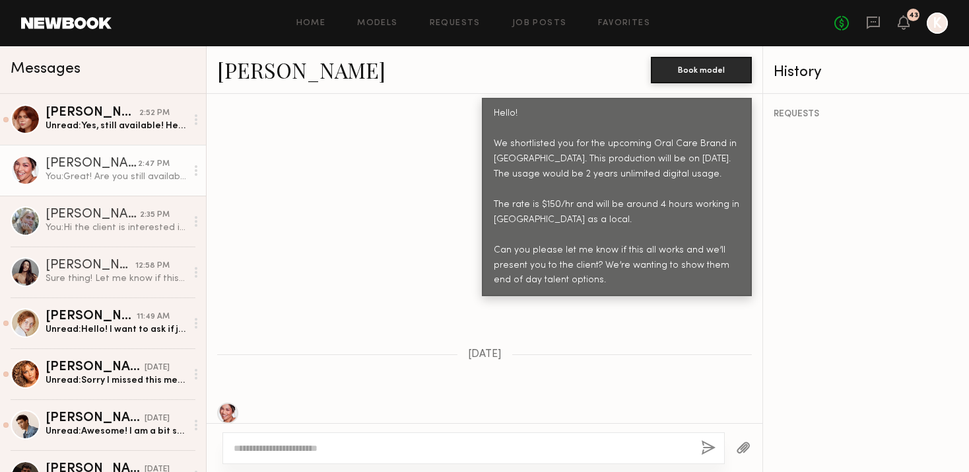
scroll to position [448, 0]
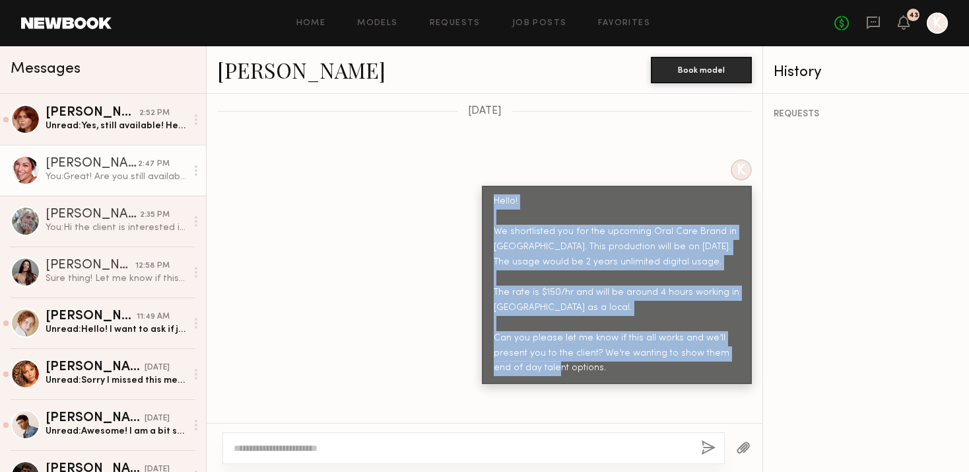
drag, startPoint x: 493, startPoint y: 170, endPoint x: 623, endPoint y: 339, distance: 212.4
click at [623, 339] on div "Hello! We shortlisted you for the upcoming Oral Care Brand in [GEOGRAPHIC_DATA]…" at bounding box center [617, 285] width 246 height 182
copy div "Hello! We shortlisted you for the upcoming Oral Care Brand in San Diego. This p…"
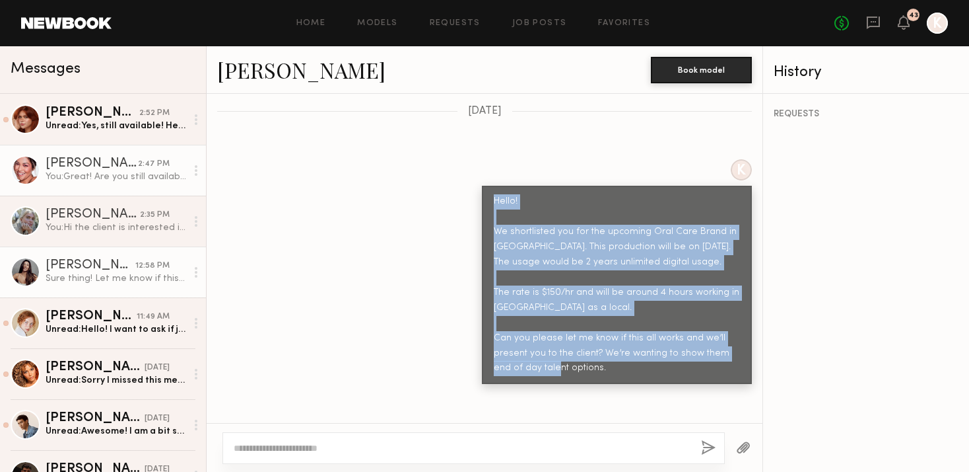
click at [74, 281] on div "Sure thing! Let me know if this works - [URL][DOMAIN_NAME]" at bounding box center [116, 278] width 141 height 13
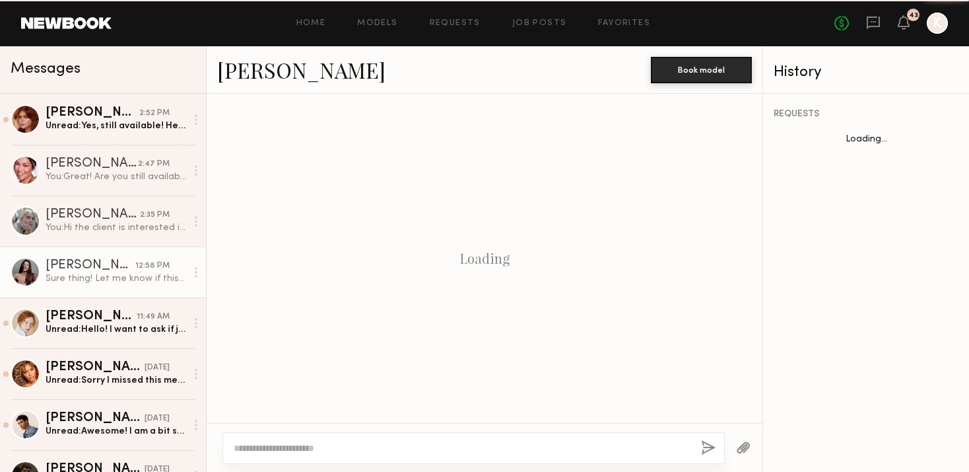
scroll to position [1166, 0]
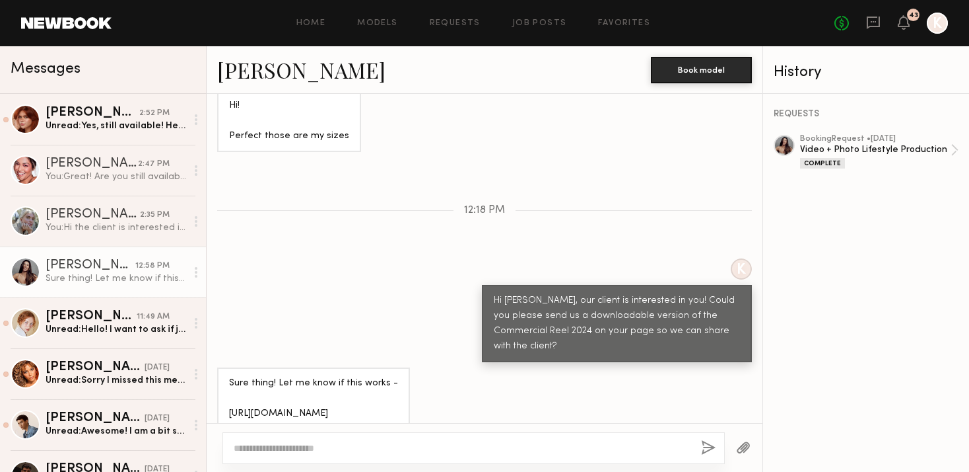
drag, startPoint x: 368, startPoint y: 392, endPoint x: 228, endPoint y: 392, distance: 139.3
click at [228, 392] on div "Sure thing! Let me know if this works - [URL][DOMAIN_NAME]" at bounding box center [313, 398] width 193 height 62
copy div "https://vimeo.com/924730347"
click at [293, 438] on div at bounding box center [474, 448] width 503 height 32
click at [258, 454] on div at bounding box center [474, 448] width 503 height 32
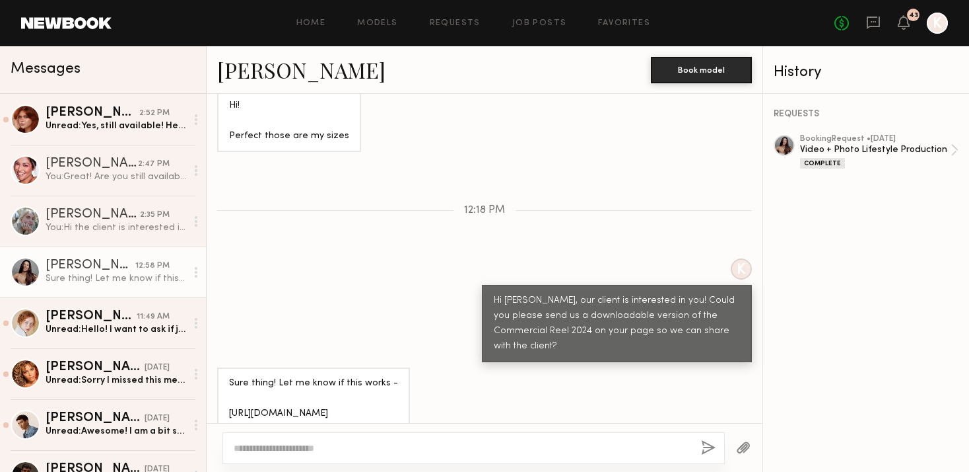
click at [281, 435] on div at bounding box center [474, 448] width 503 height 32
click at [265, 449] on textarea at bounding box center [462, 447] width 457 height 13
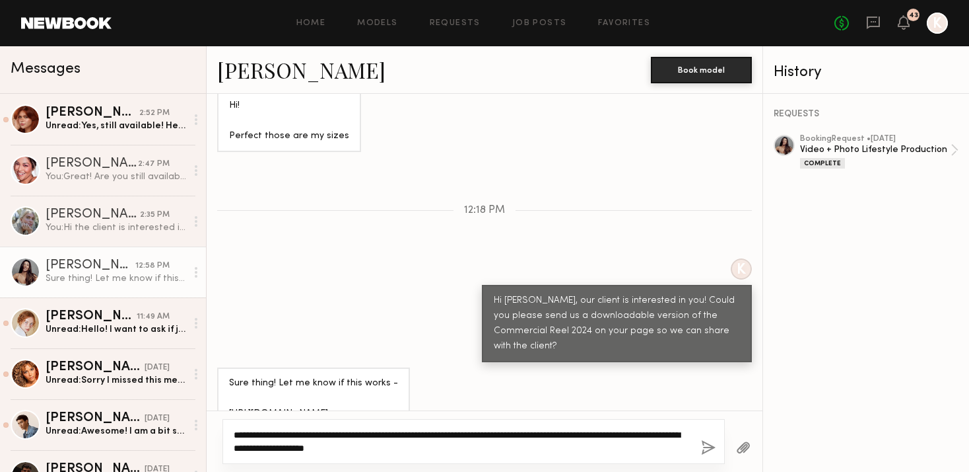
click at [400, 444] on textarea "**********" at bounding box center [462, 441] width 457 height 26
click at [458, 444] on textarea "**********" at bounding box center [462, 441] width 457 height 26
drag, startPoint x: 561, startPoint y: 444, endPoint x: 790, endPoint y: 460, distance: 229.8
click at [790, 460] on div "Messages Polly R. 2:52 PM Unread: Yes, still available! Here you can download a…" at bounding box center [484, 258] width 969 height 425
type textarea "**********"
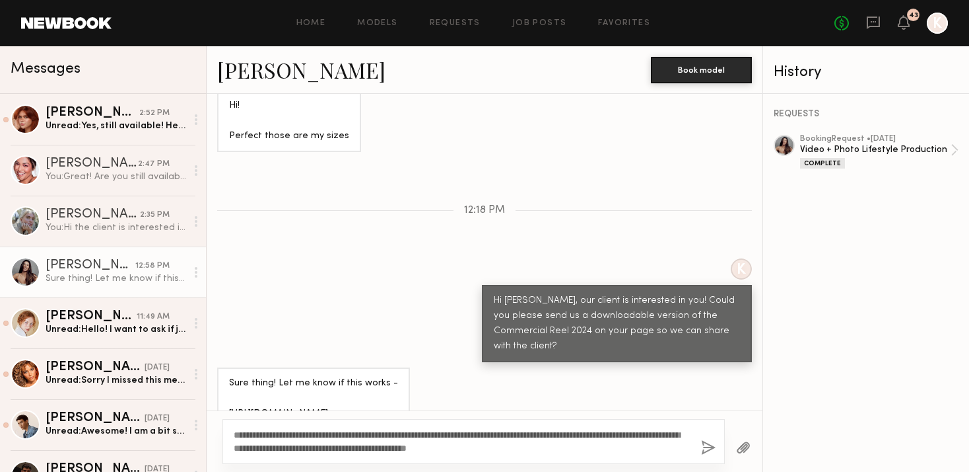
click at [697, 449] on div "**********" at bounding box center [474, 441] width 503 height 45
click at [707, 448] on button "button" at bounding box center [708, 448] width 15 height 17
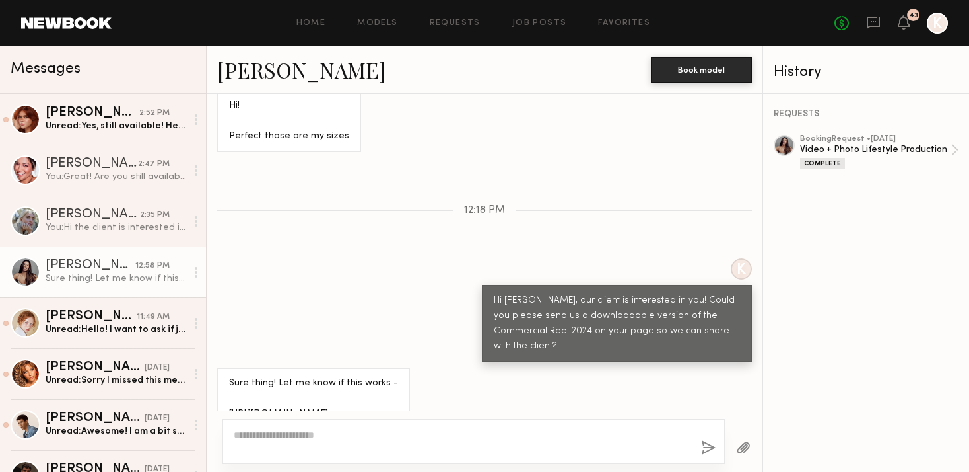
scroll to position [1376, 0]
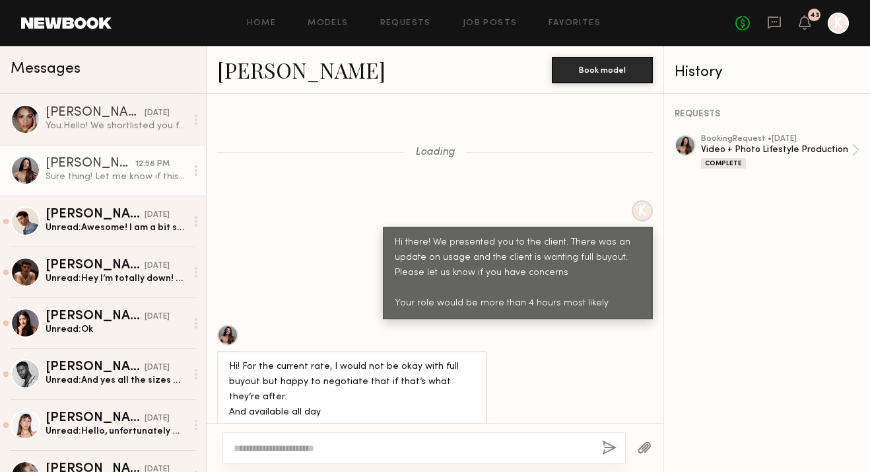
scroll to position [1166, 0]
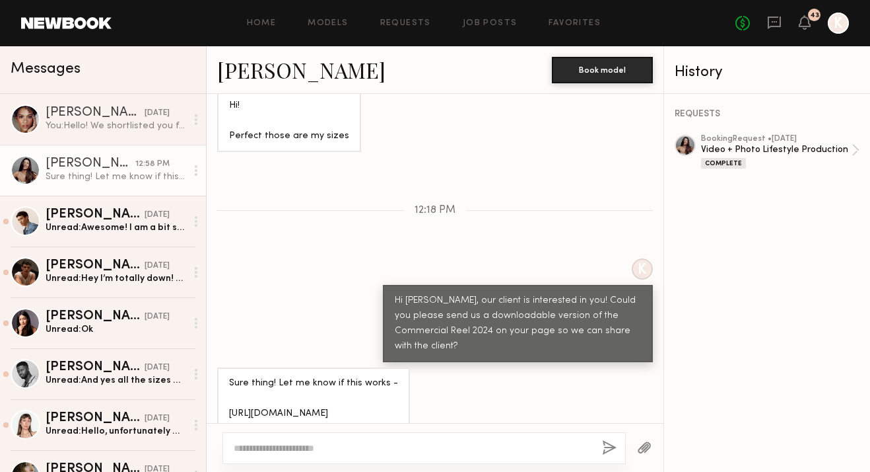
drag, startPoint x: 366, startPoint y: 392, endPoint x: 228, endPoint y: 392, distance: 137.4
click at [228, 392] on div "Sure thing! Let me know if this works - [URL][DOMAIN_NAME]" at bounding box center [313, 398] width 193 height 62
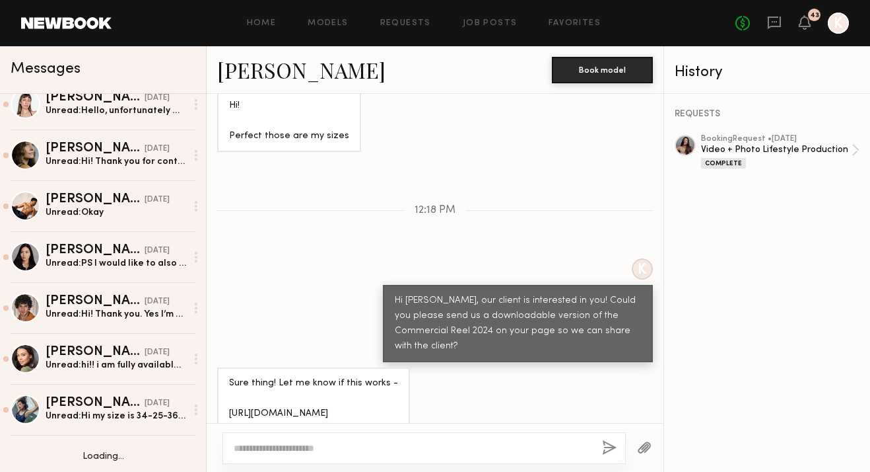
scroll to position [418, 0]
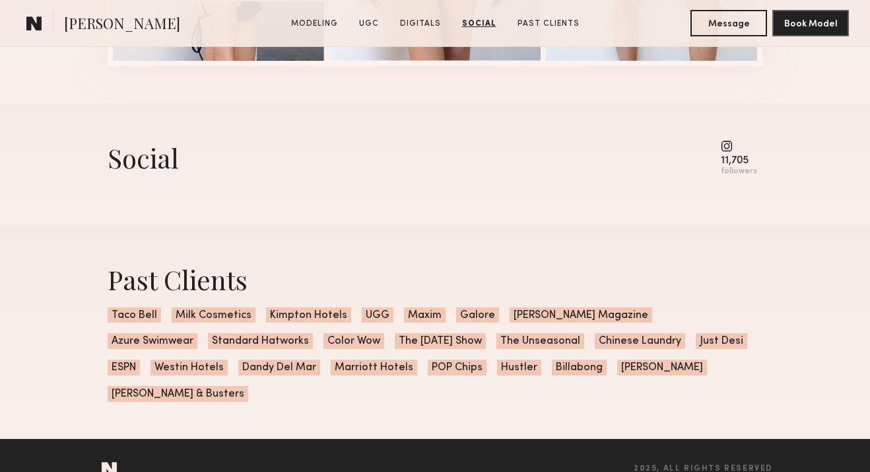
scroll to position [1948, 0]
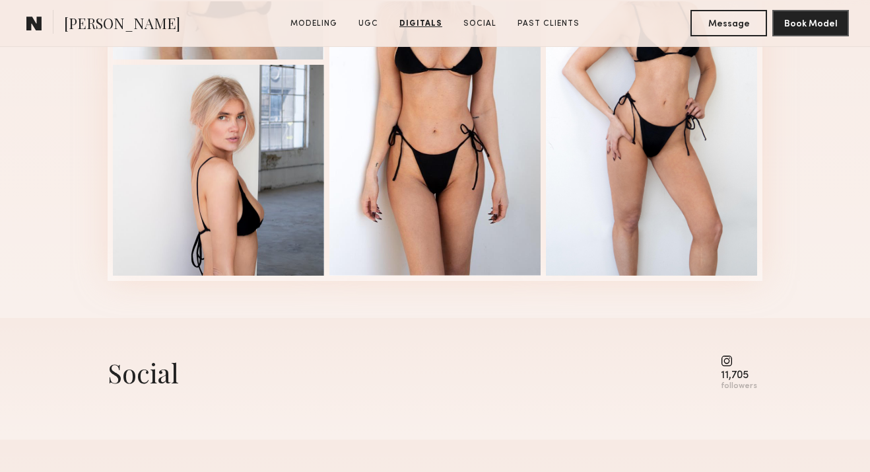
click at [730, 356] on common-icon at bounding box center [739, 361] width 36 height 12
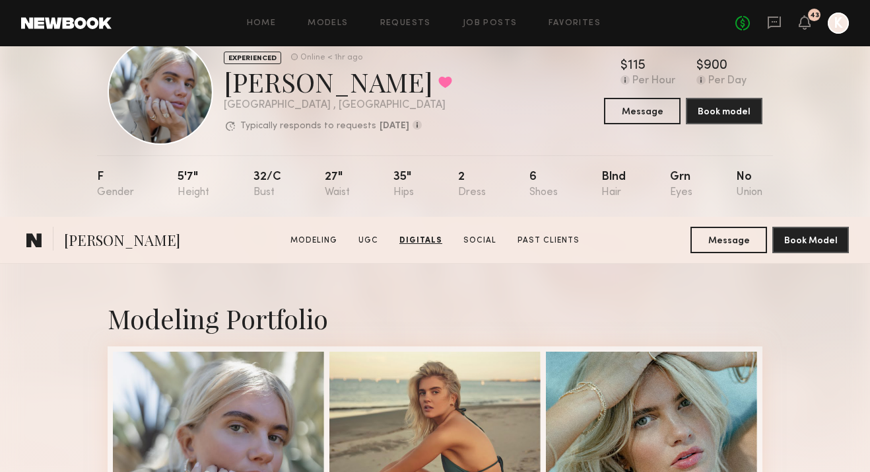
scroll to position [0, 0]
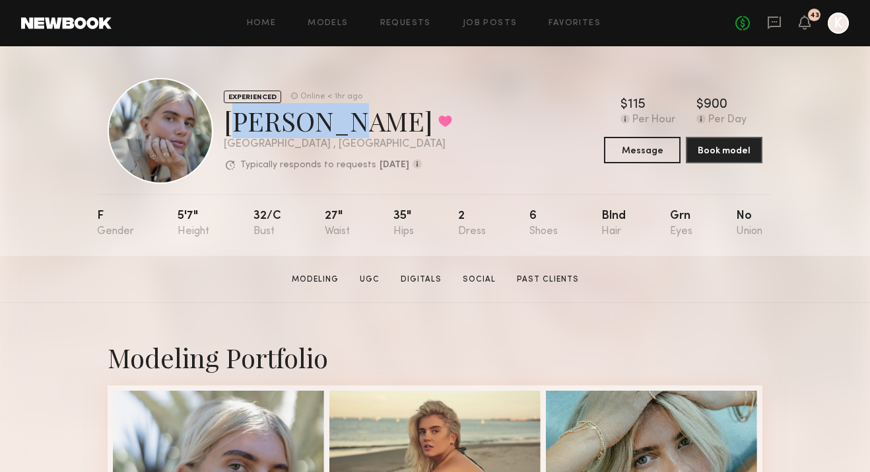
drag, startPoint x: 229, startPoint y: 122, endPoint x: 316, endPoint y: 121, distance: 86.5
click at [316, 122] on div "Katie B. Favorited" at bounding box center [338, 120] width 228 height 35
copy div "Katie B."
click at [660, 147] on button "Message" at bounding box center [642, 149] width 77 height 26
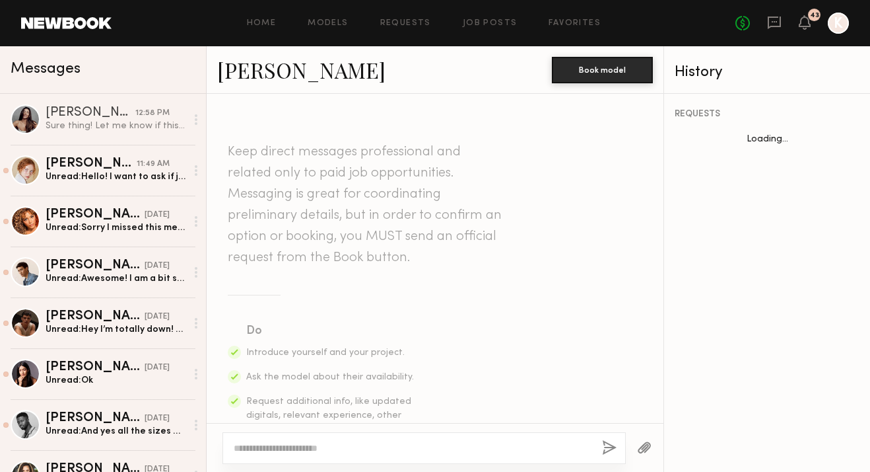
scroll to position [731, 0]
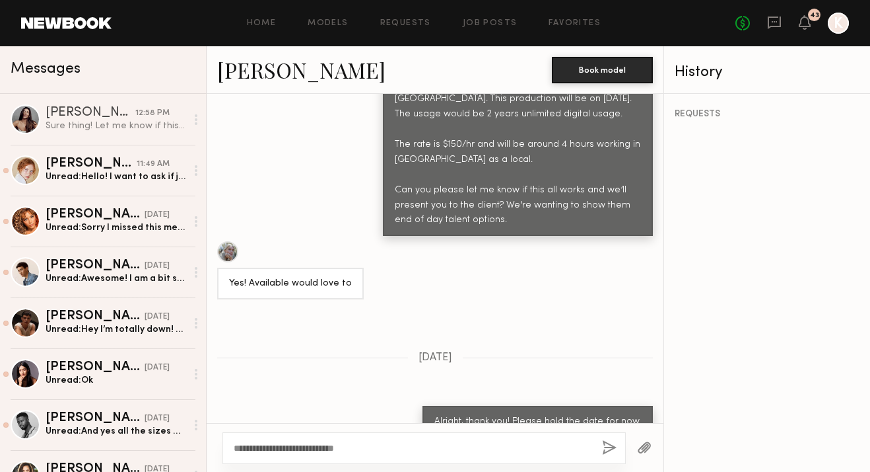
drag, startPoint x: 293, startPoint y: 446, endPoint x: 442, endPoint y: 468, distance: 150.7
click at [442, 468] on div "**********" at bounding box center [435, 447] width 457 height 49
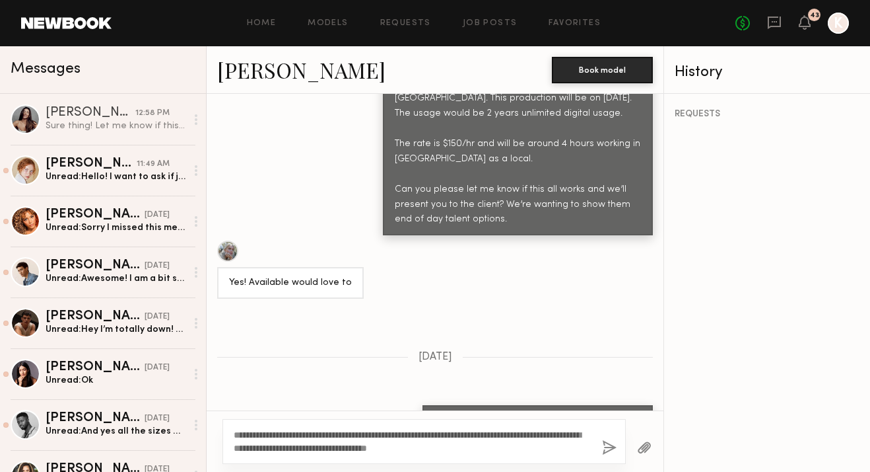
type textarea "**********"
click at [608, 446] on button "button" at bounding box center [609, 448] width 15 height 17
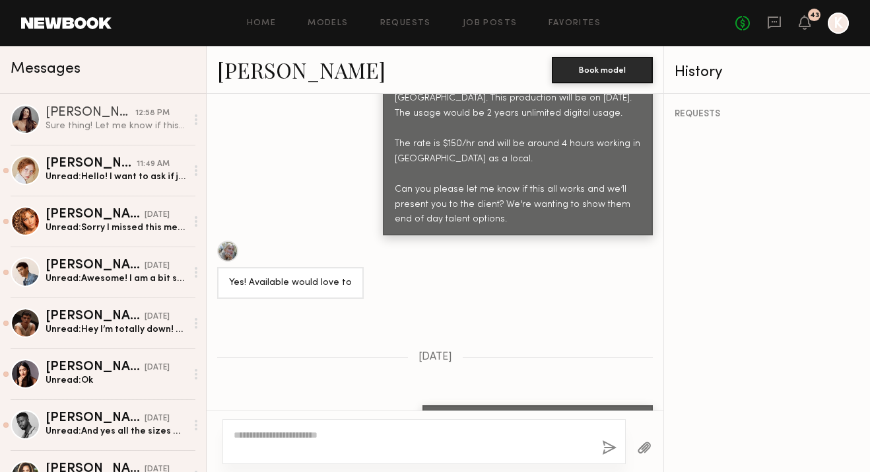
scroll to position [1025, 0]
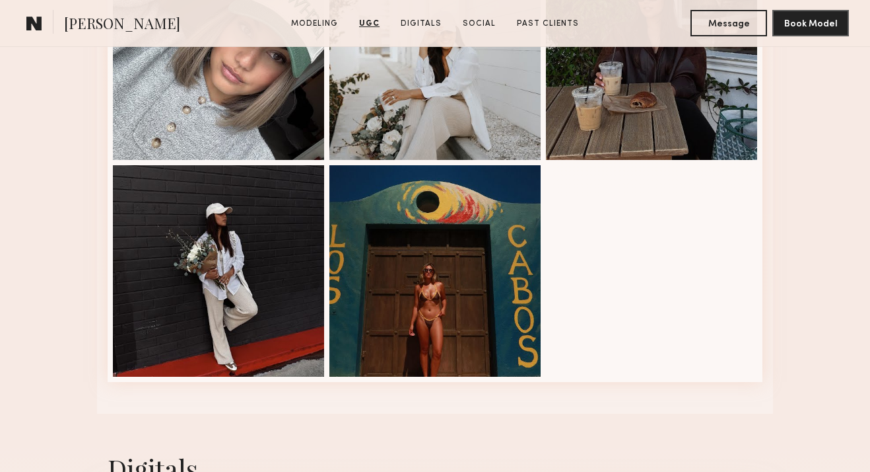
scroll to position [2049, 0]
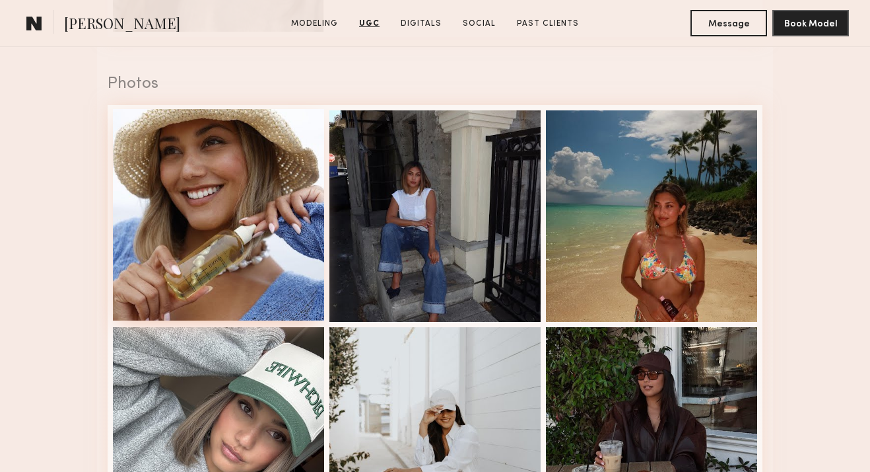
click at [301, 204] on div at bounding box center [218, 214] width 211 height 211
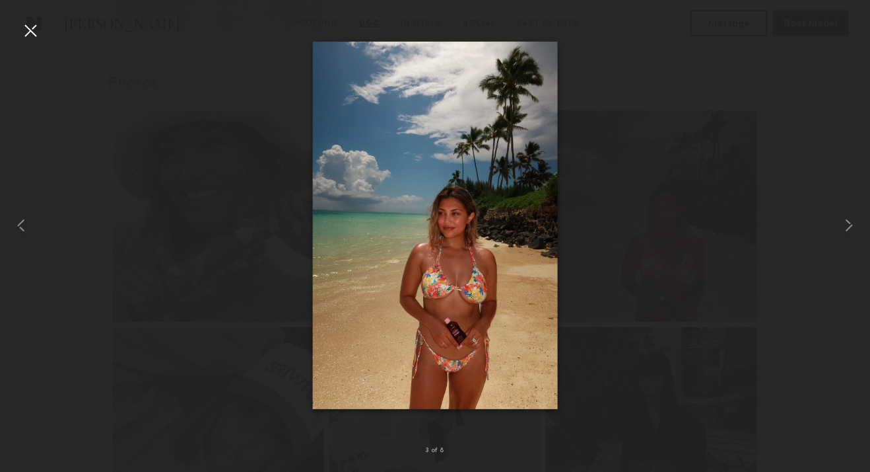
click at [33, 32] on div at bounding box center [30, 30] width 21 height 21
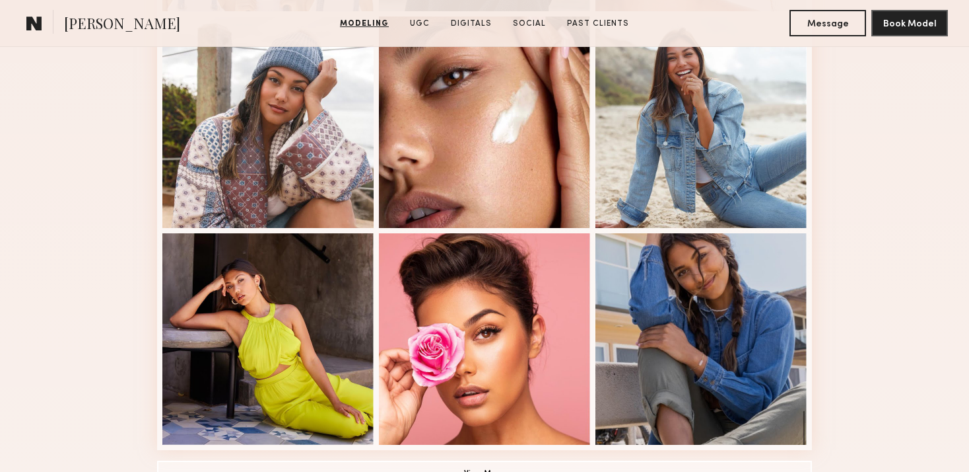
scroll to position [871, 0]
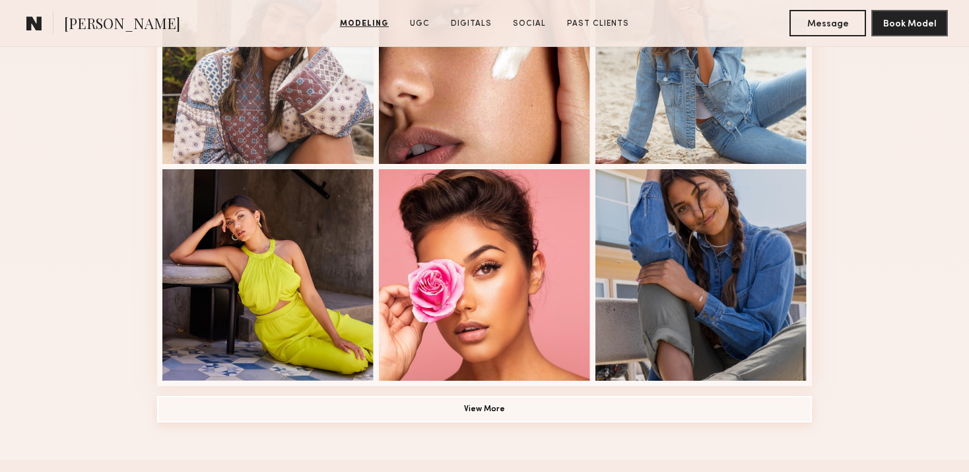
click at [542, 411] on button "View More" at bounding box center [484, 409] width 655 height 26
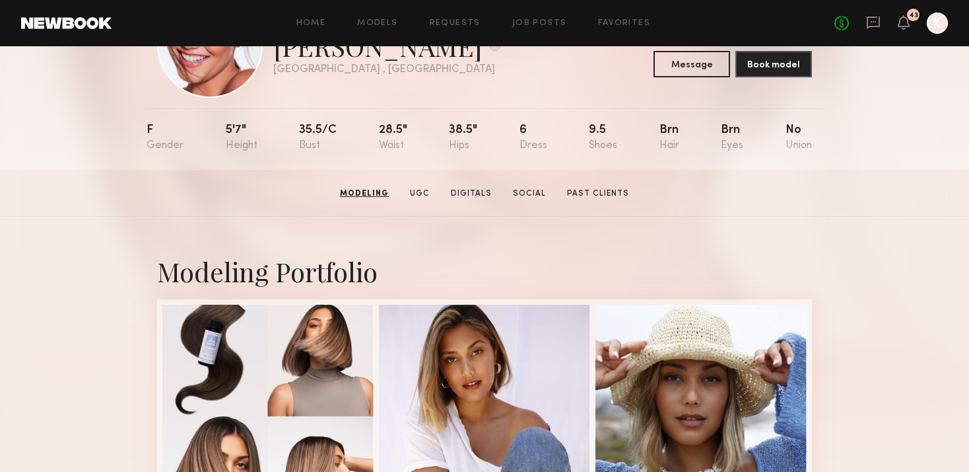
scroll to position [44, 0]
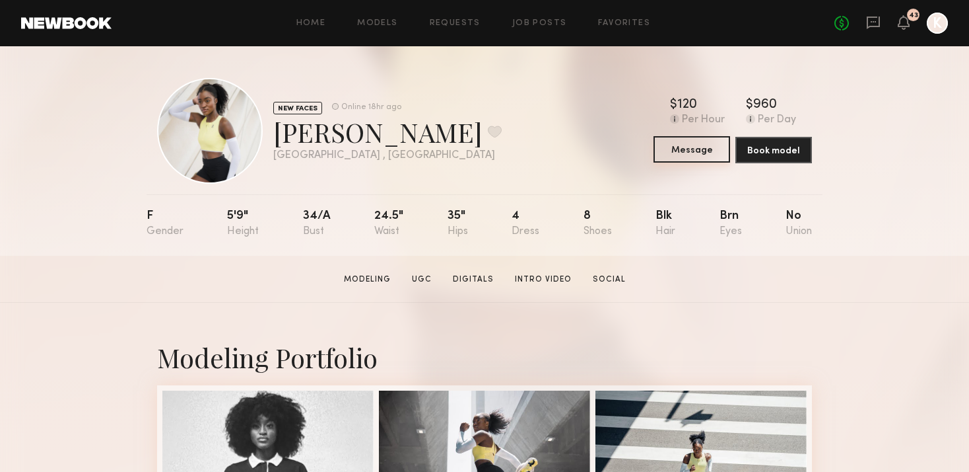
click at [687, 153] on button "Message" at bounding box center [692, 149] width 77 height 26
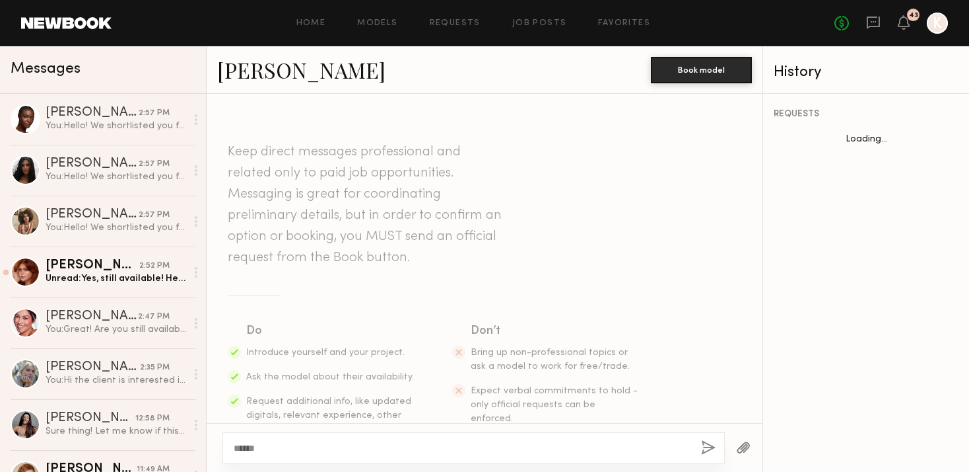
scroll to position [11, 0]
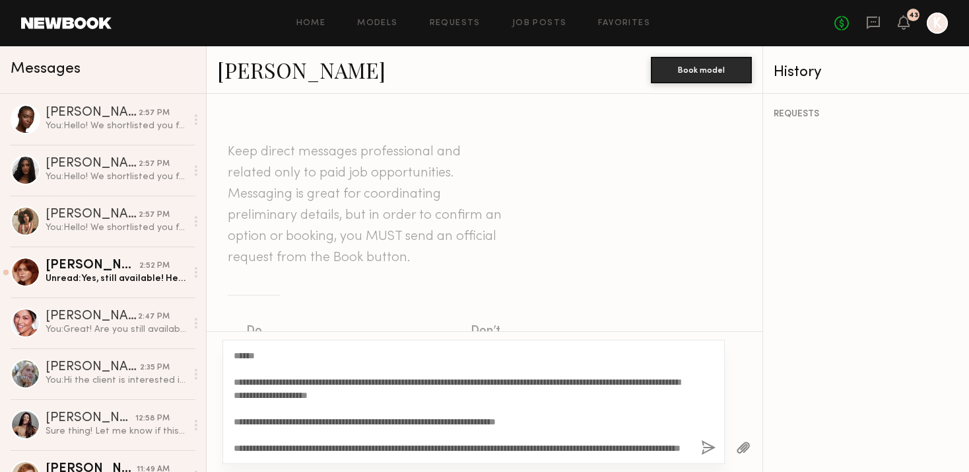
type textarea "**********"
click at [711, 446] on button "button" at bounding box center [708, 448] width 15 height 17
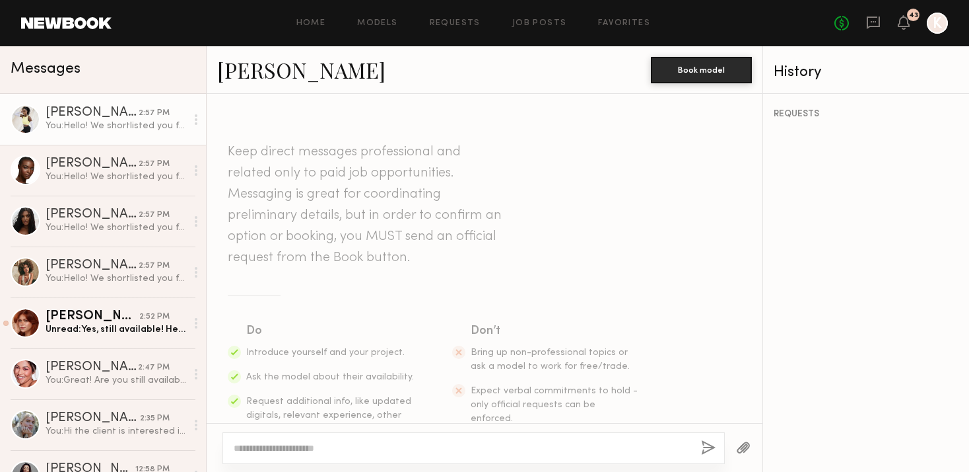
scroll to position [0, 0]
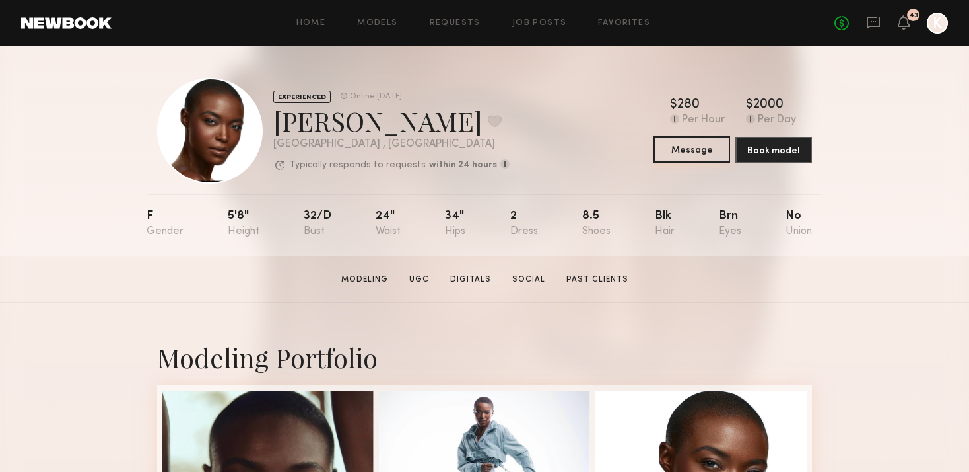
click at [678, 149] on button "Message" at bounding box center [692, 149] width 77 height 26
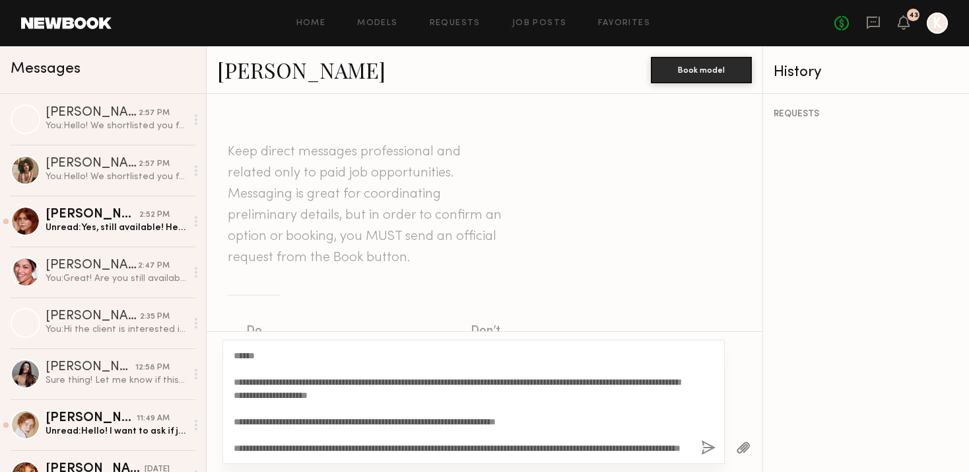
scroll to position [11, 0]
type textarea "**********"
click at [707, 448] on button "button" at bounding box center [708, 448] width 15 height 17
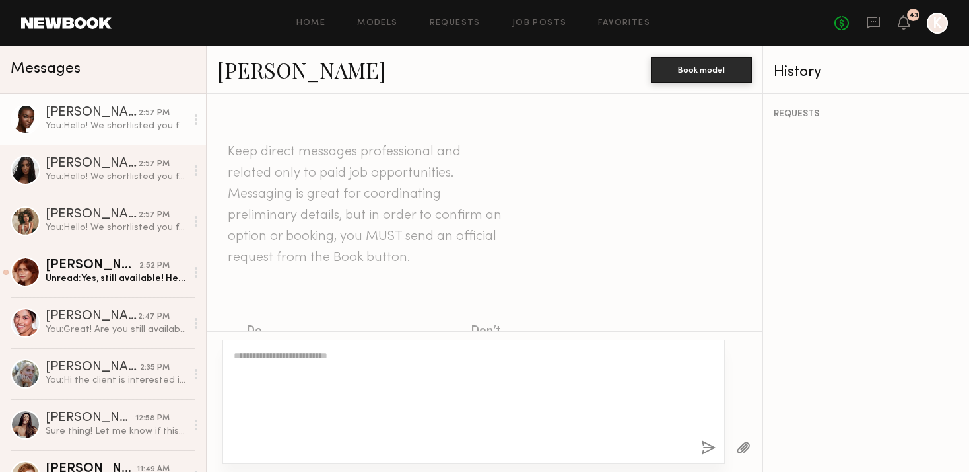
scroll to position [0, 0]
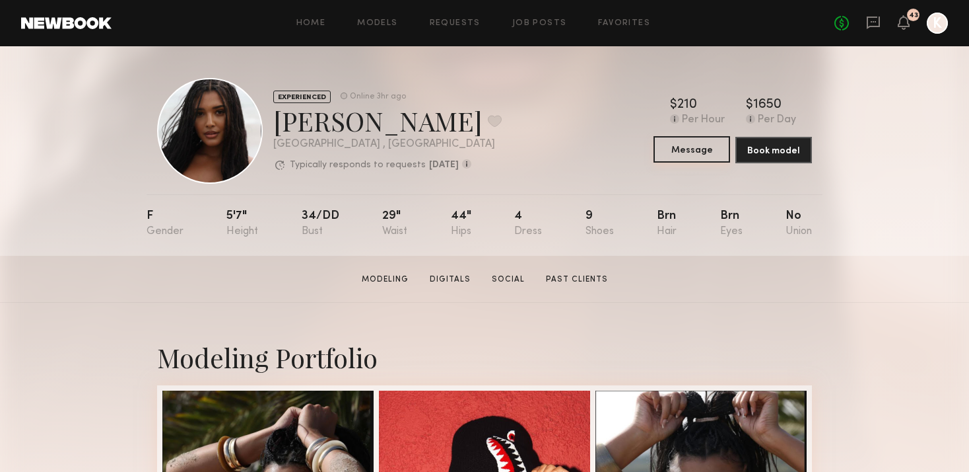
click at [709, 148] on button "Message" at bounding box center [692, 149] width 77 height 26
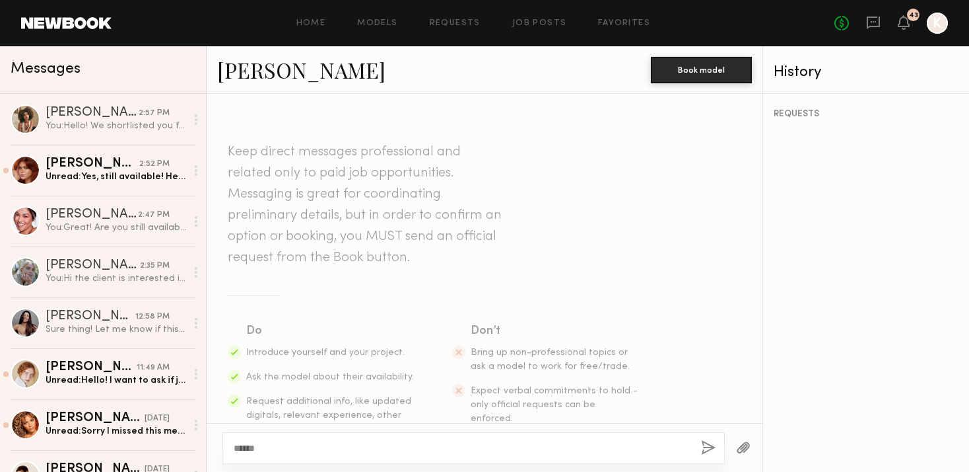
scroll to position [11, 0]
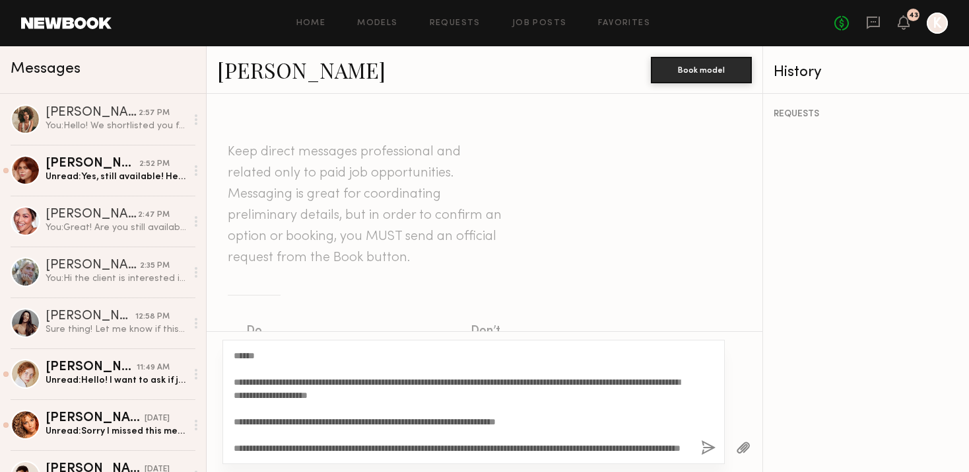
type textarea "**********"
click at [713, 452] on button "button" at bounding box center [708, 448] width 15 height 17
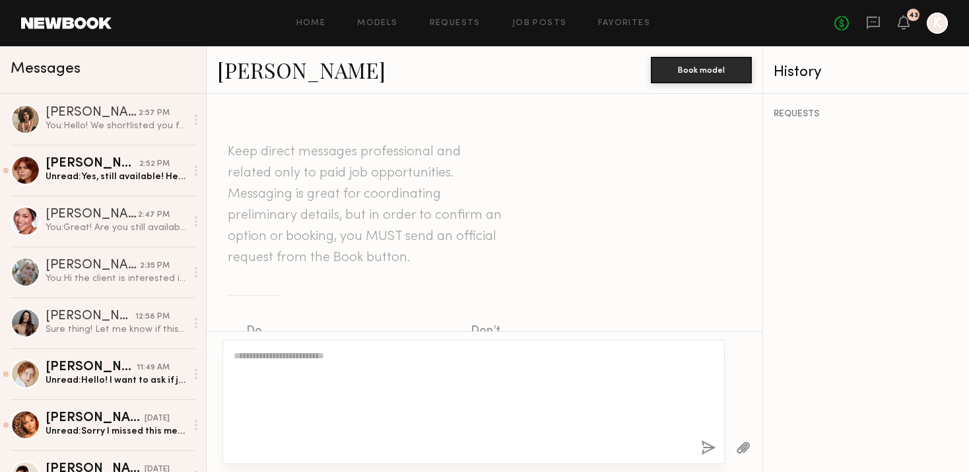
scroll to position [0, 0]
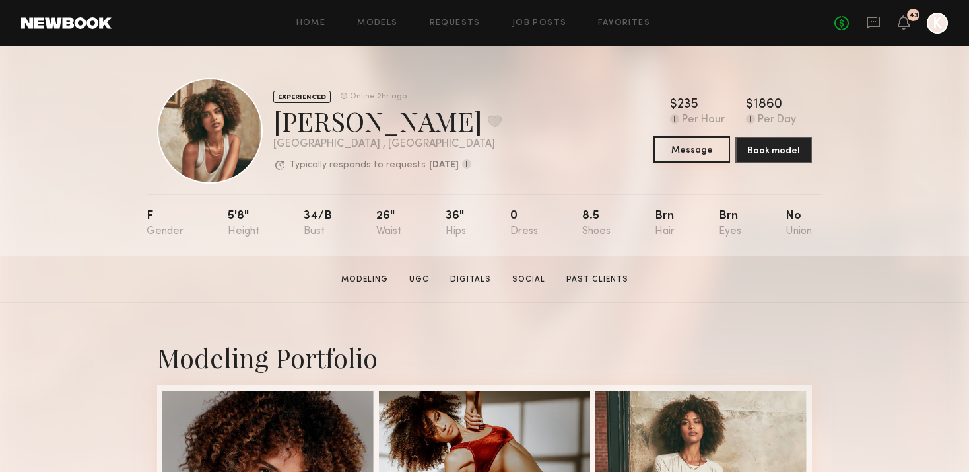
click at [687, 160] on button "Message" at bounding box center [692, 149] width 77 height 26
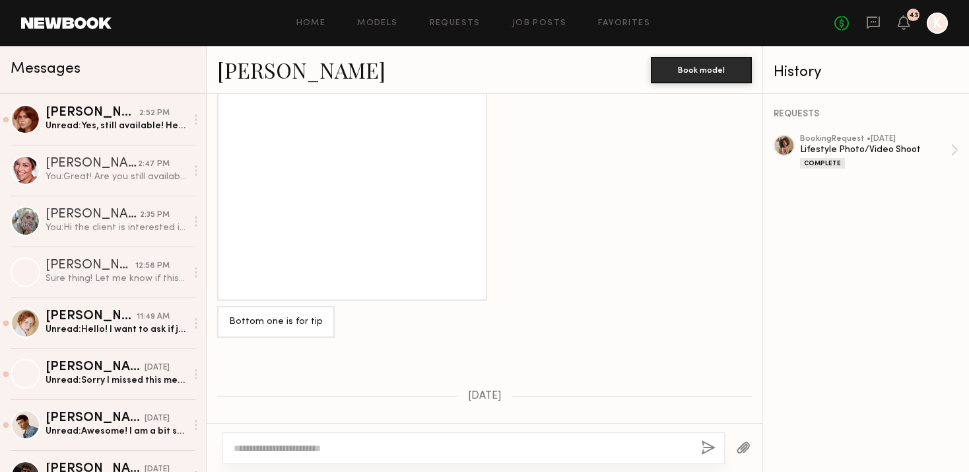
scroll to position [947, 0]
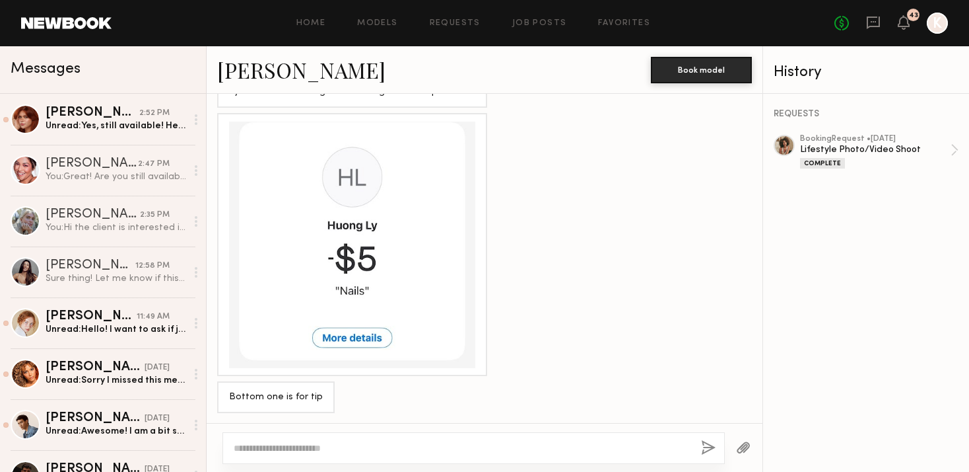
paste textarea "**********"
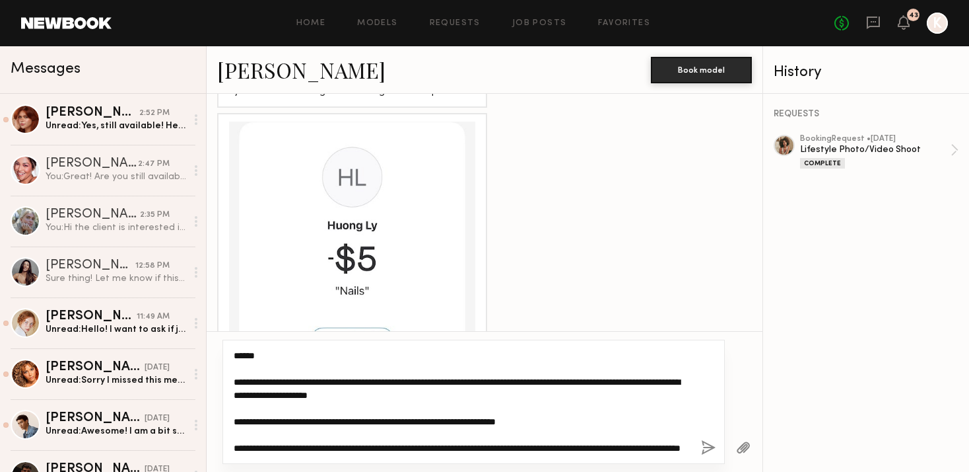
scroll to position [0, 0]
type textarea "**********"
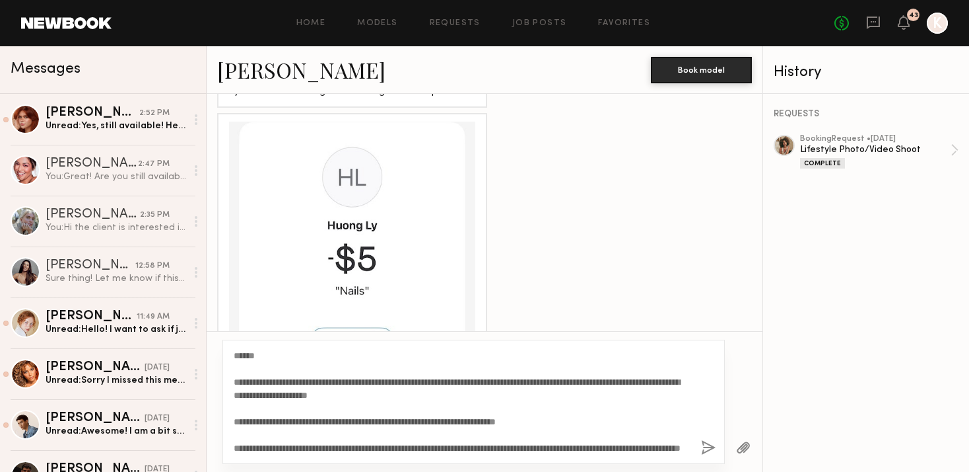
click at [710, 450] on button "button" at bounding box center [708, 448] width 15 height 17
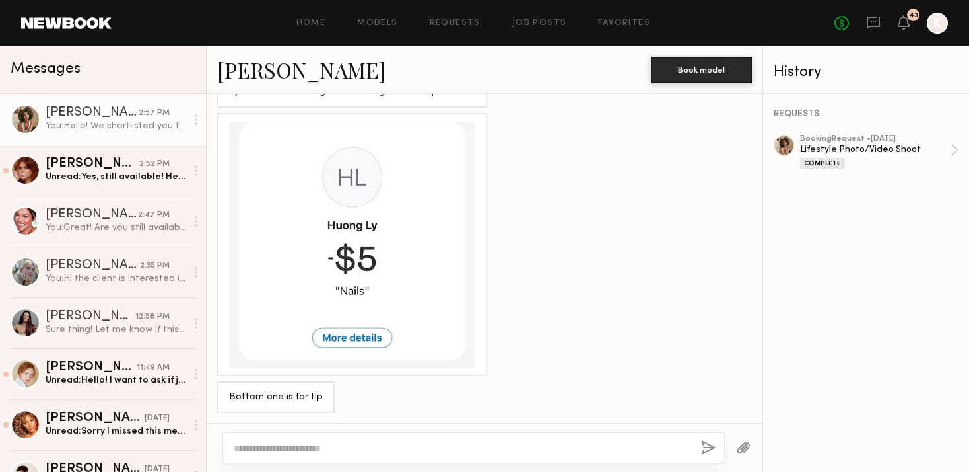
scroll to position [1634, 0]
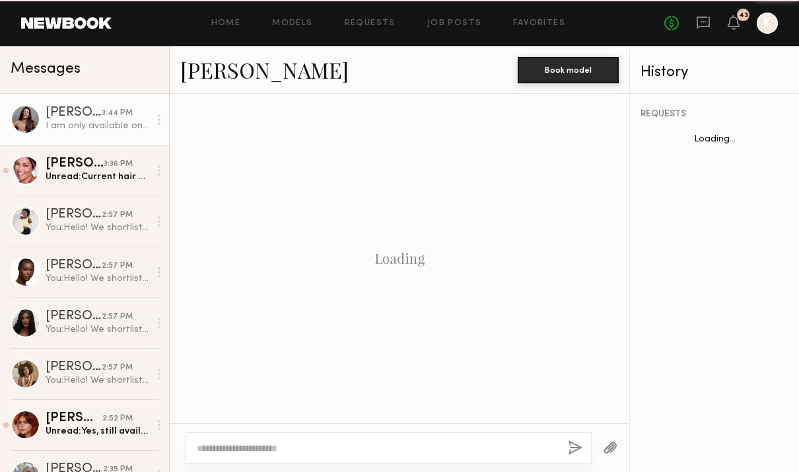
scroll to position [1151, 0]
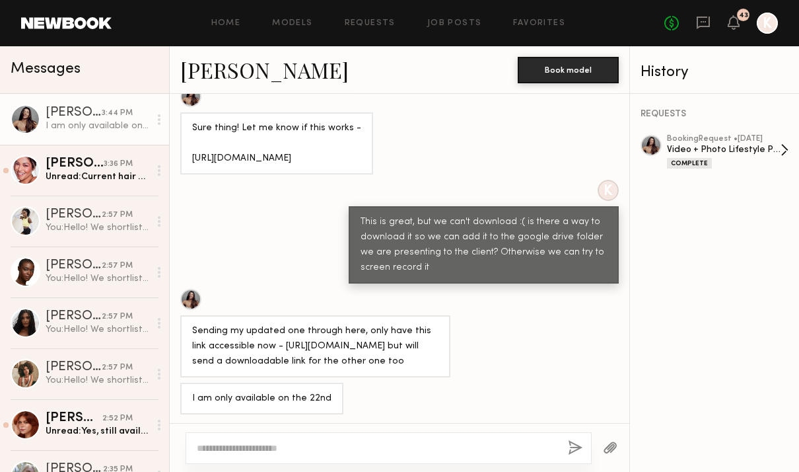
click at [758, 147] on div "Video + Photo Lifestyle Production" at bounding box center [724, 149] width 114 height 13
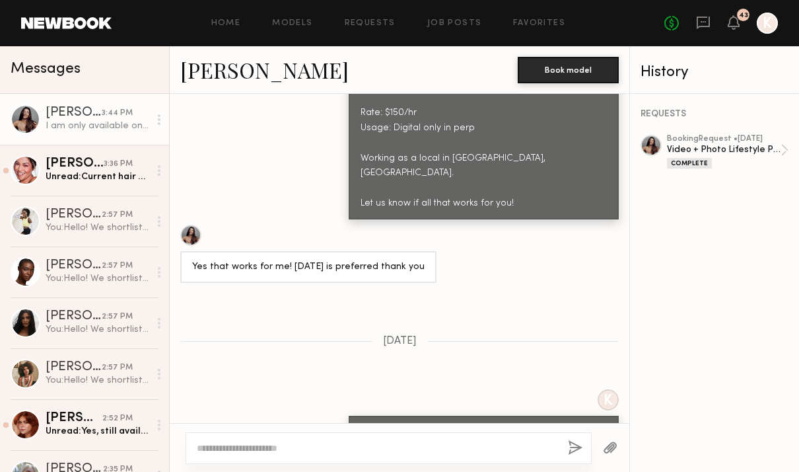
scroll to position [350, 0]
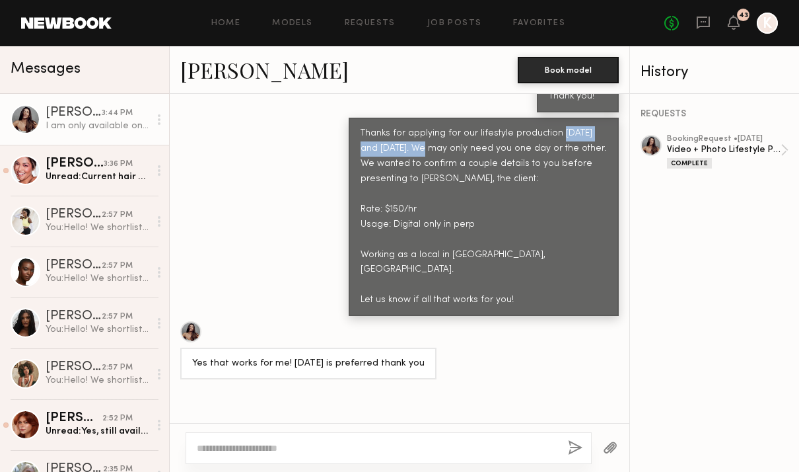
drag, startPoint x: 404, startPoint y: 149, endPoint x: 549, endPoint y: 126, distance: 146.5
click at [549, 126] on div "Thanks for applying for our lifestyle production [DATE] and [DATE]. We may only…" at bounding box center [484, 217] width 246 height 182
copy div "October 14th and 15th"
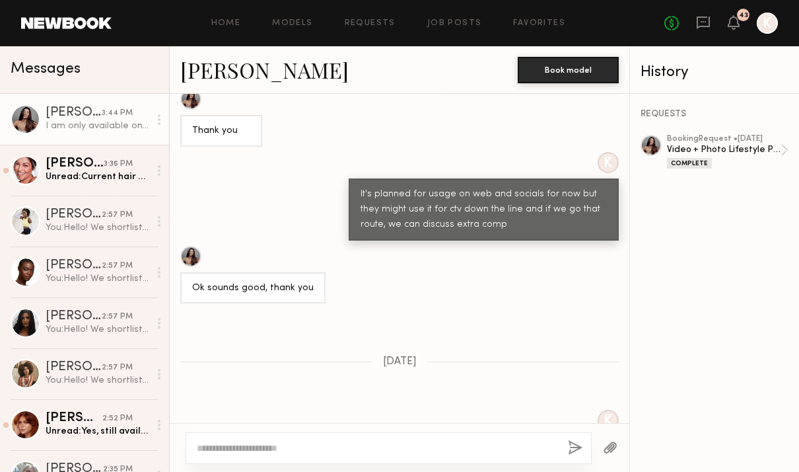
scroll to position [2294, 0]
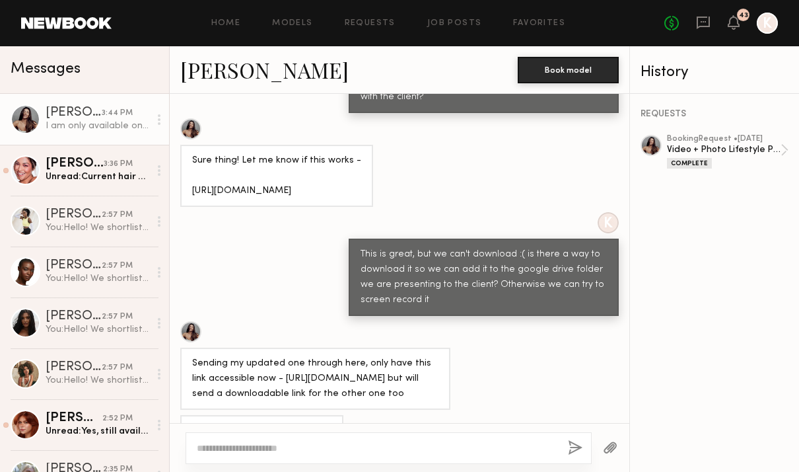
click at [230, 448] on textarea at bounding box center [377, 447] width 361 height 13
paste textarea "**********"
type textarea "**********"
click at [570, 446] on button "button" at bounding box center [575, 448] width 15 height 17
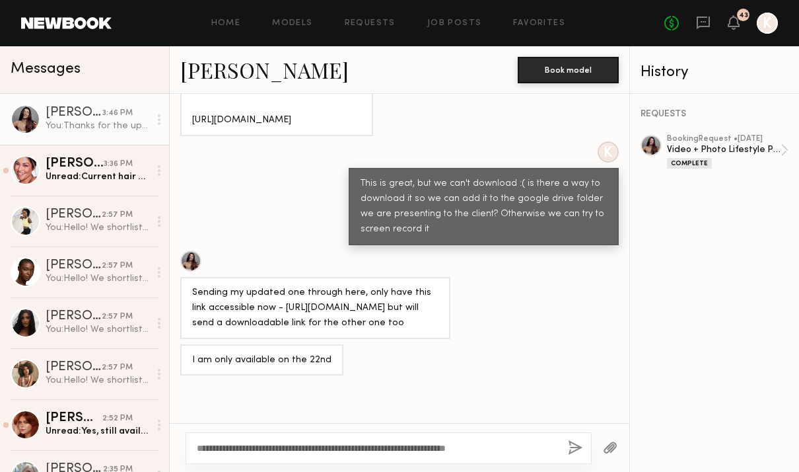
scroll to position [2446, 0]
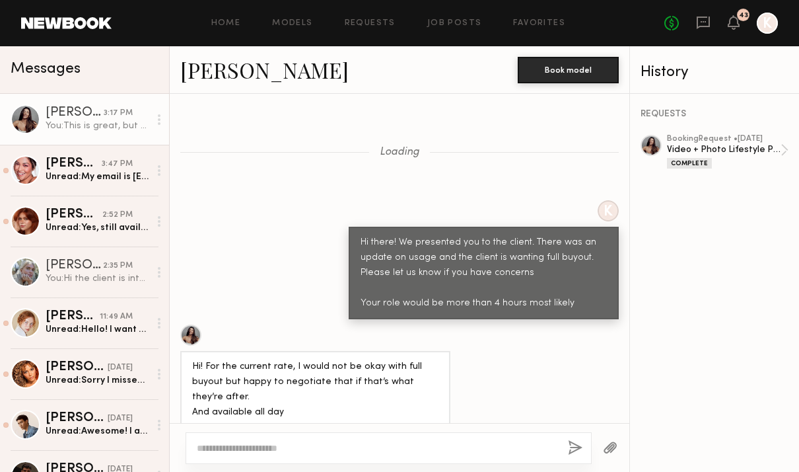
scroll to position [1599, 0]
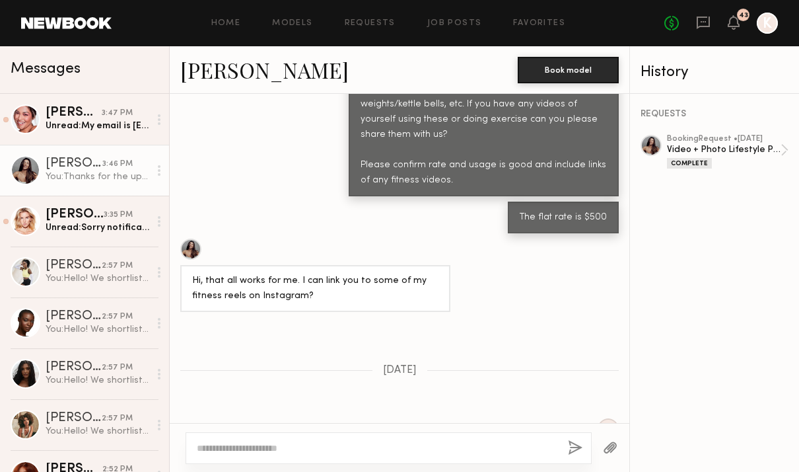
scroll to position [7324, 0]
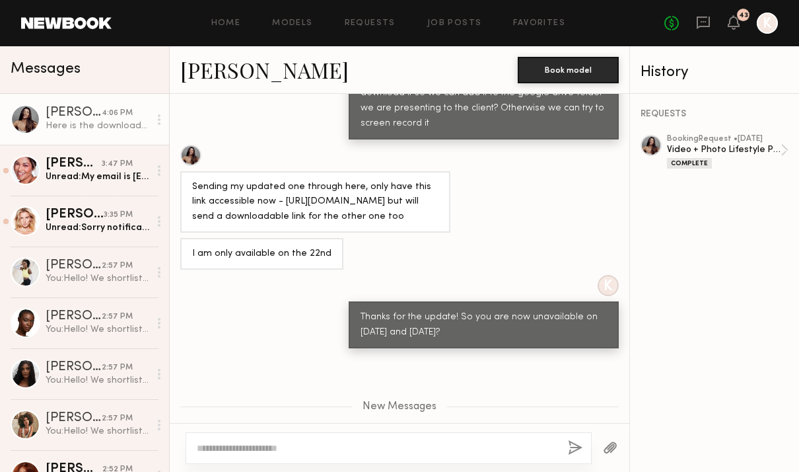
scroll to position [7503, 0]
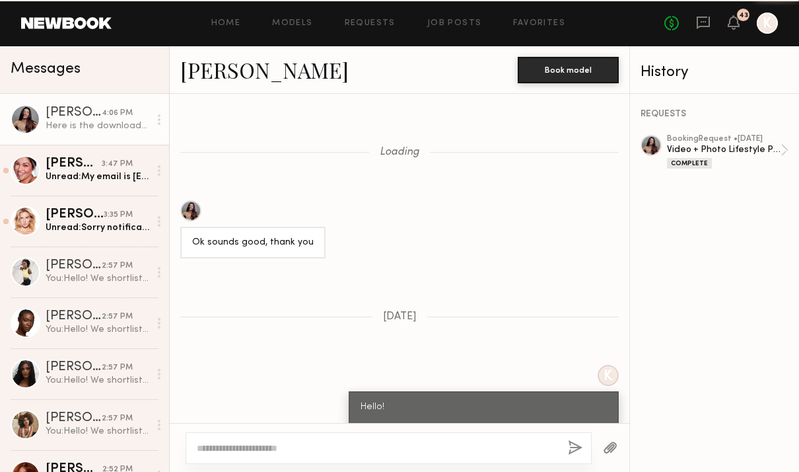
scroll to position [1125, 0]
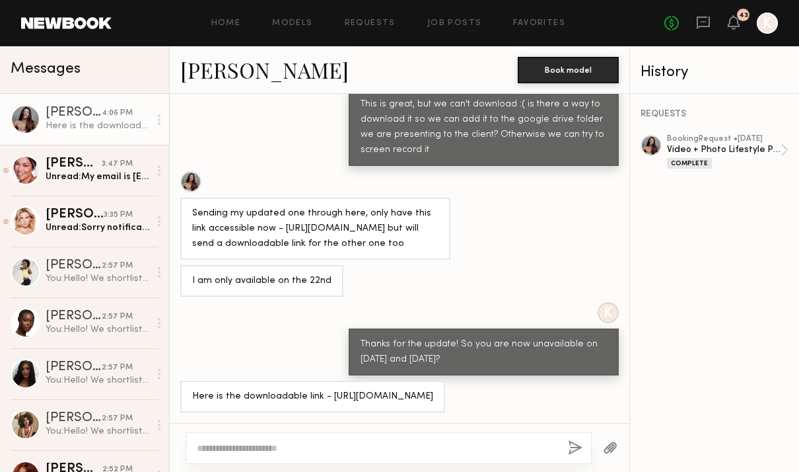
click at [279, 448] on textarea at bounding box center [377, 447] width 361 height 13
click at [279, 448] on textarea "**" at bounding box center [377, 447] width 361 height 13
click at [251, 439] on div "**" at bounding box center [389, 448] width 406 height 32
click at [235, 448] on textarea "**" at bounding box center [377, 447] width 361 height 13
click at [211, 442] on textarea "**" at bounding box center [377, 447] width 361 height 13
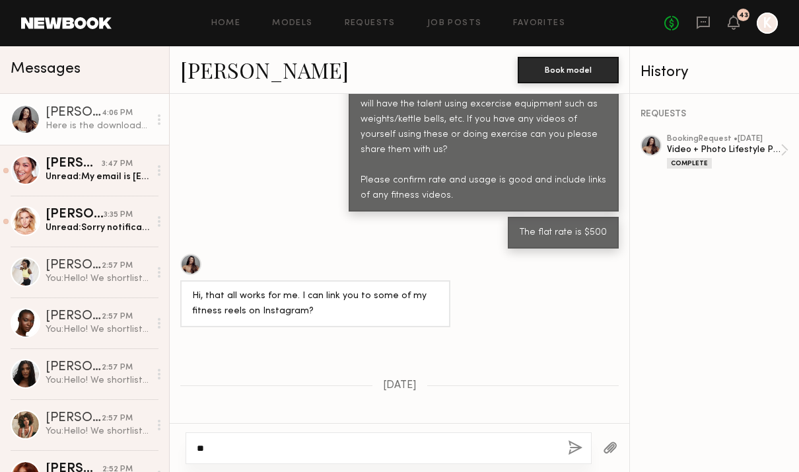
scroll to position [7402, 0]
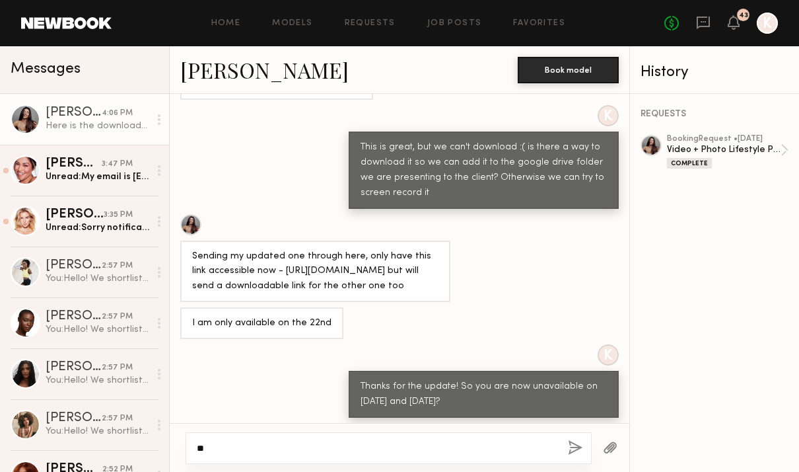
drag, startPoint x: 197, startPoint y: 450, endPoint x: 238, endPoint y: 446, distance: 41.2
click at [197, 450] on textarea "**" at bounding box center [377, 447] width 361 height 13
click at [207, 437] on div "**" at bounding box center [389, 448] width 406 height 32
click at [277, 355] on div "K Thanks for the update! So you are now unavailable on [DATE] and [DATE]?" at bounding box center [400, 380] width 460 height 73
click at [215, 450] on textarea "**" at bounding box center [377, 447] width 361 height 13
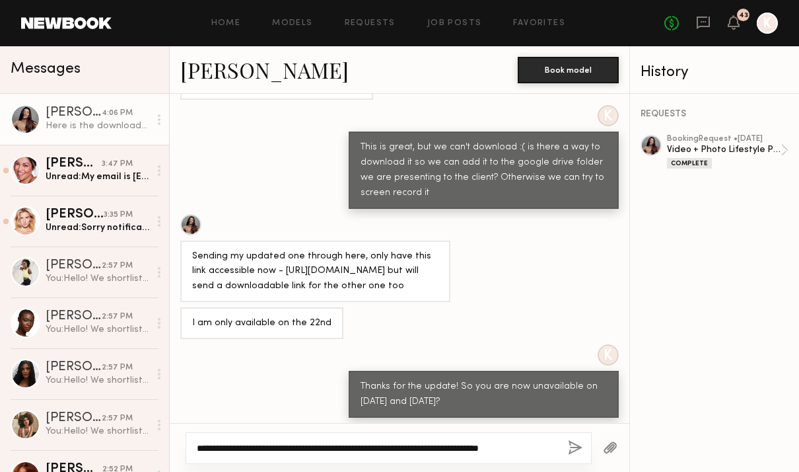
scroll to position [7403, 0]
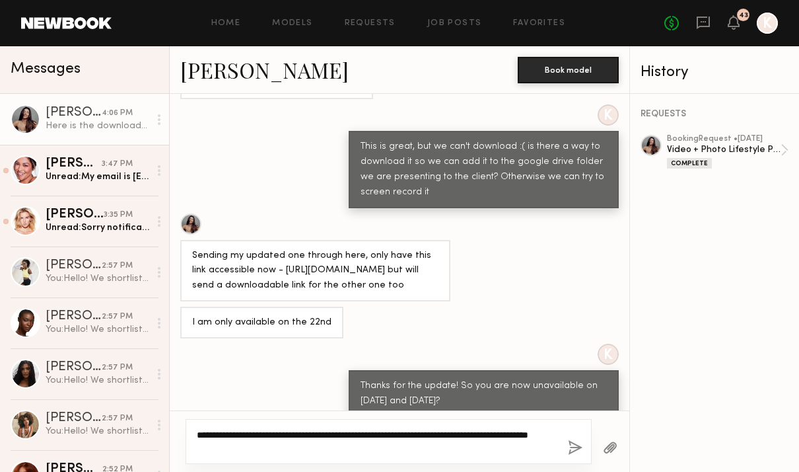
type textarea "**********"
click at [566, 449] on div "**********" at bounding box center [389, 441] width 406 height 45
click at [571, 449] on button "button" at bounding box center [575, 448] width 15 height 17
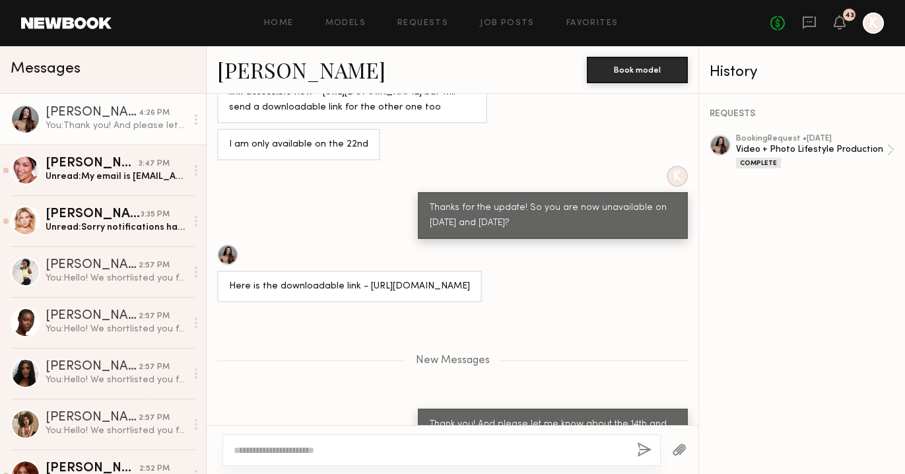
scroll to position [7578, 0]
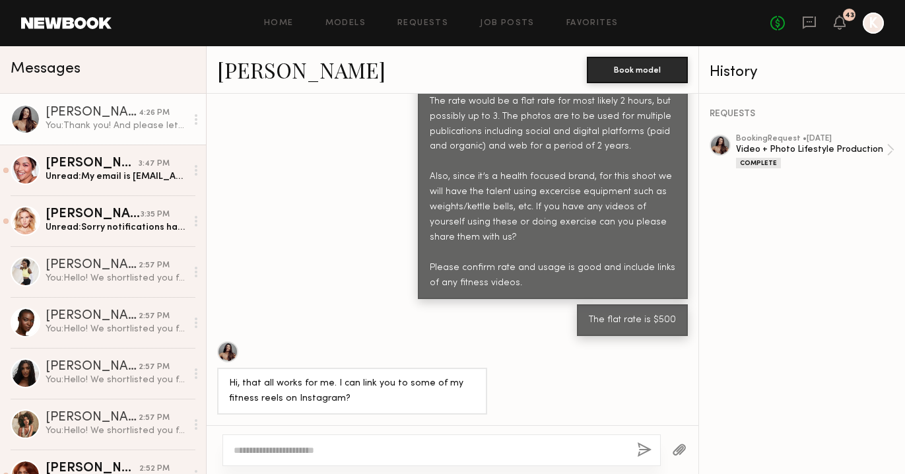
scroll to position [7478, 0]
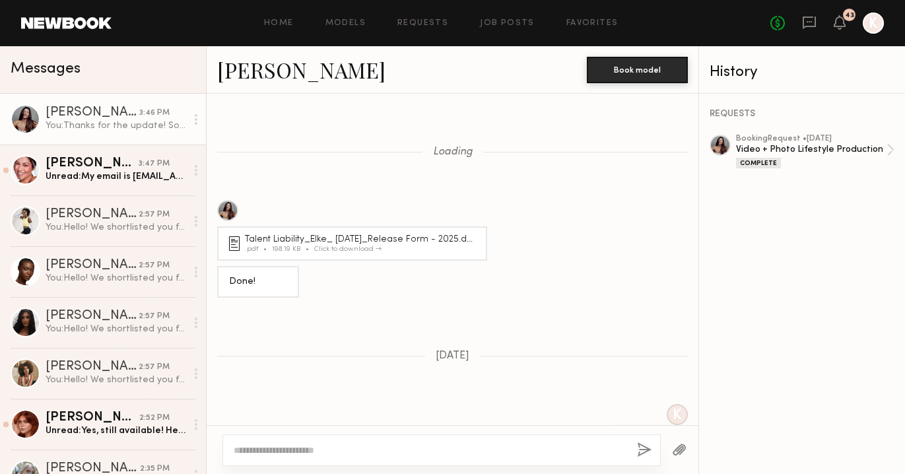
scroll to position [2601, 0]
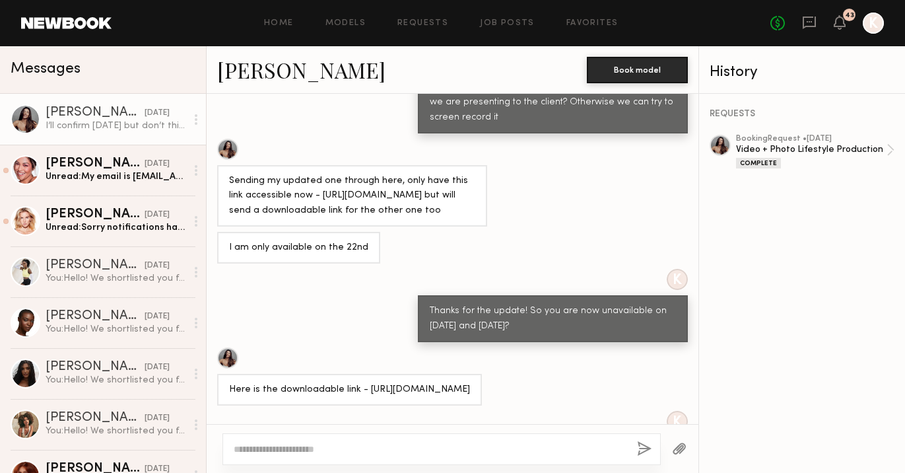
scroll to position [7658, 0]
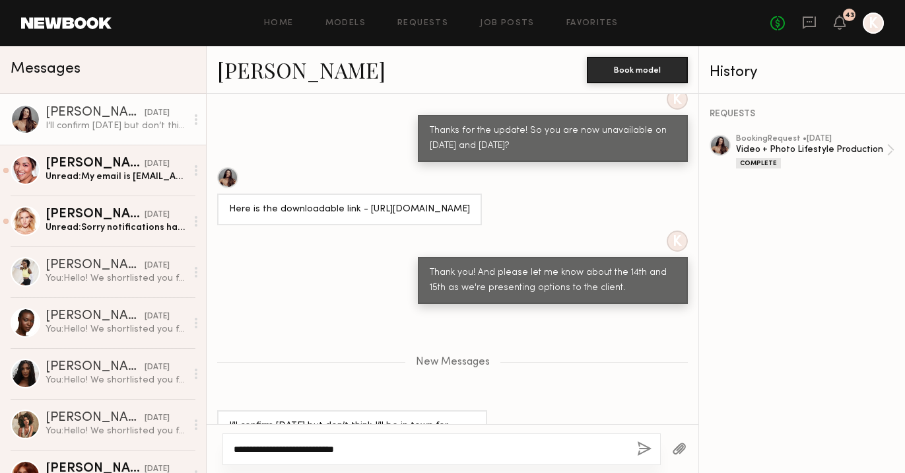
type textarea "**********"
click at [643, 446] on button "button" at bounding box center [644, 449] width 15 height 17
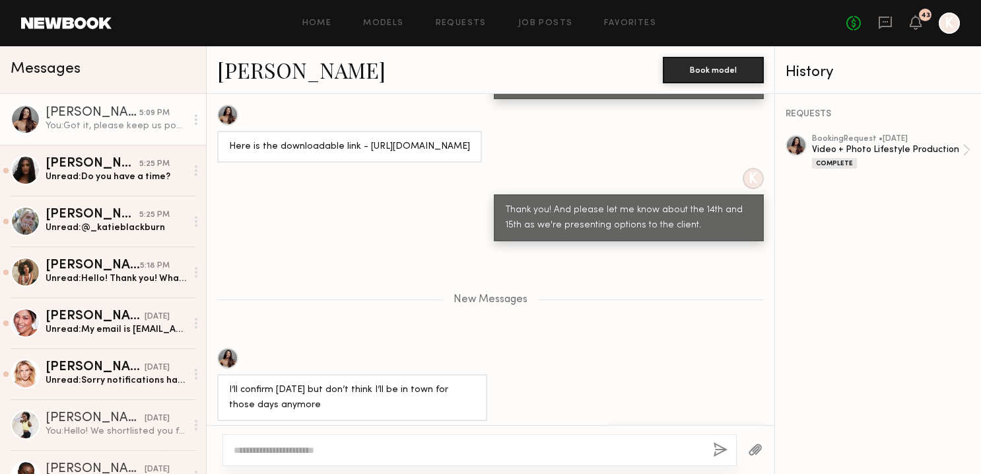
scroll to position [7558, 0]
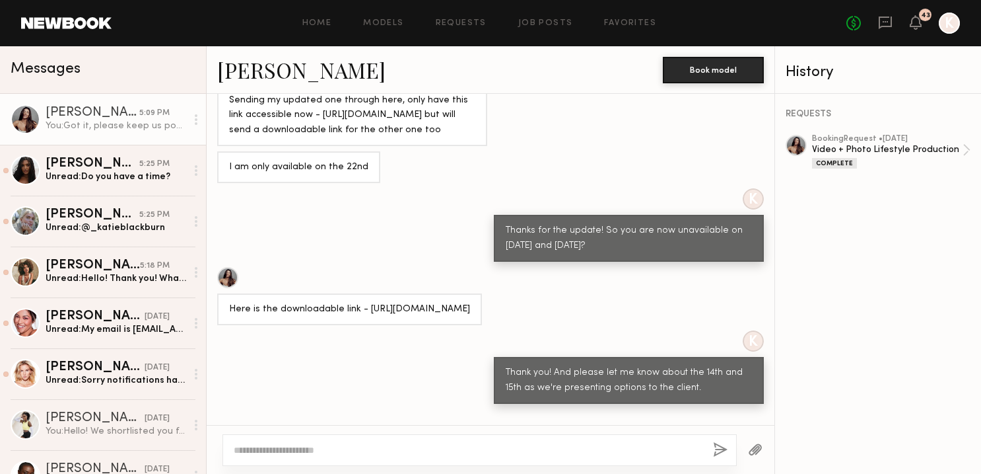
drag, startPoint x: 363, startPoint y: 250, endPoint x: 433, endPoint y: 262, distance: 71.0
click at [433, 302] on div "Here is the downloadable link - [URL][DOMAIN_NAME]" at bounding box center [349, 309] width 241 height 15
copy div "[URL][DOMAIN_NAME]"
